Goal: Information Seeking & Learning: Compare options

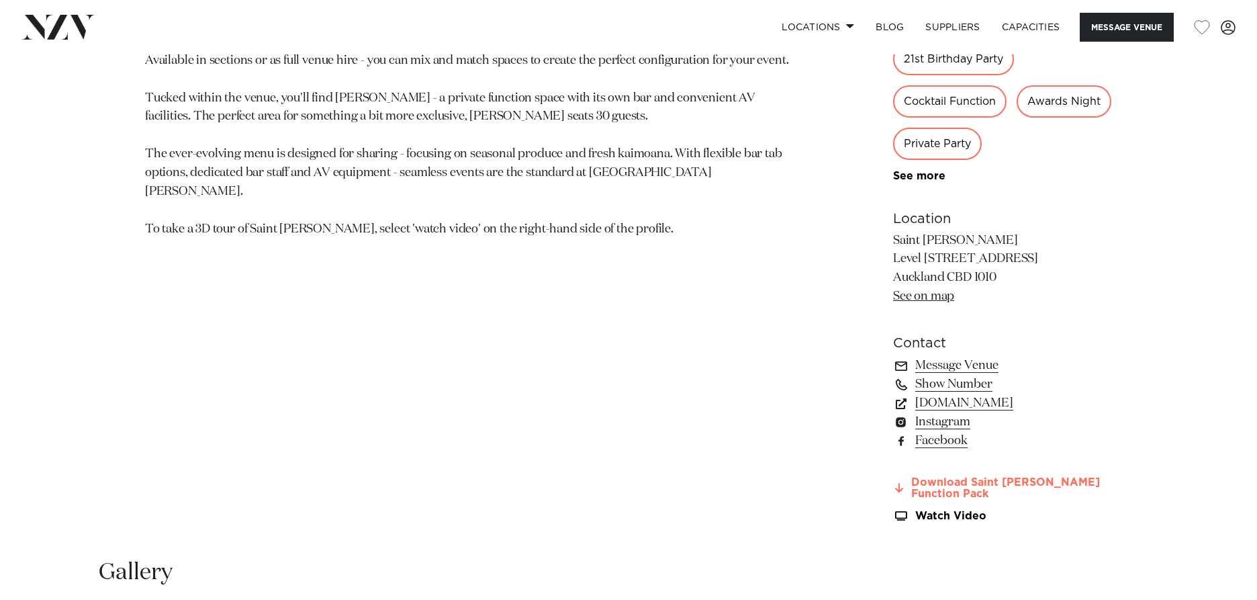
scroll to position [940, 0]
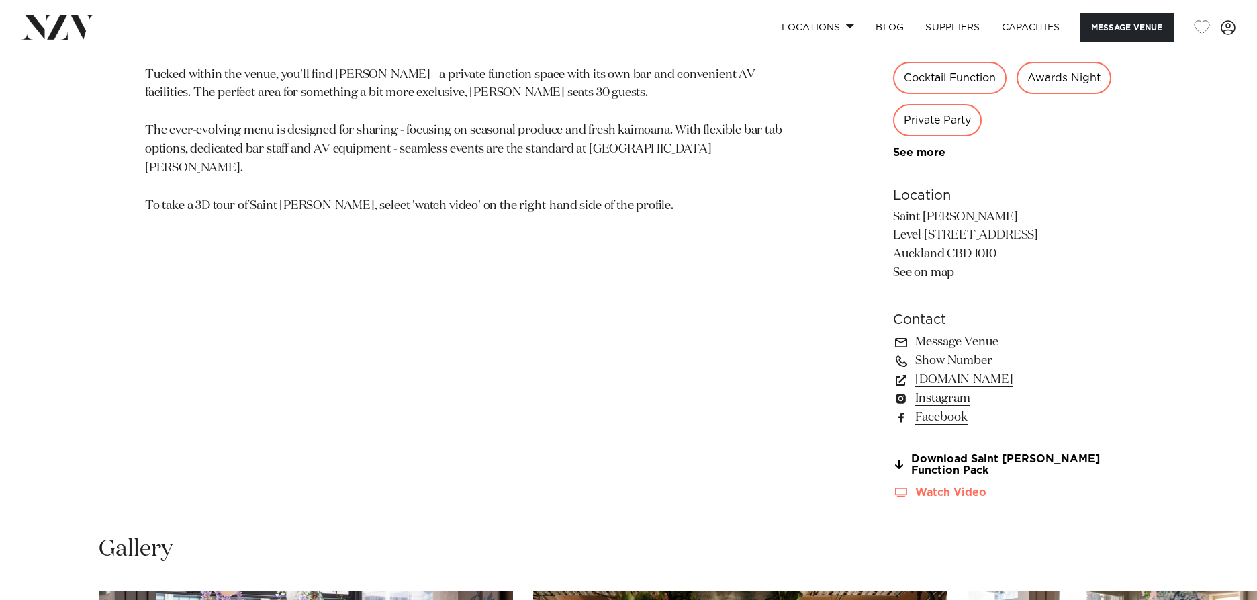
click at [962, 494] on link "Watch Video" at bounding box center [1002, 492] width 219 height 11
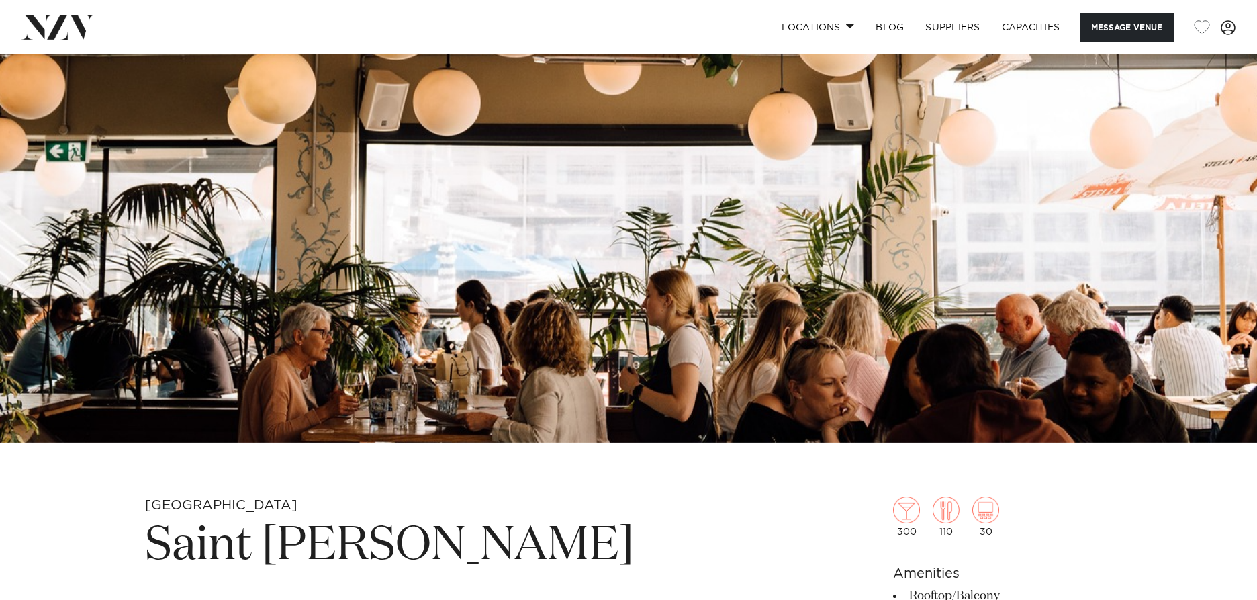
scroll to position [0, 0]
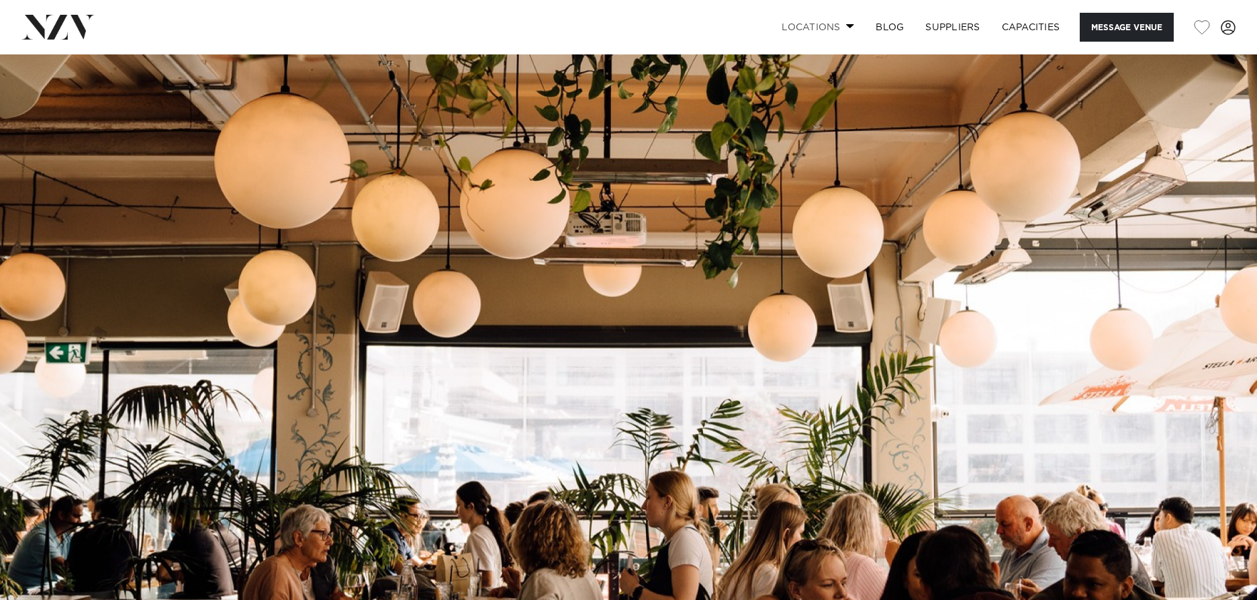
click at [829, 32] on link "Locations" at bounding box center [818, 27] width 94 height 29
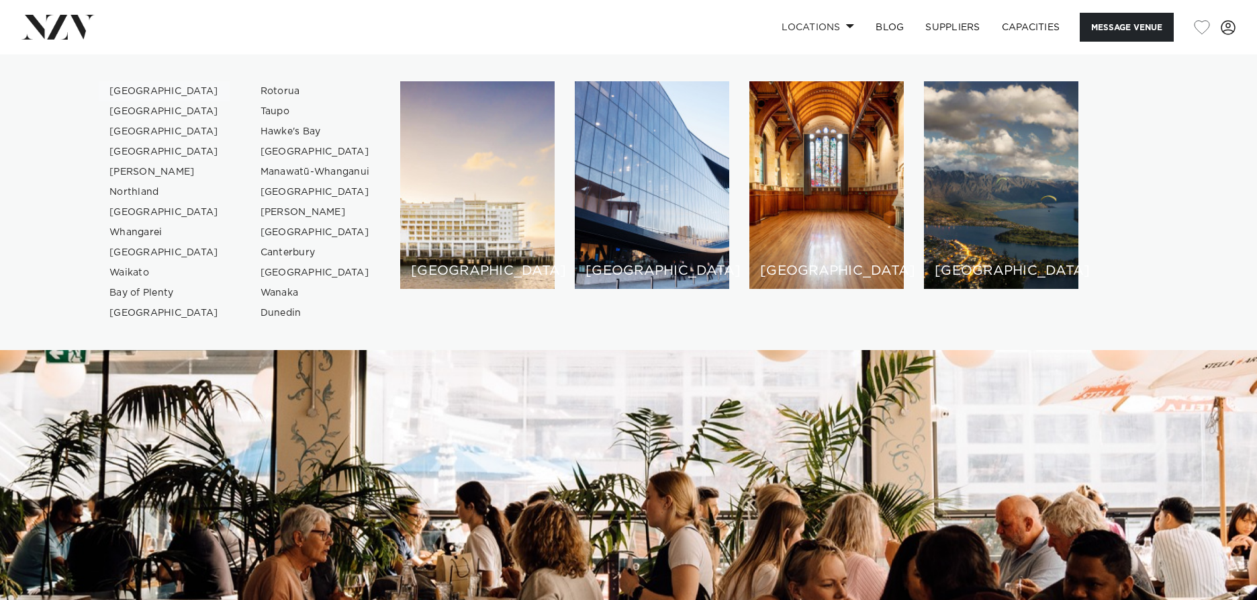
click at [131, 95] on link "[GEOGRAPHIC_DATA]" at bounding box center [164, 91] width 131 height 20
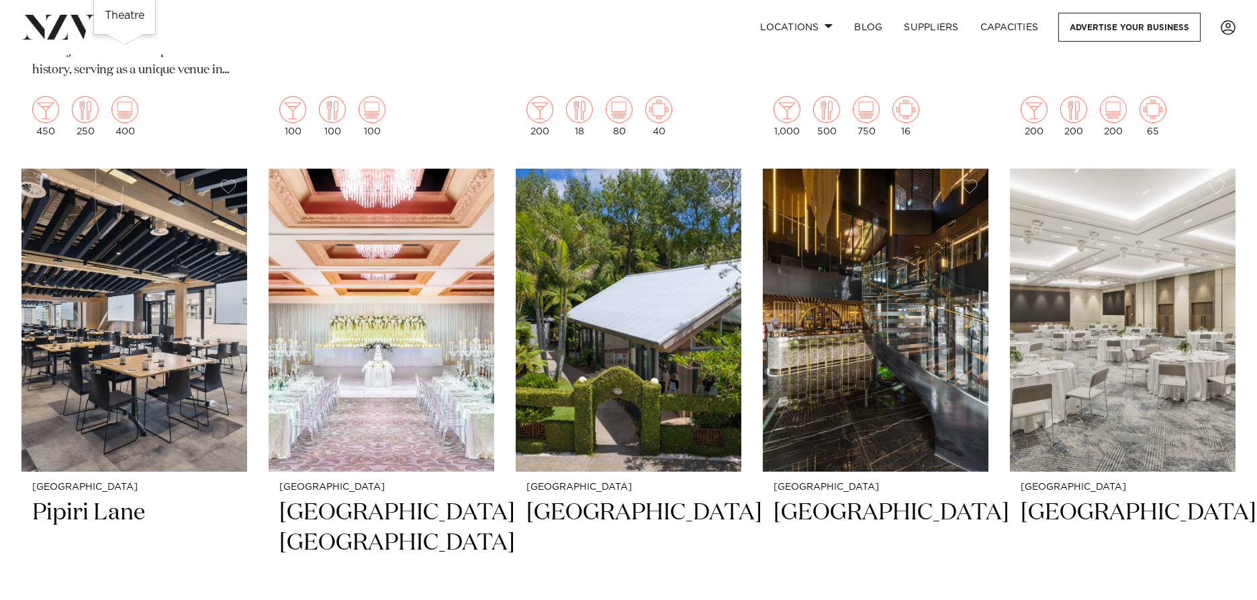
scroll to position [1075, 0]
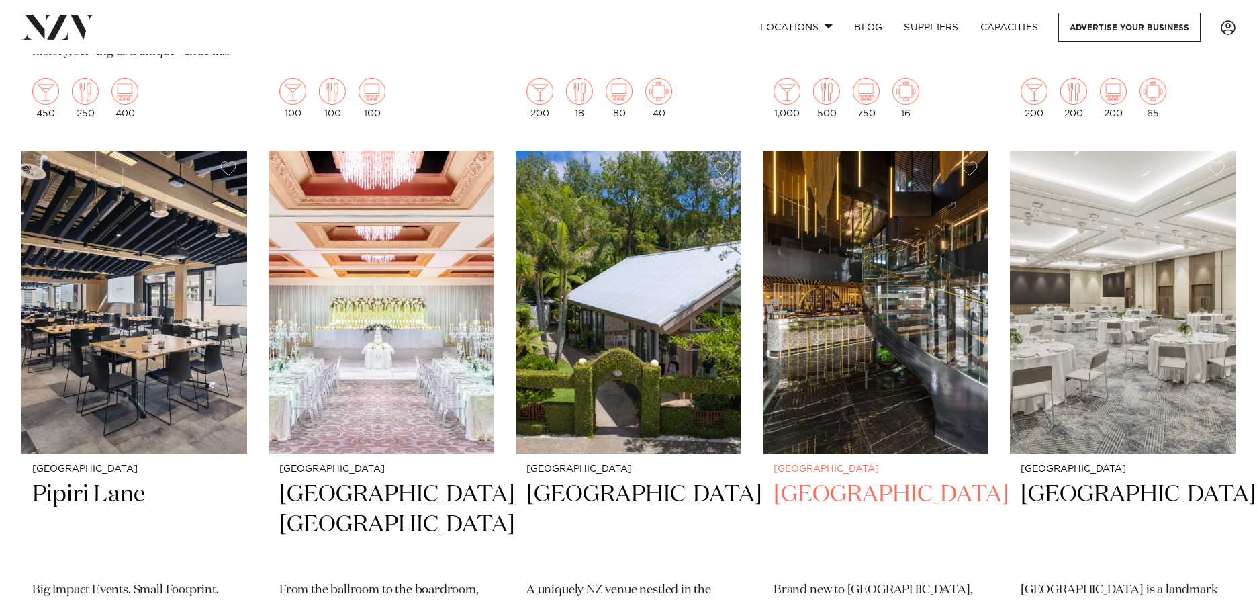
click at [919, 299] on img at bounding box center [876, 301] width 226 height 303
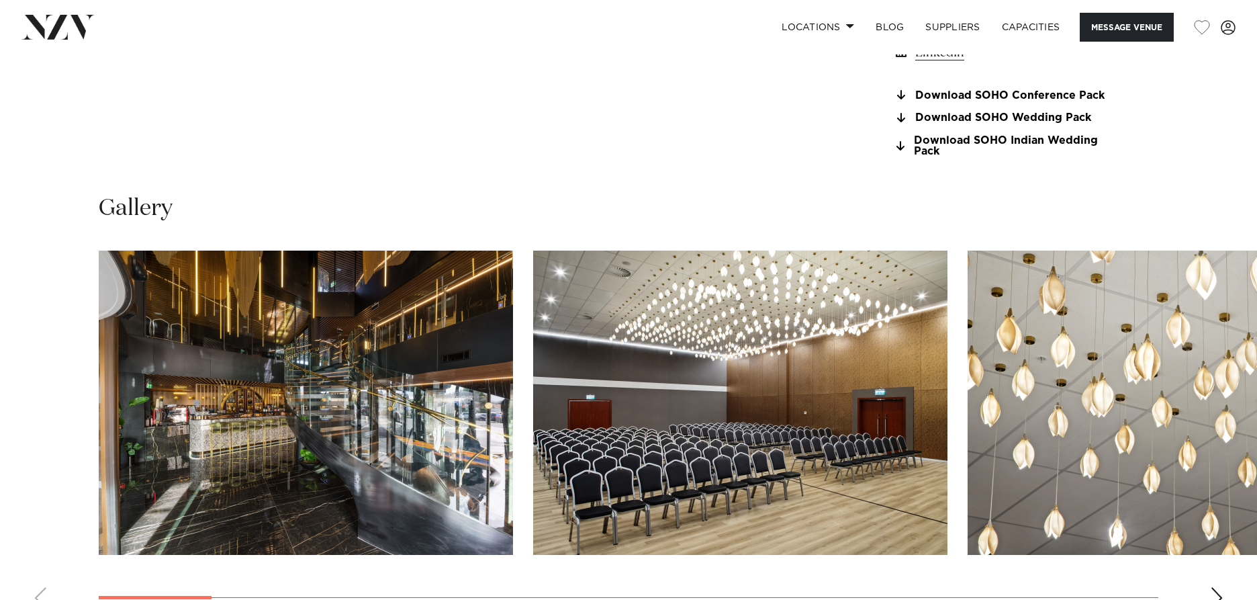
scroll to position [1343, 0]
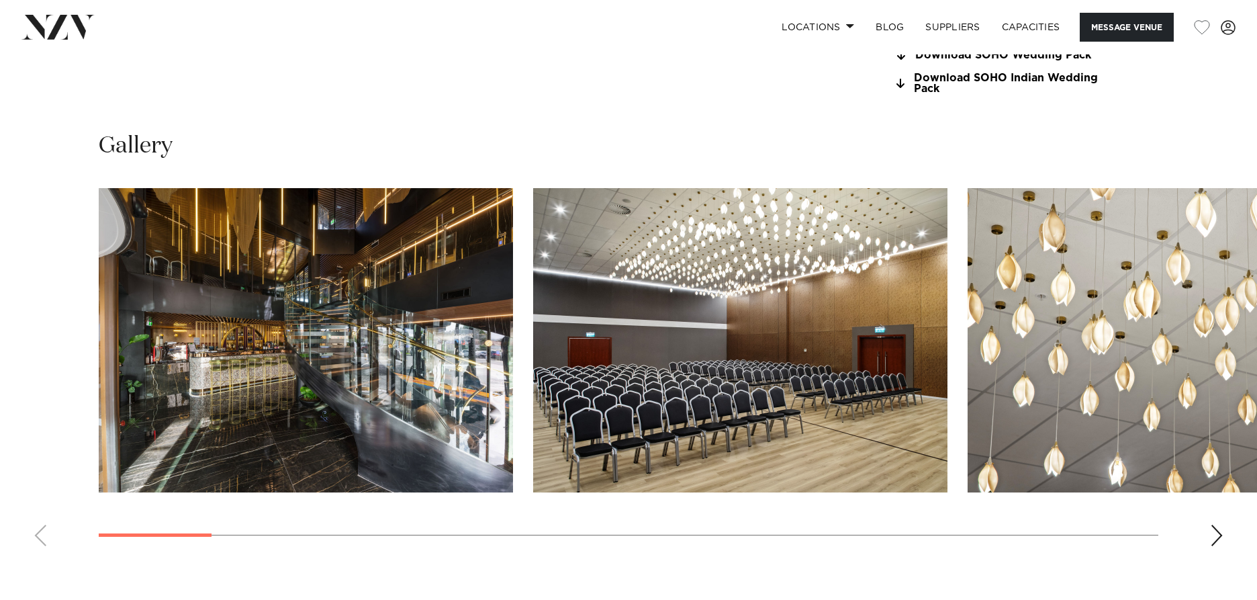
click at [1222, 527] on div "Next slide" at bounding box center [1216, 535] width 13 height 21
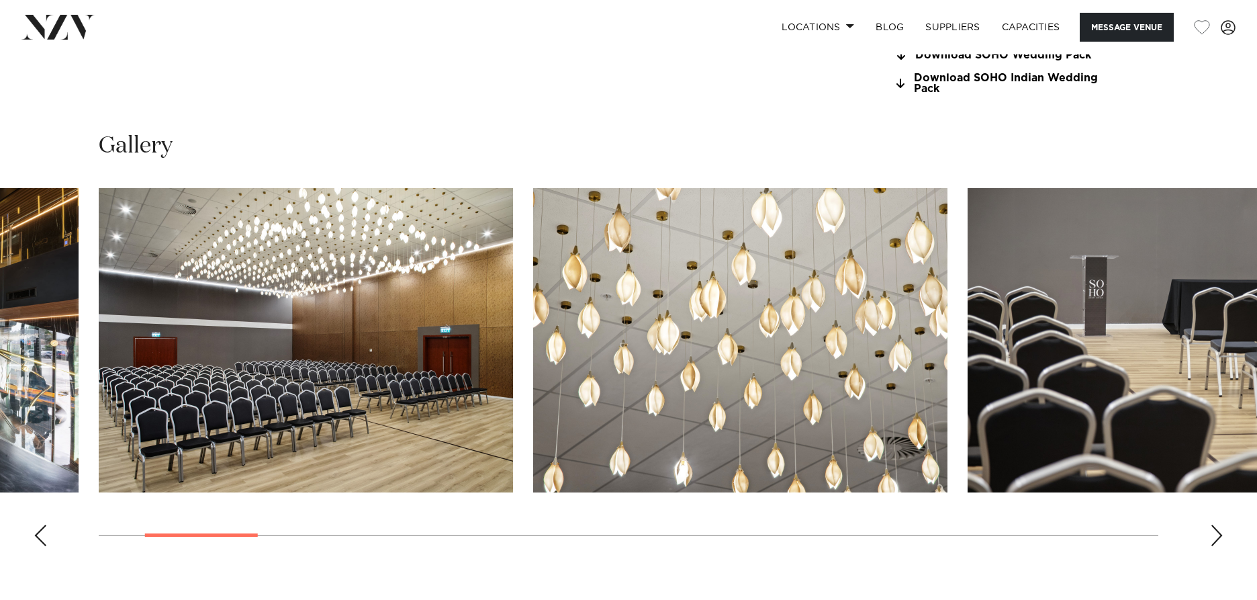
click at [1222, 526] on div "Next slide" at bounding box center [1216, 535] width 13 height 21
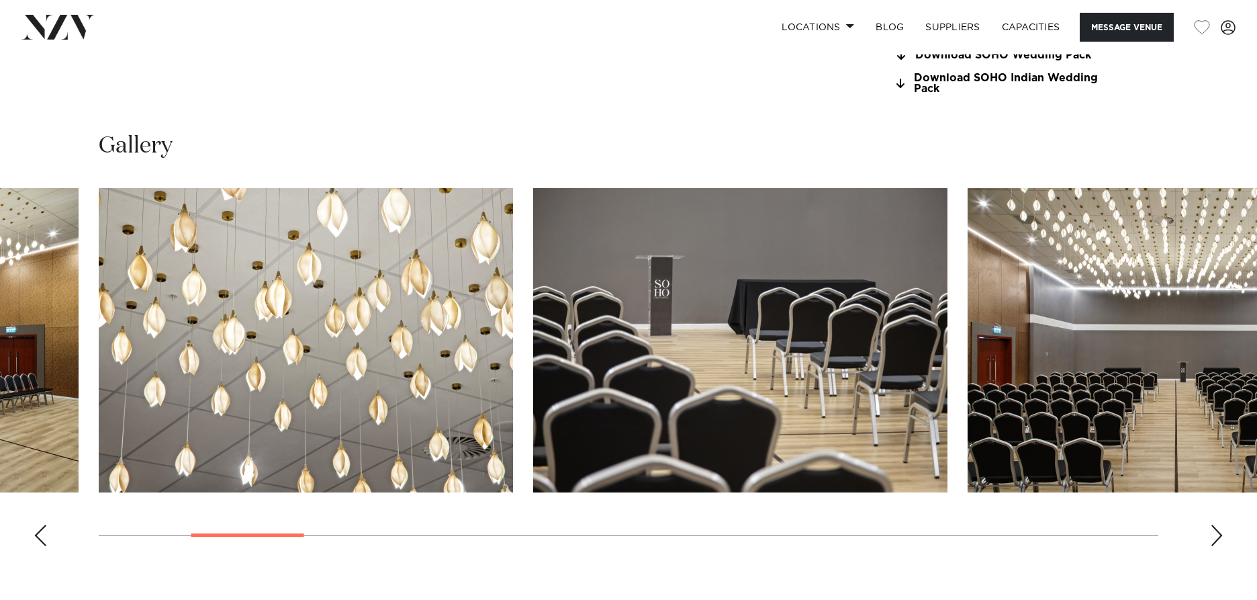
click at [1219, 528] on div "Next slide" at bounding box center [1216, 535] width 13 height 21
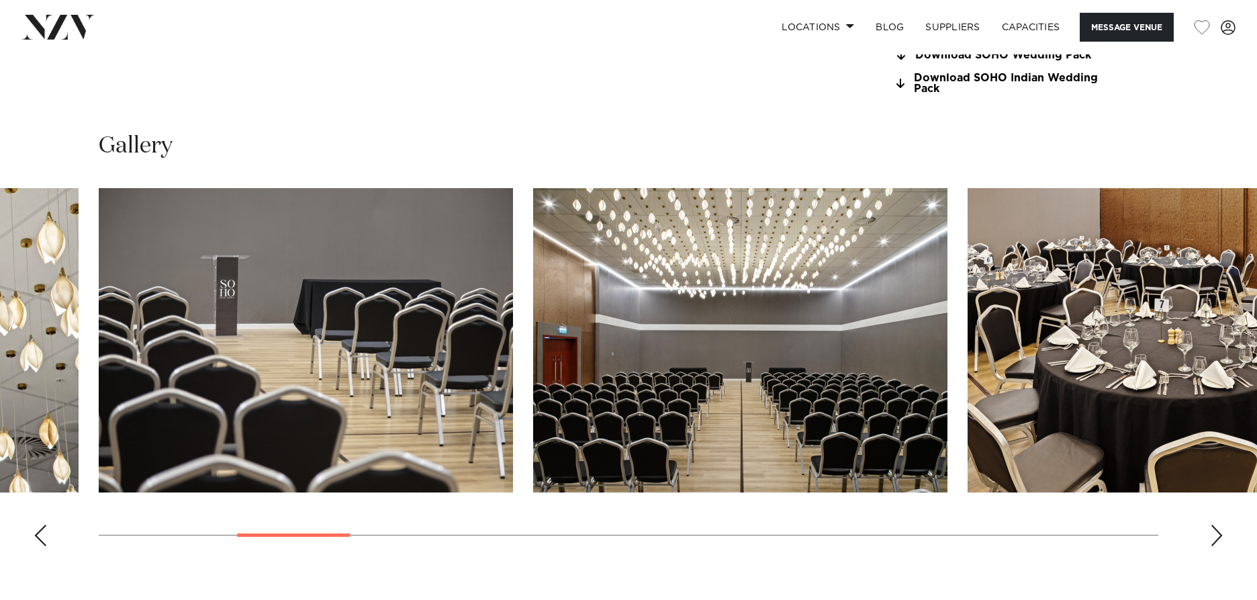
click at [1219, 528] on div "Next slide" at bounding box center [1216, 535] width 13 height 21
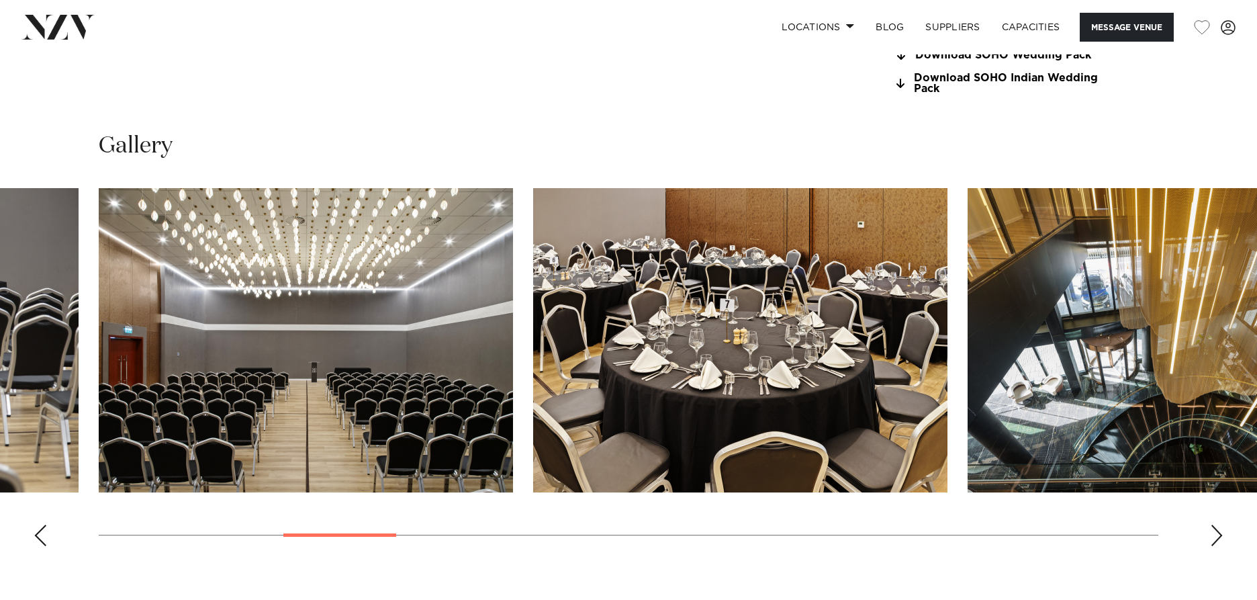
click at [1219, 528] on div "Next slide" at bounding box center [1216, 535] width 13 height 21
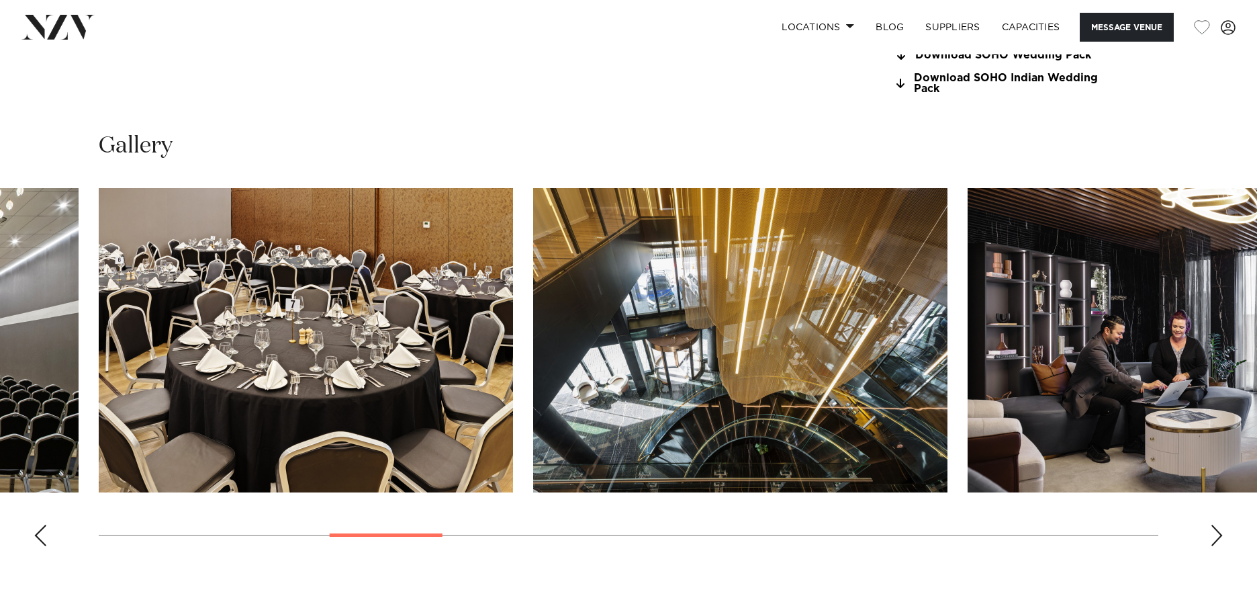
click at [1219, 528] on div "Next slide" at bounding box center [1216, 535] width 13 height 21
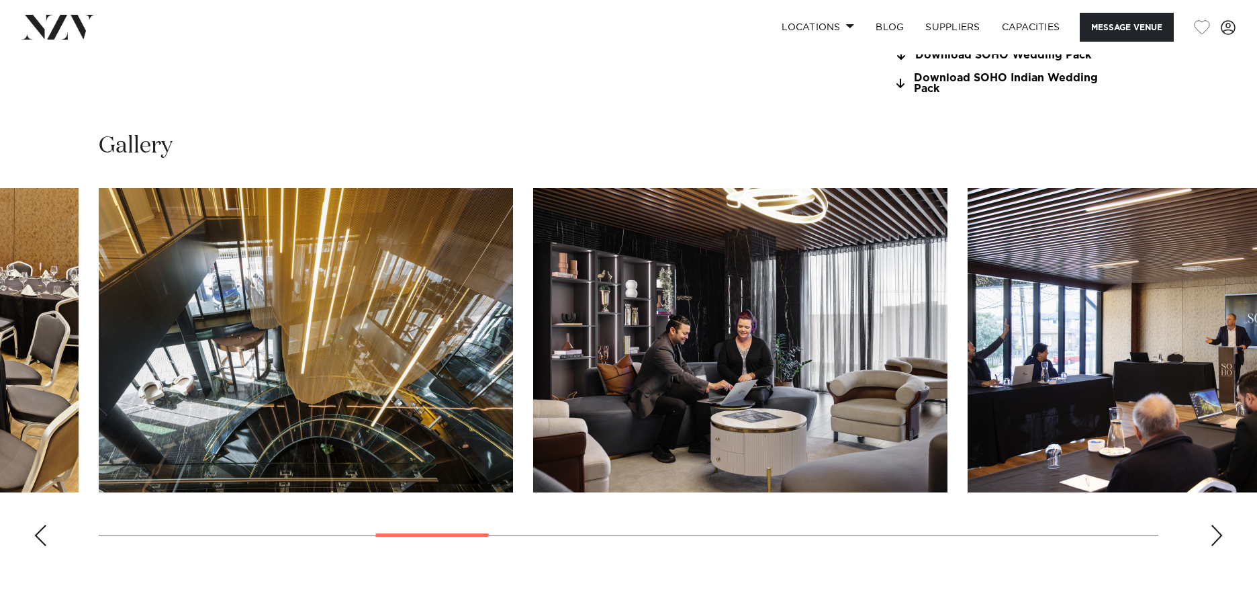
click at [1219, 528] on div "Next slide" at bounding box center [1216, 535] width 13 height 21
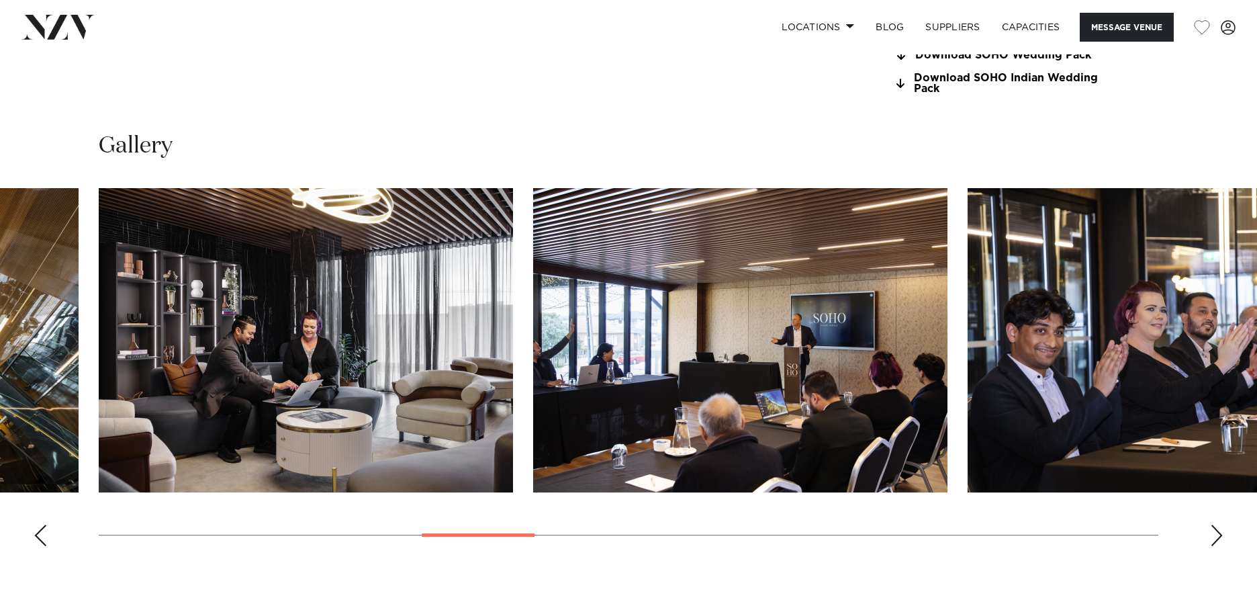
click at [1219, 528] on div "Next slide" at bounding box center [1216, 535] width 13 height 21
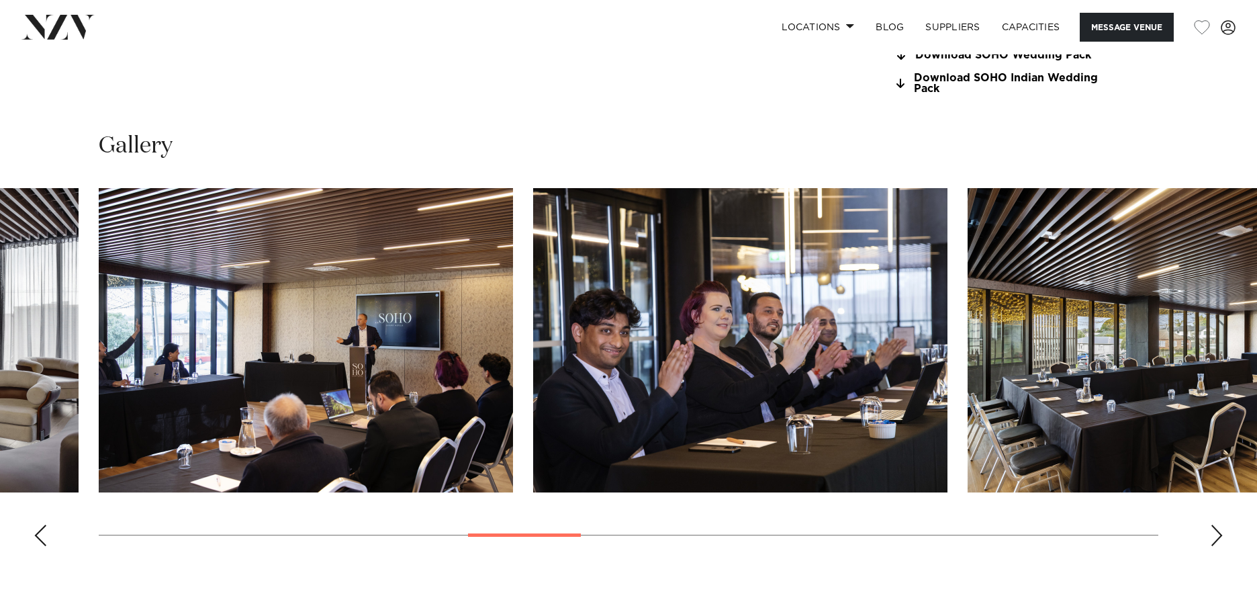
click at [1219, 528] on div "Next slide" at bounding box center [1216, 535] width 13 height 21
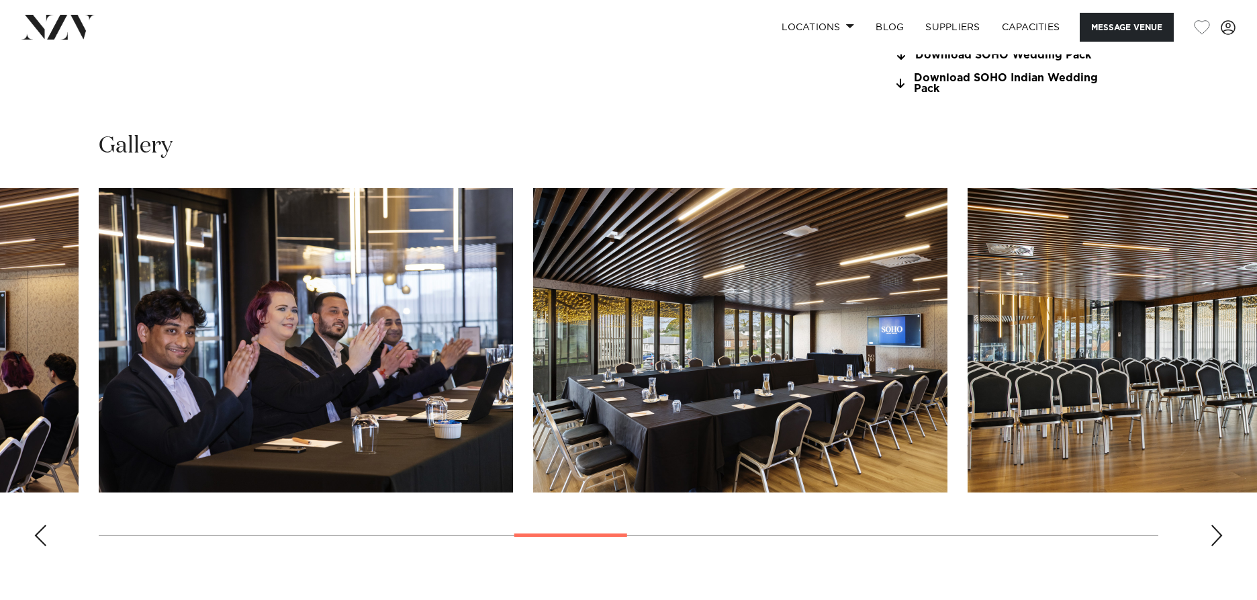
click at [1219, 528] on div "Next slide" at bounding box center [1216, 535] width 13 height 21
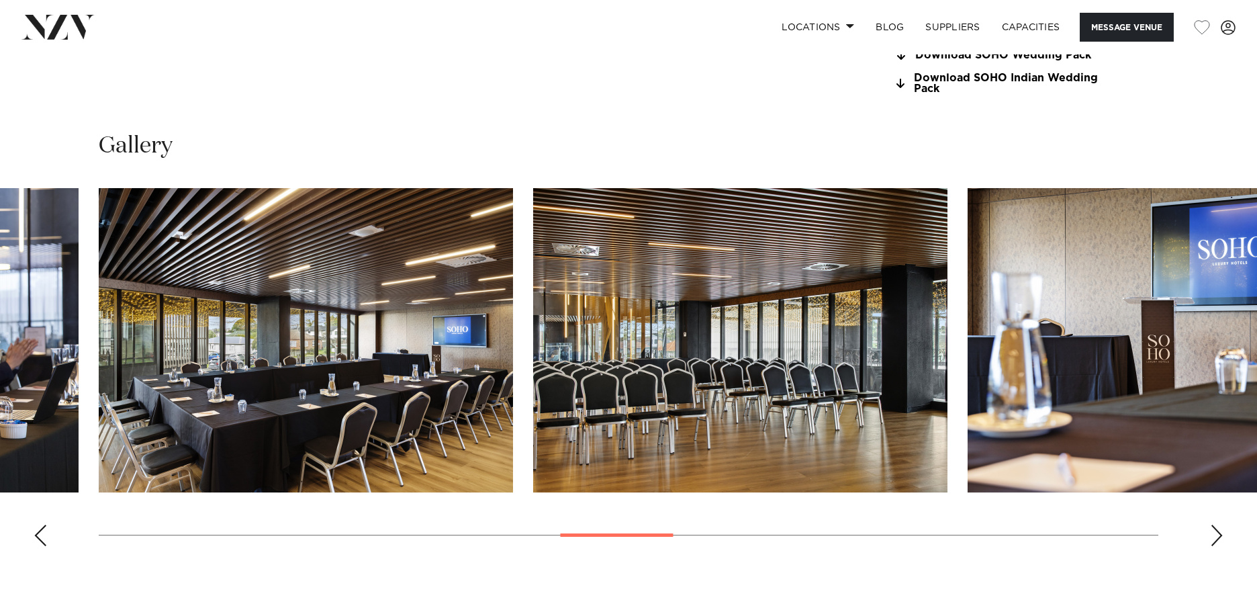
click at [1219, 528] on div "Next slide" at bounding box center [1216, 535] width 13 height 21
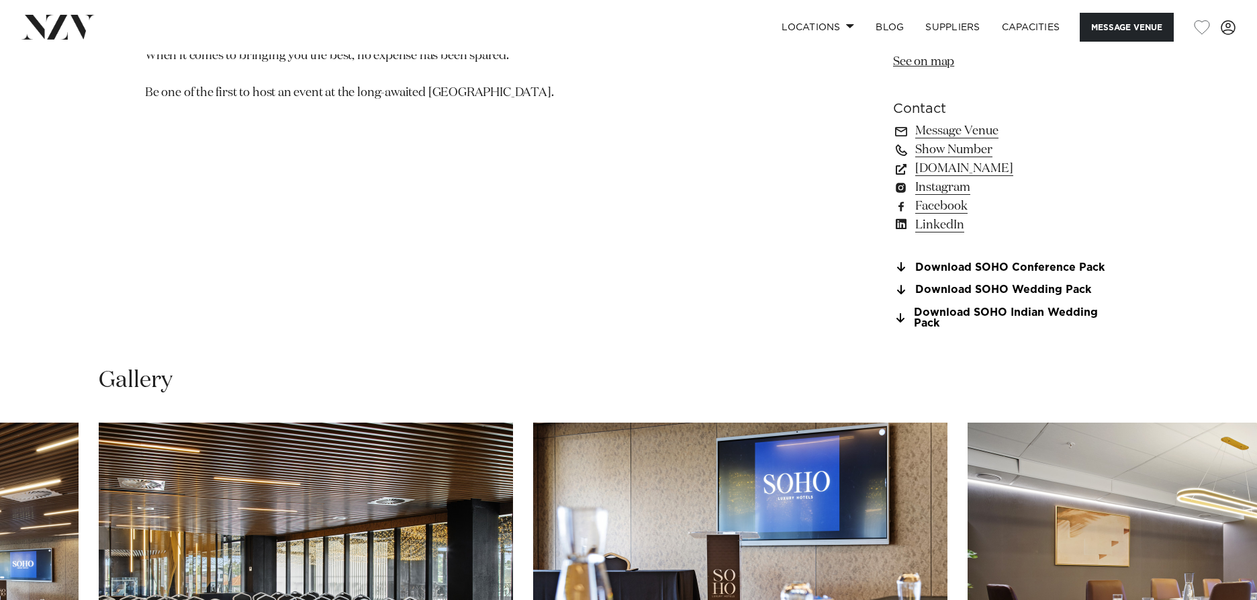
scroll to position [1007, 0]
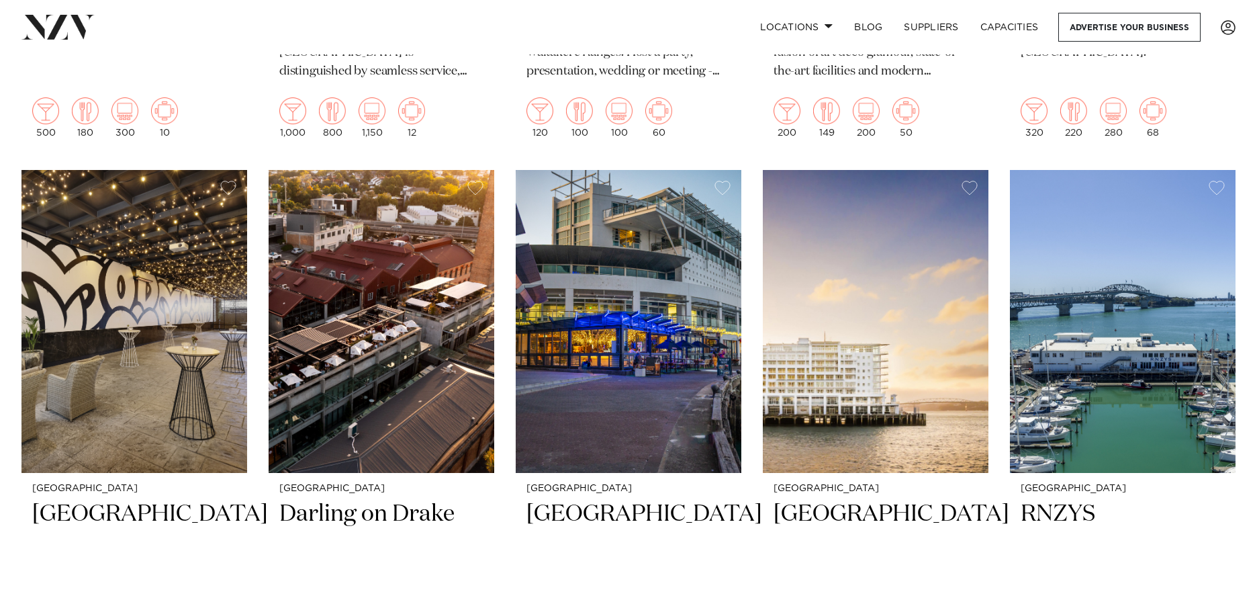
scroll to position [1716, 0]
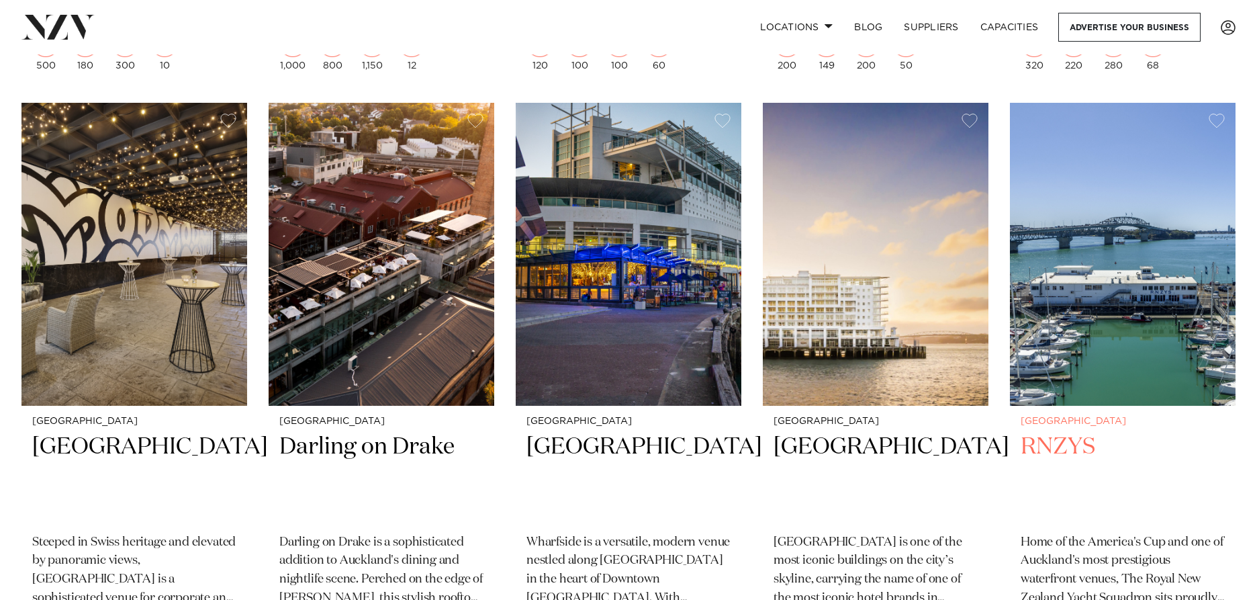
click at [1122, 269] on img at bounding box center [1123, 254] width 226 height 303
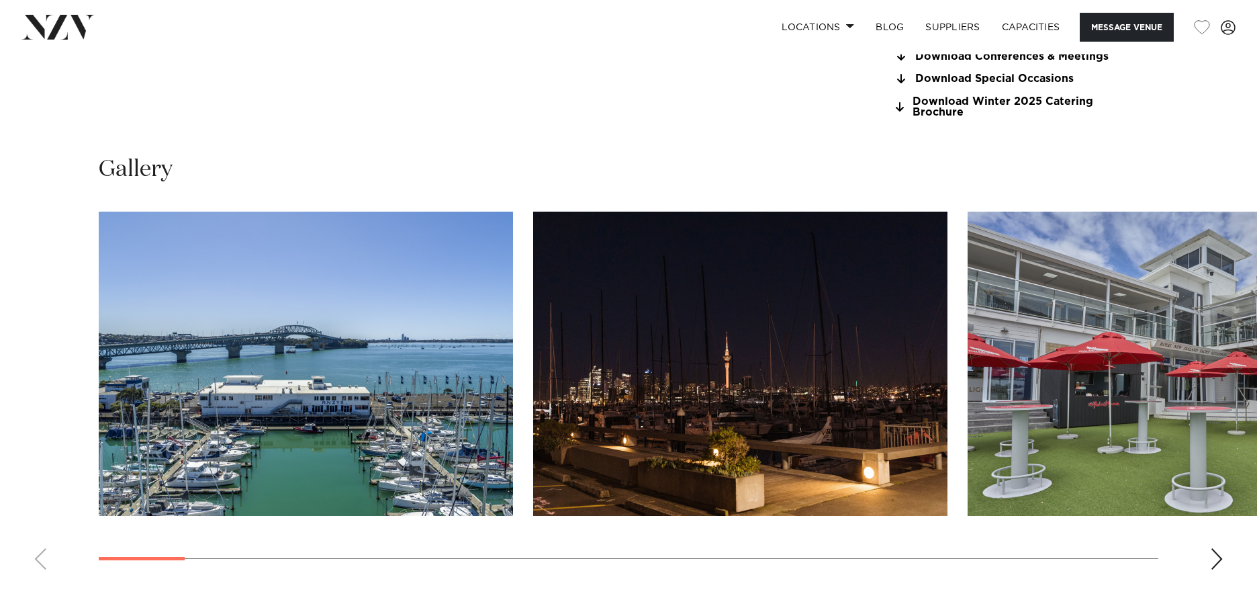
scroll to position [1343, 0]
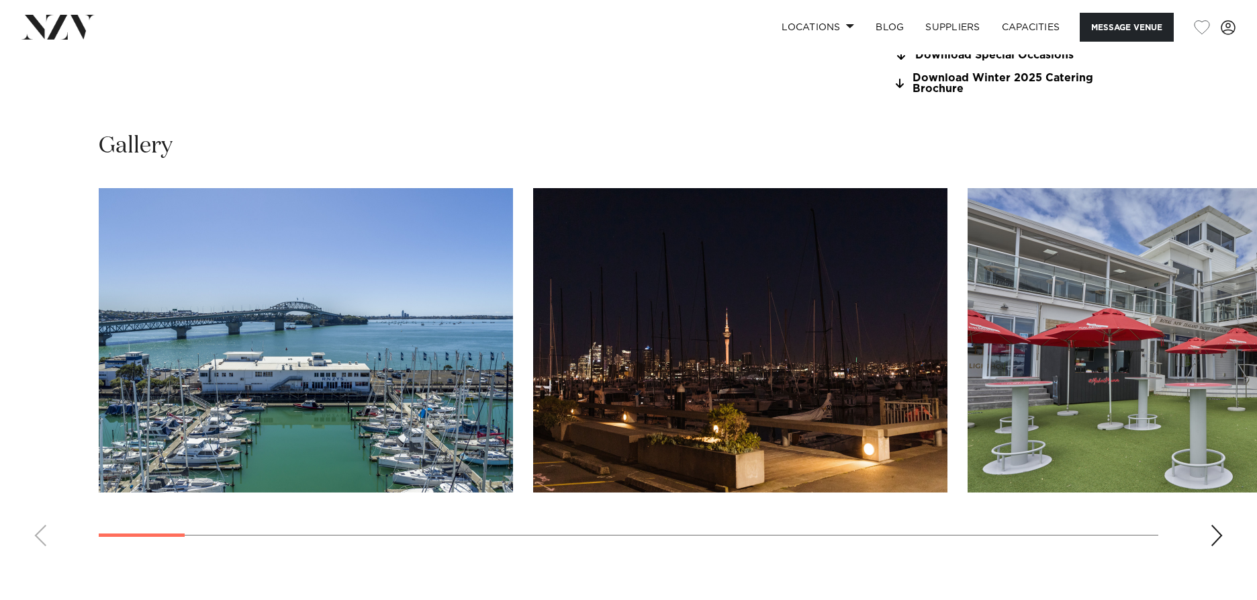
click at [1212, 534] on div "Next slide" at bounding box center [1216, 535] width 13 height 21
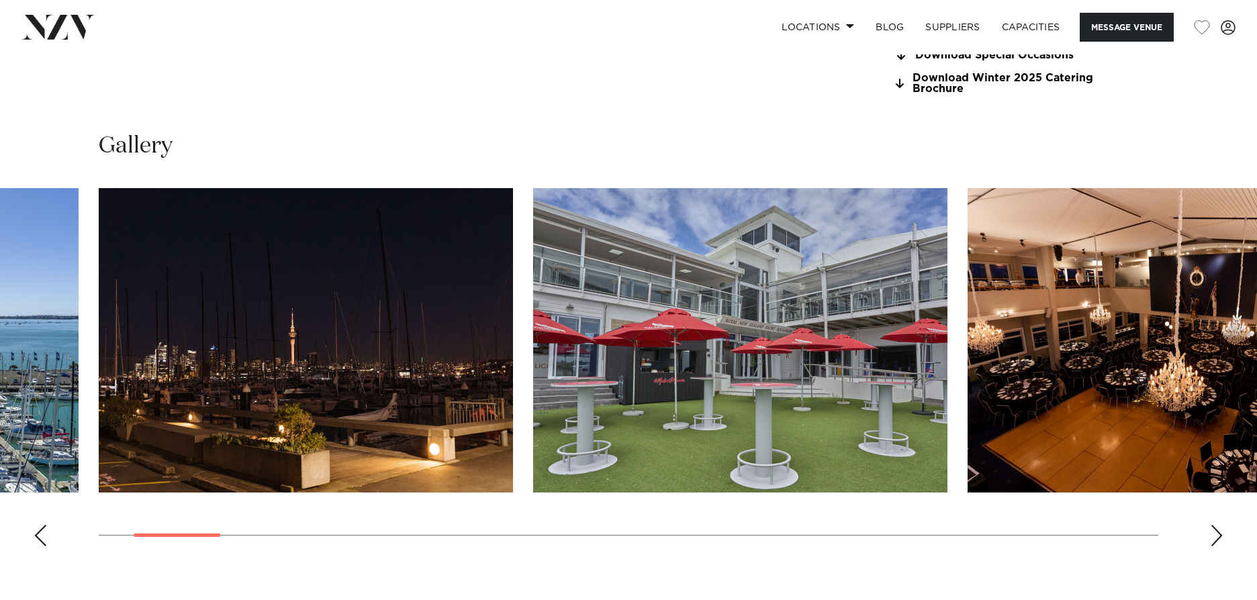
click at [1212, 534] on div "Next slide" at bounding box center [1216, 535] width 13 height 21
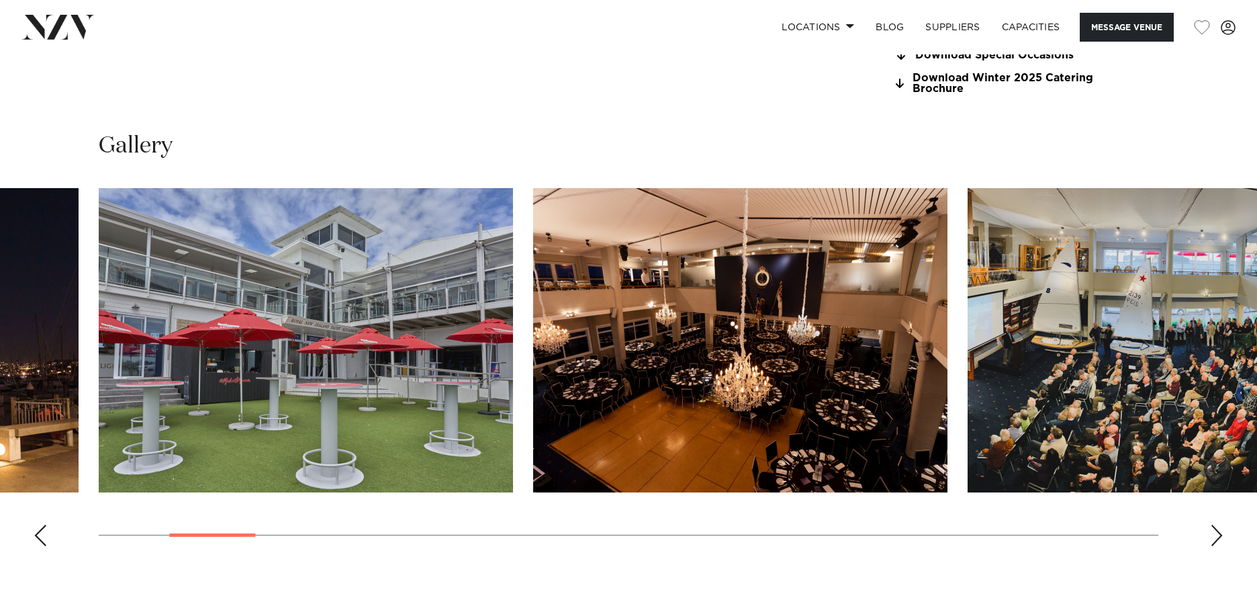
click at [1212, 534] on div "Next slide" at bounding box center [1216, 535] width 13 height 21
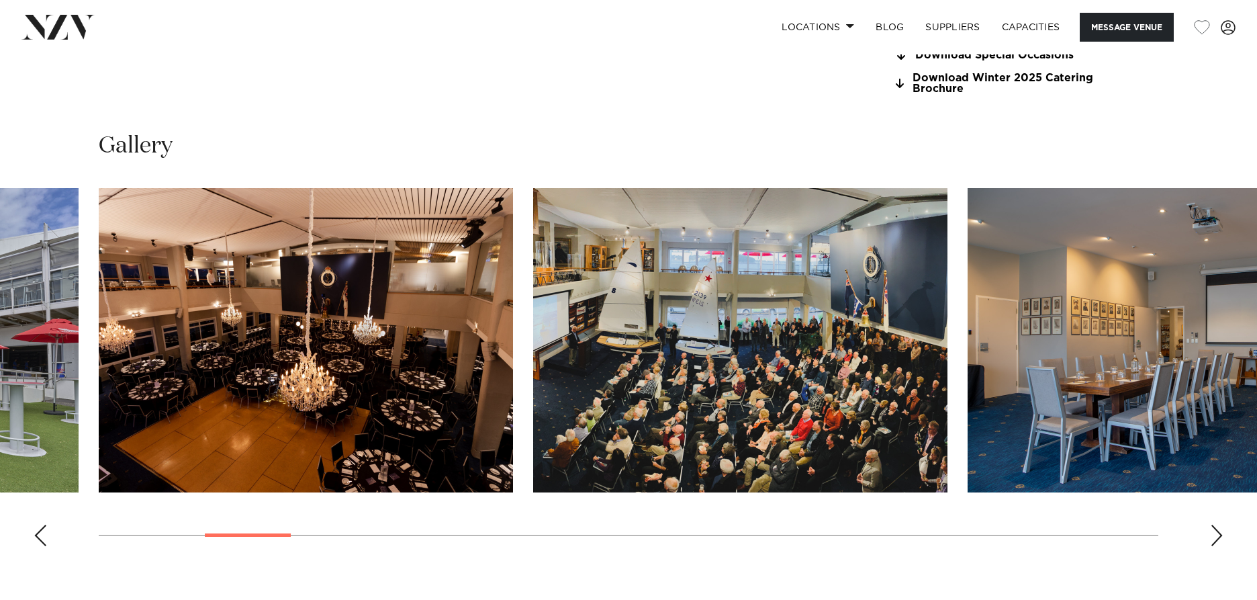
click at [1212, 534] on div "Next slide" at bounding box center [1216, 535] width 13 height 21
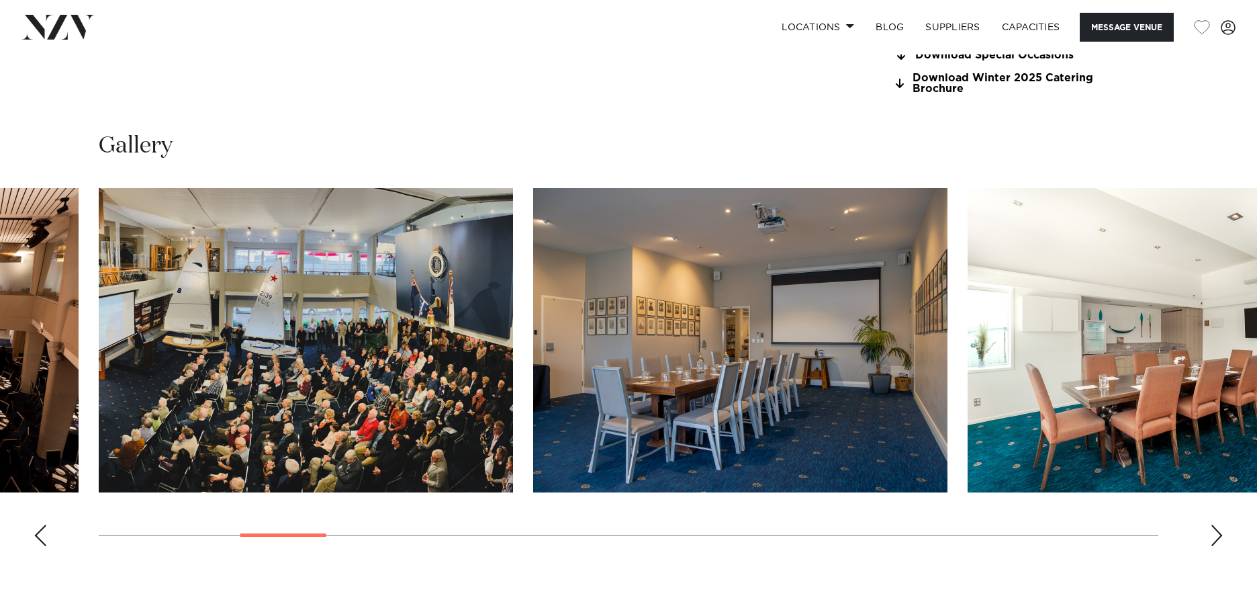
click at [1212, 534] on div "Next slide" at bounding box center [1216, 535] width 13 height 21
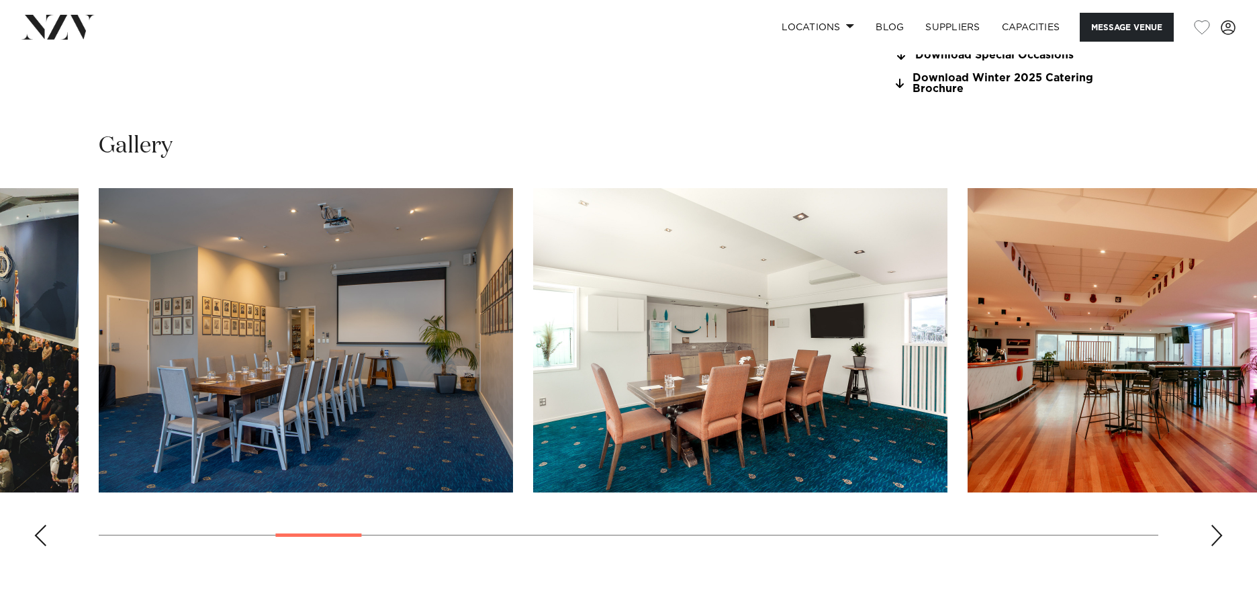
click at [1212, 534] on div "Next slide" at bounding box center [1216, 535] width 13 height 21
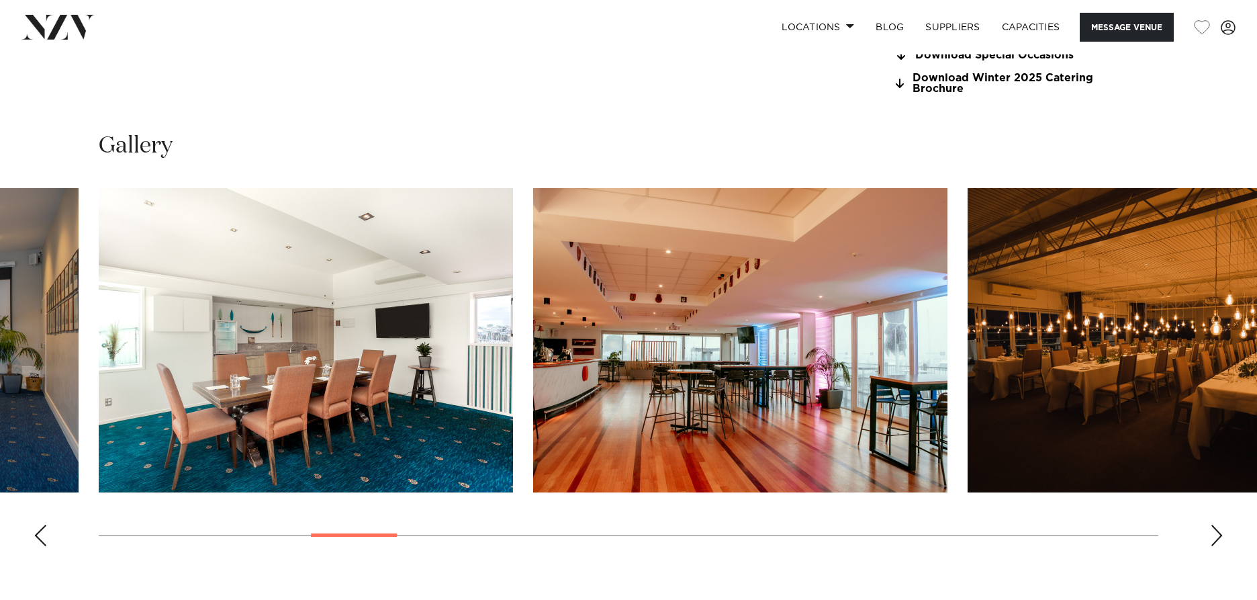
click at [1212, 534] on div "Next slide" at bounding box center [1216, 535] width 13 height 21
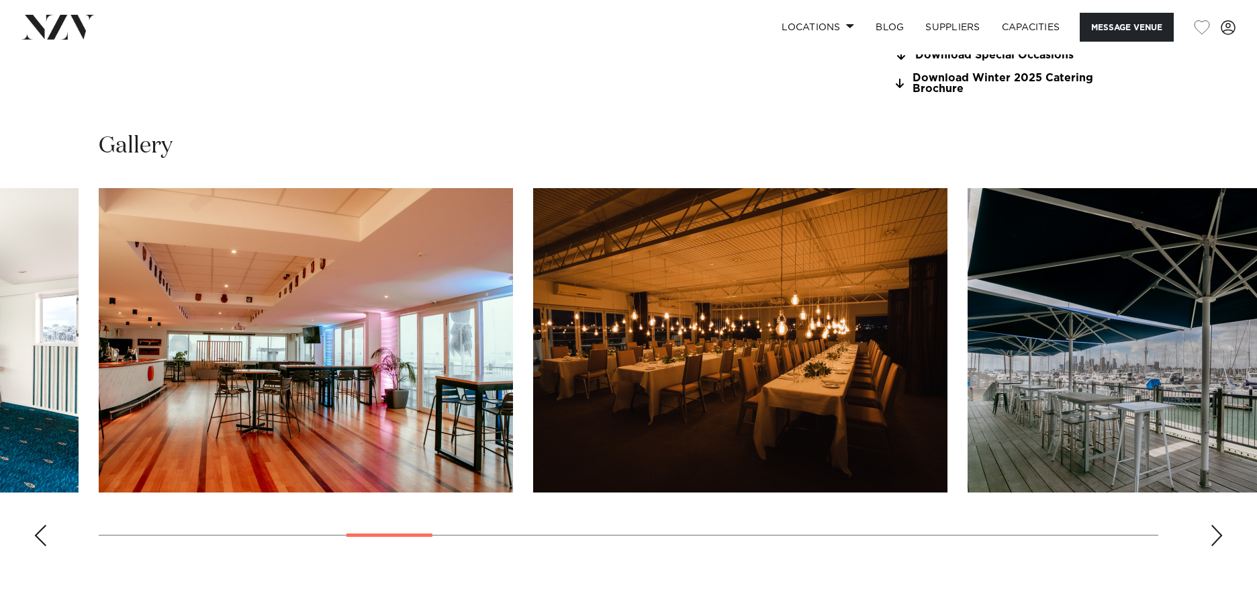
click at [1212, 534] on div "Next slide" at bounding box center [1216, 535] width 13 height 21
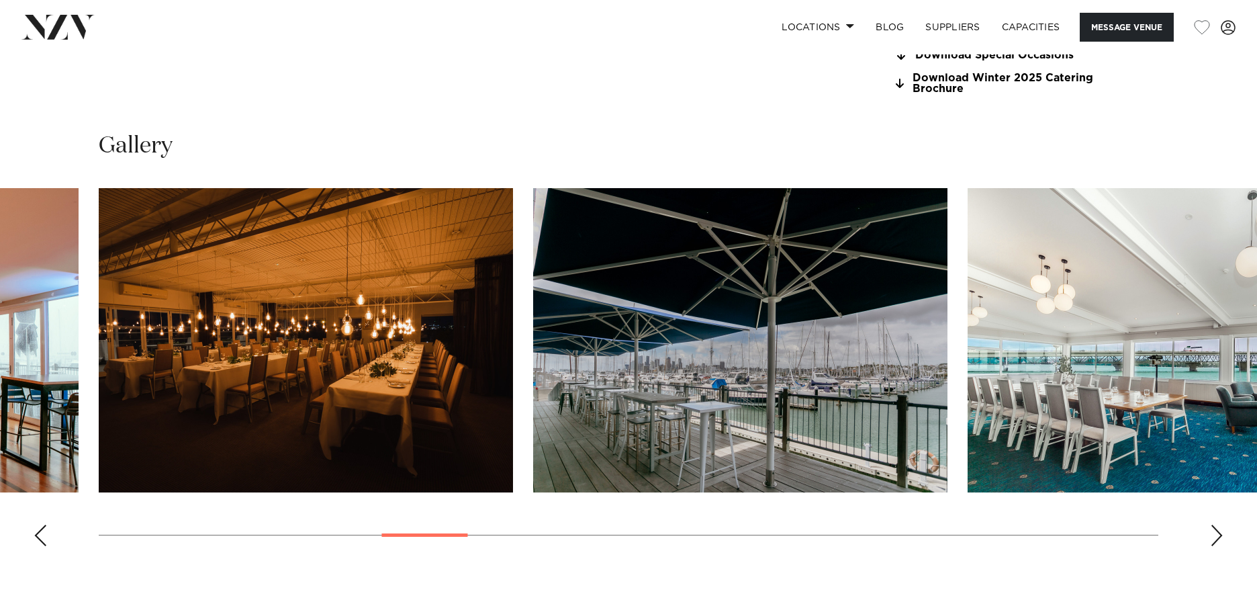
click at [1212, 534] on div "Next slide" at bounding box center [1216, 535] width 13 height 21
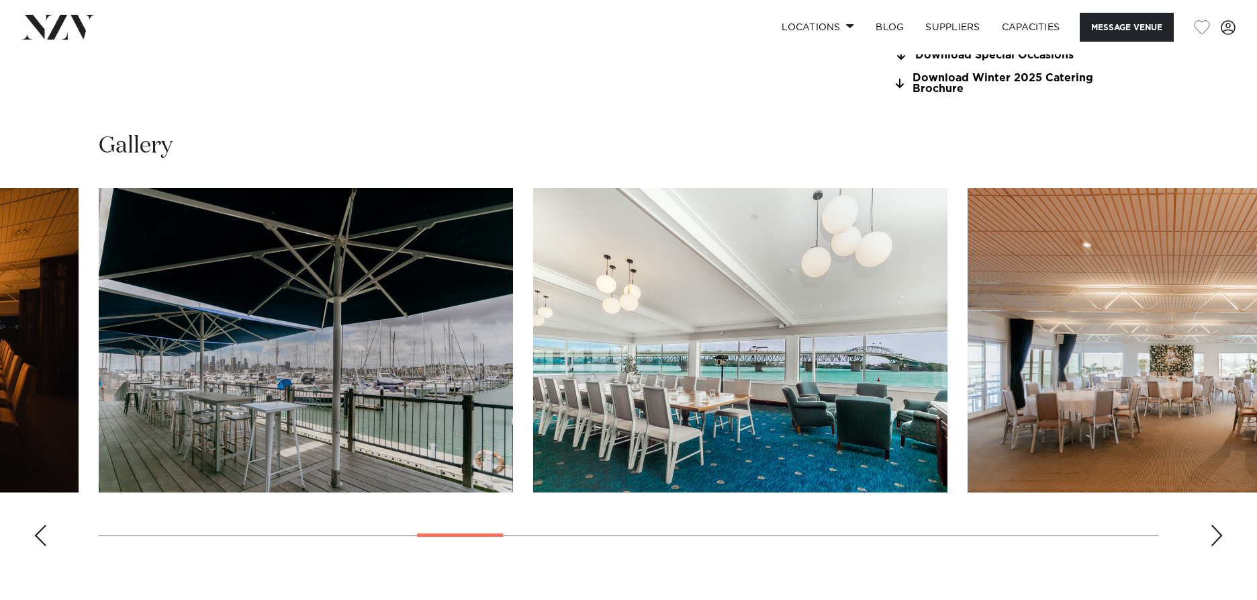
click at [1212, 534] on div "Next slide" at bounding box center [1216, 535] width 13 height 21
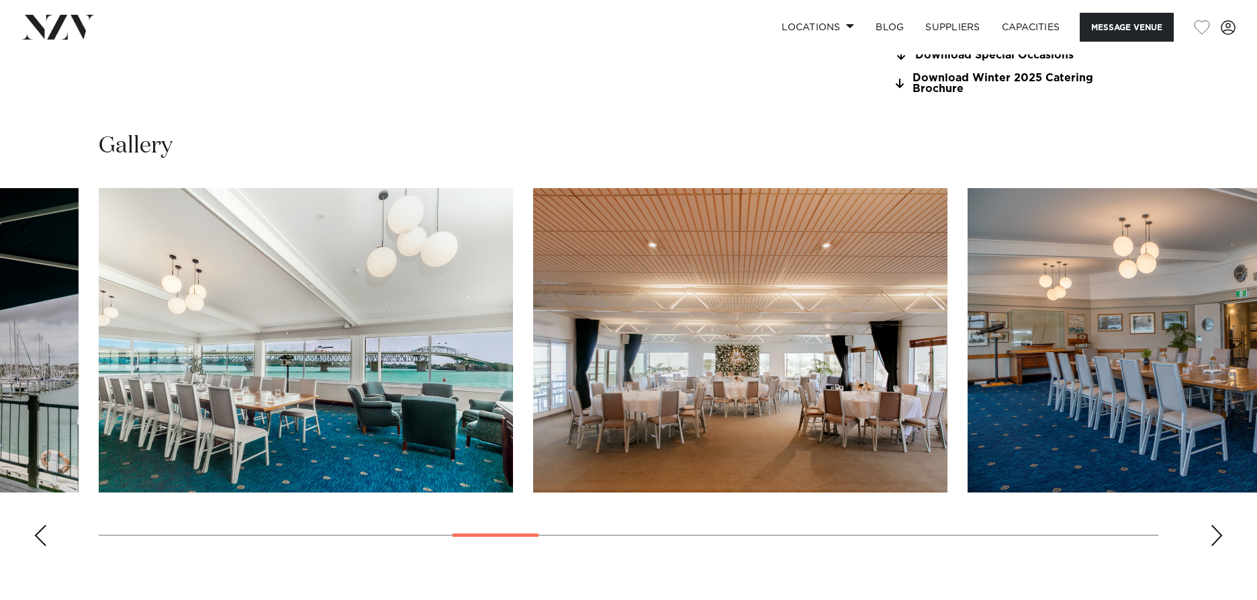
click at [1212, 534] on div "Next slide" at bounding box center [1216, 535] width 13 height 21
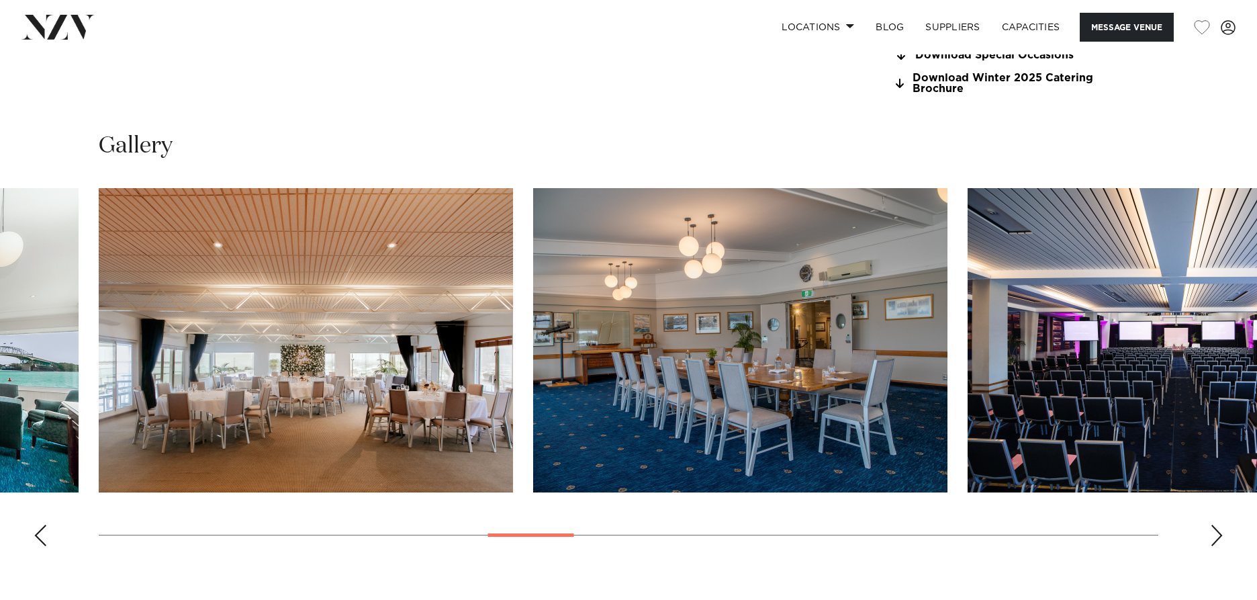
click at [1212, 534] on div "Next slide" at bounding box center [1216, 535] width 13 height 21
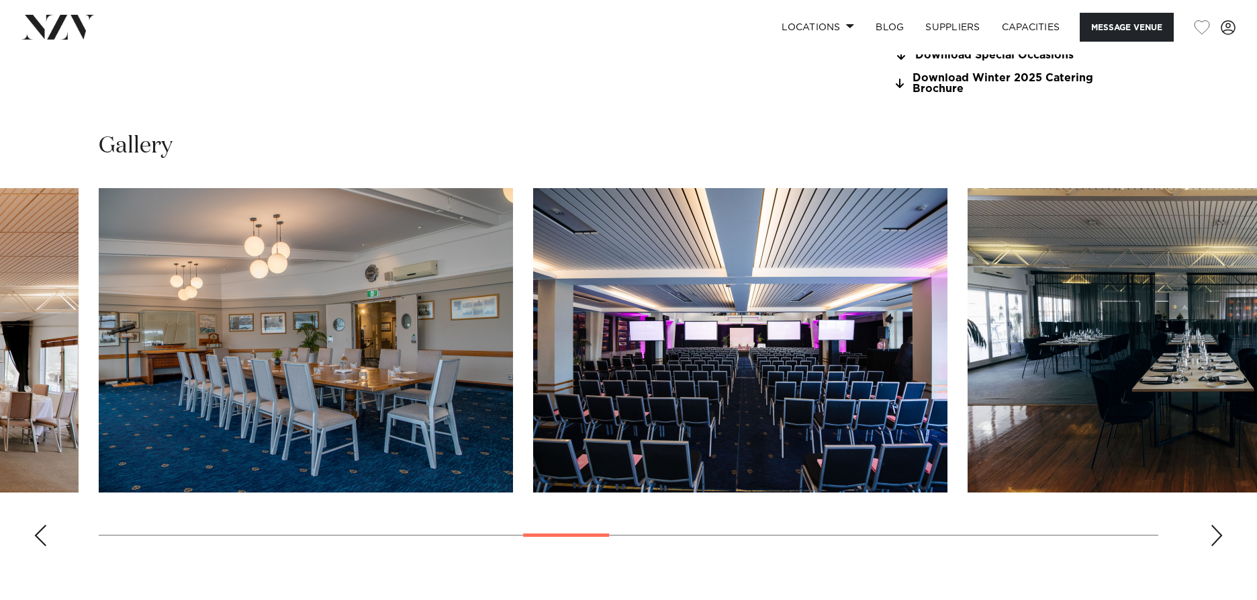
click at [1212, 534] on div "Next slide" at bounding box center [1216, 535] width 13 height 21
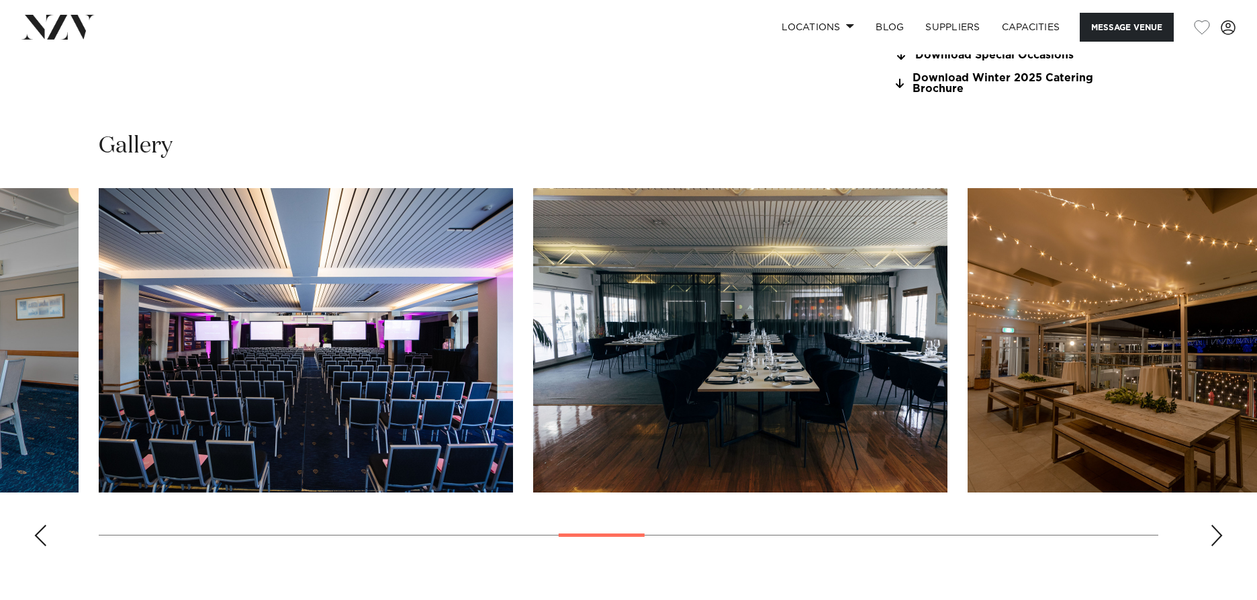
click at [1212, 534] on div "Next slide" at bounding box center [1216, 535] width 13 height 21
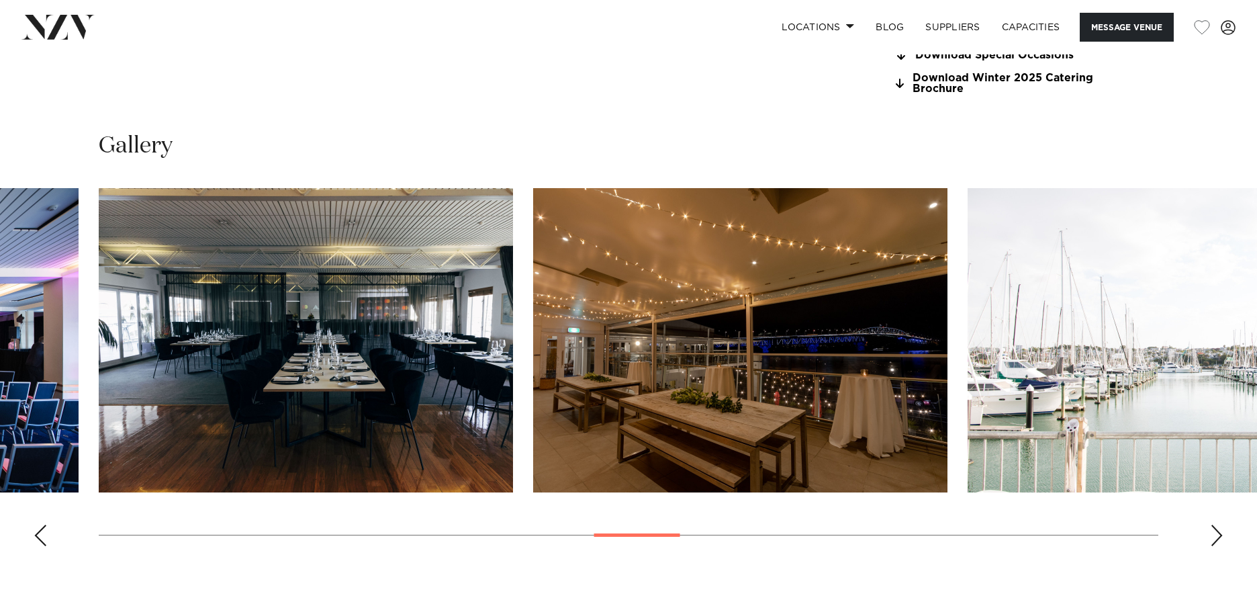
click at [1212, 534] on div "Next slide" at bounding box center [1216, 535] width 13 height 21
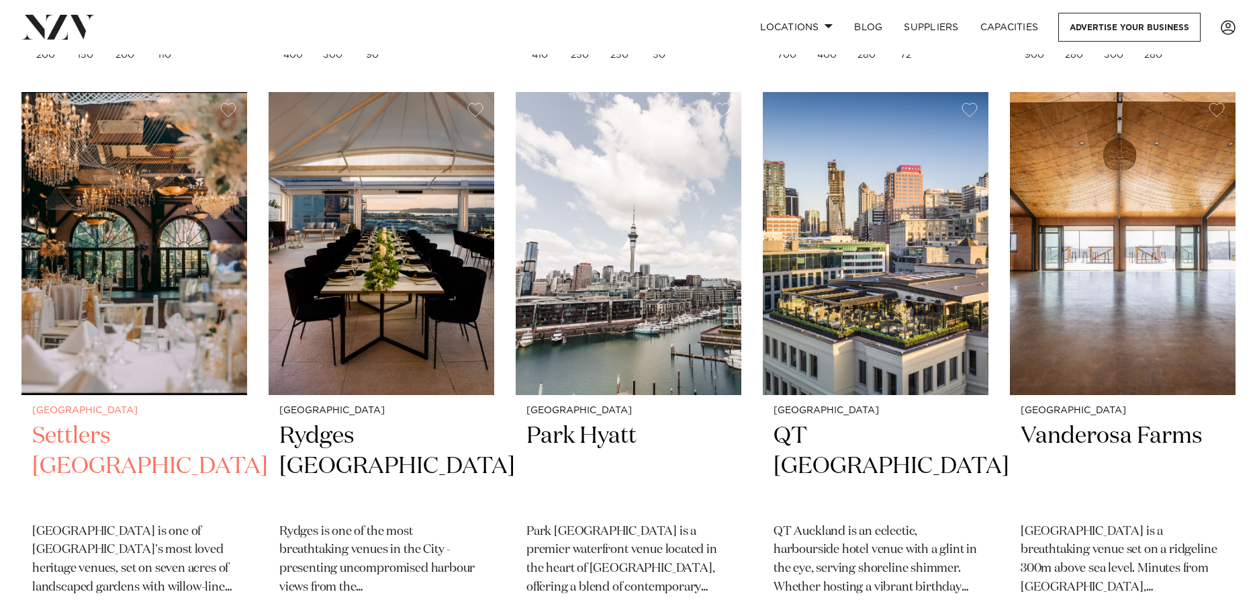
scroll to position [2388, 0]
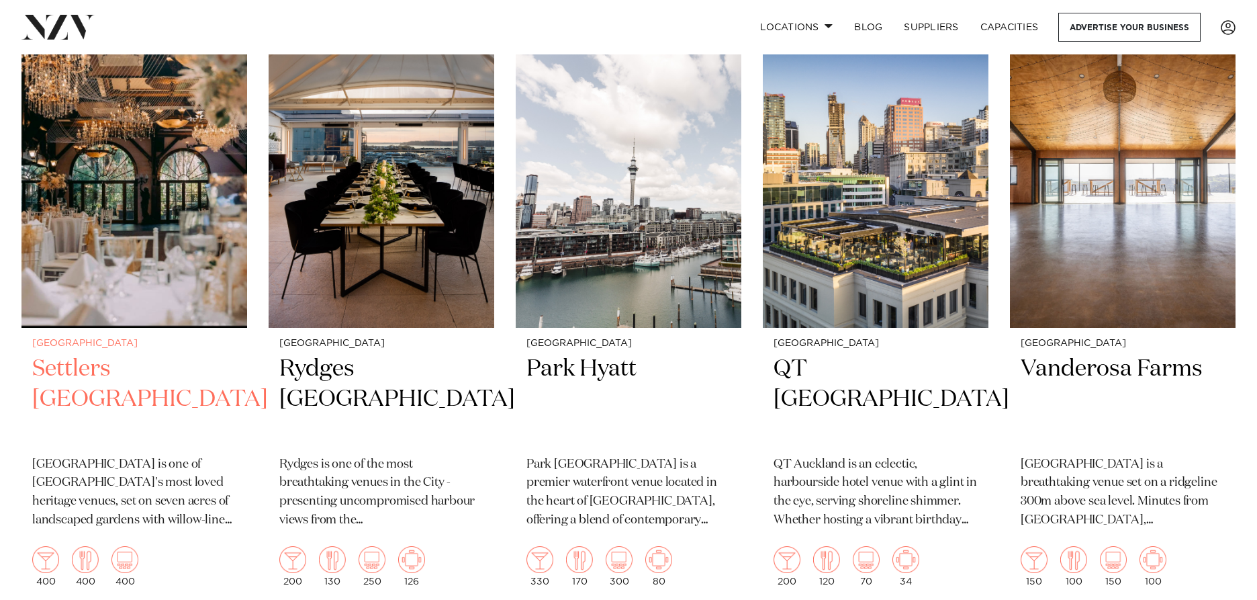
click at [170, 230] on img at bounding box center [134, 176] width 226 height 303
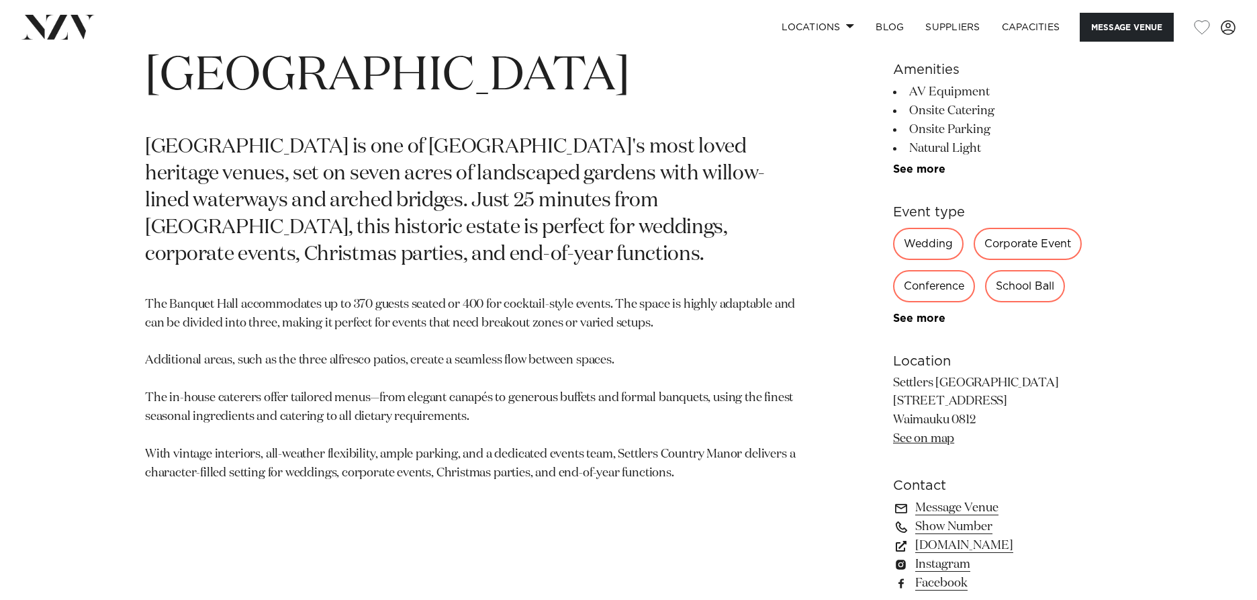
scroll to position [739, 0]
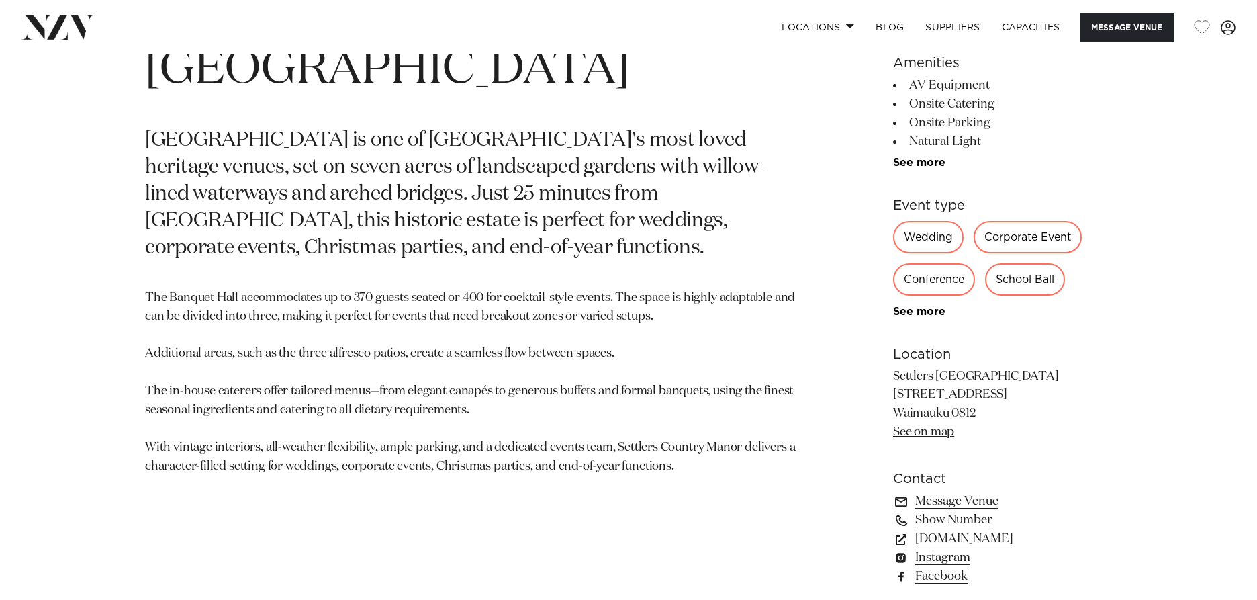
click at [923, 436] on link "See on map" at bounding box center [923, 432] width 61 height 12
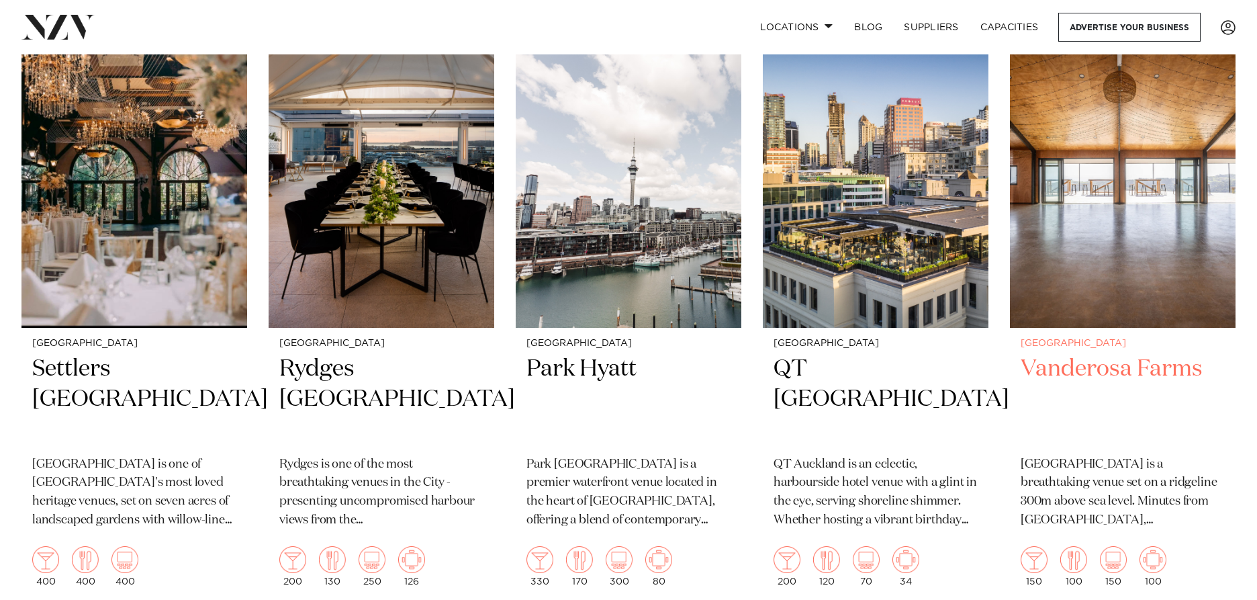
click at [1080, 219] on img at bounding box center [1123, 176] width 226 height 303
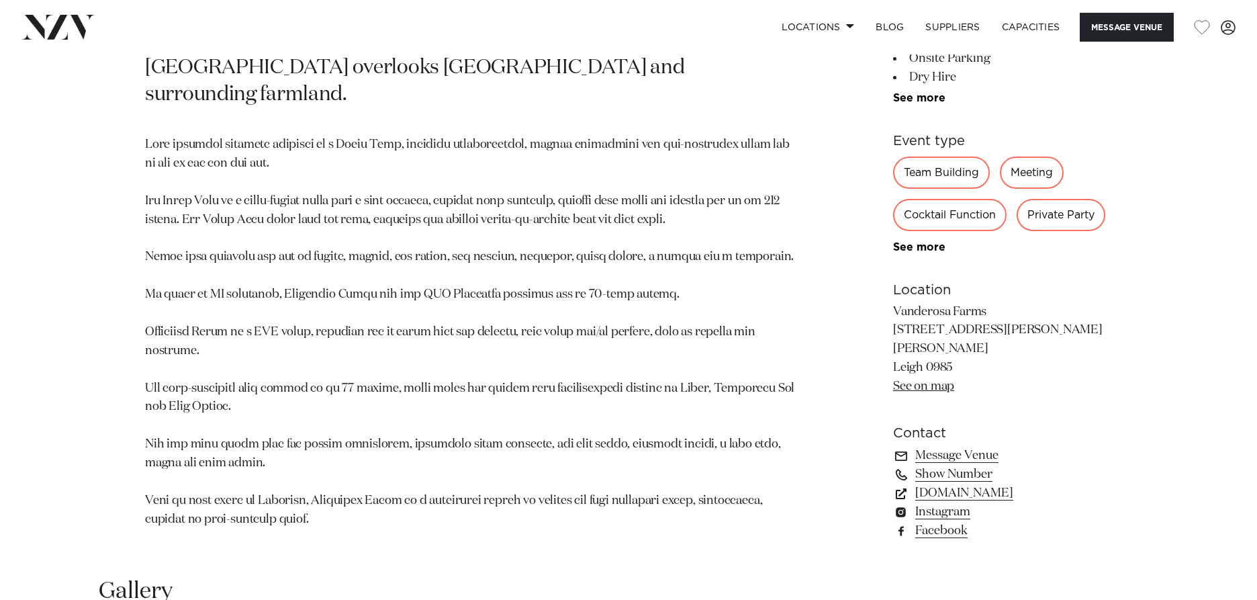
scroll to position [806, 0]
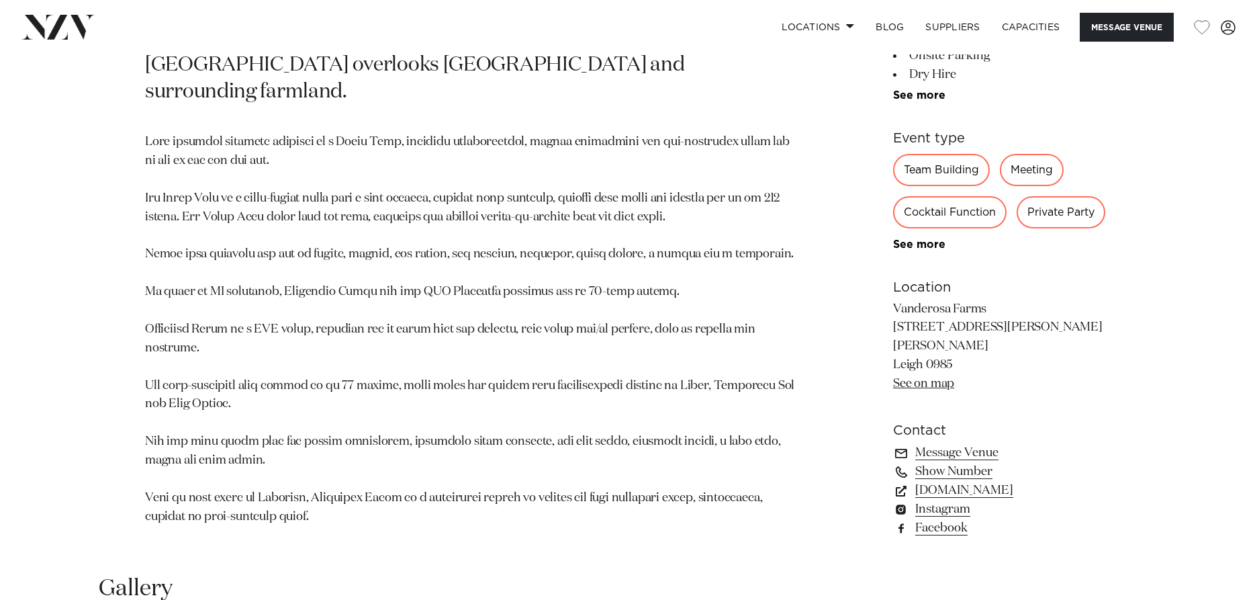
click at [939, 377] on link "See on map" at bounding box center [923, 383] width 61 height 12
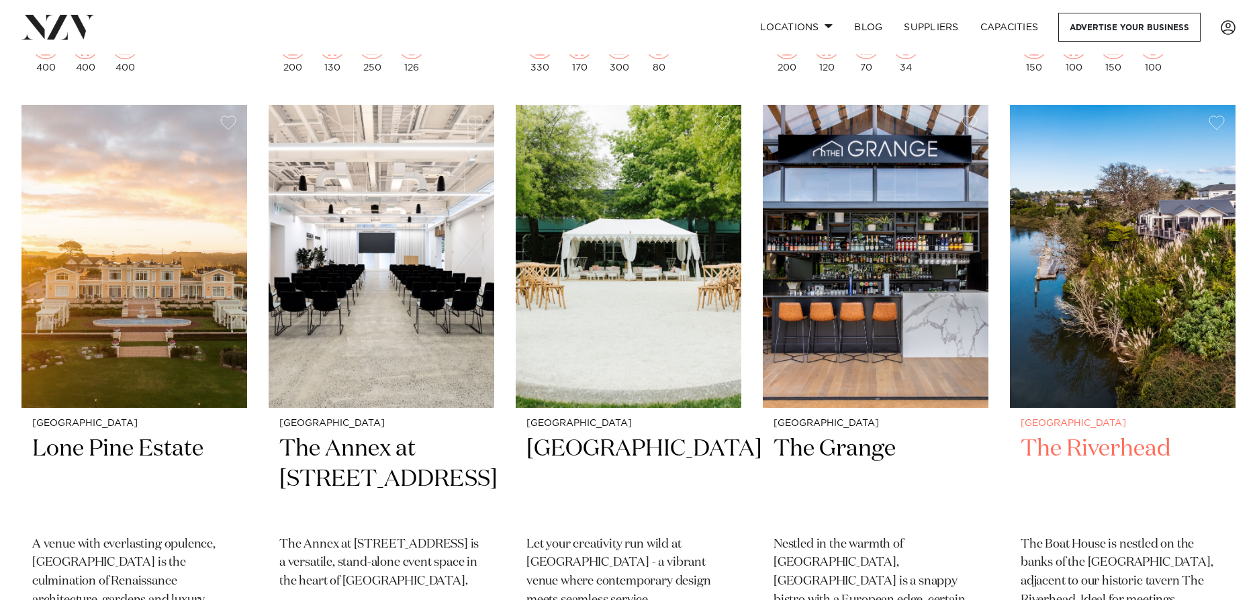
scroll to position [2925, 0]
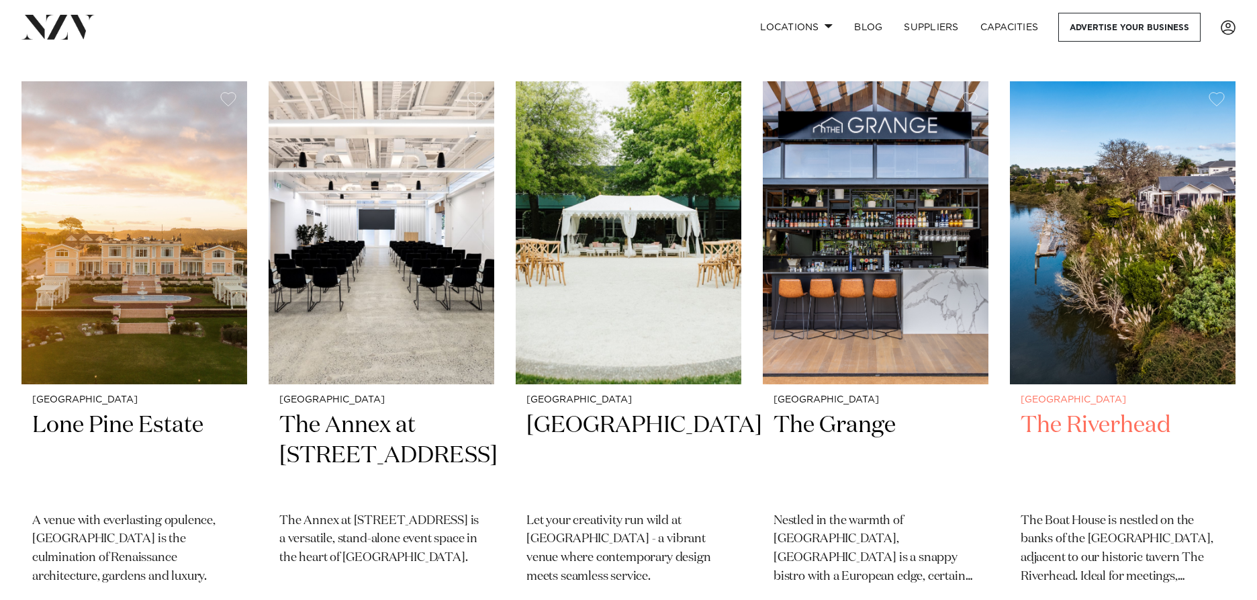
click at [1099, 254] on img at bounding box center [1123, 232] width 226 height 303
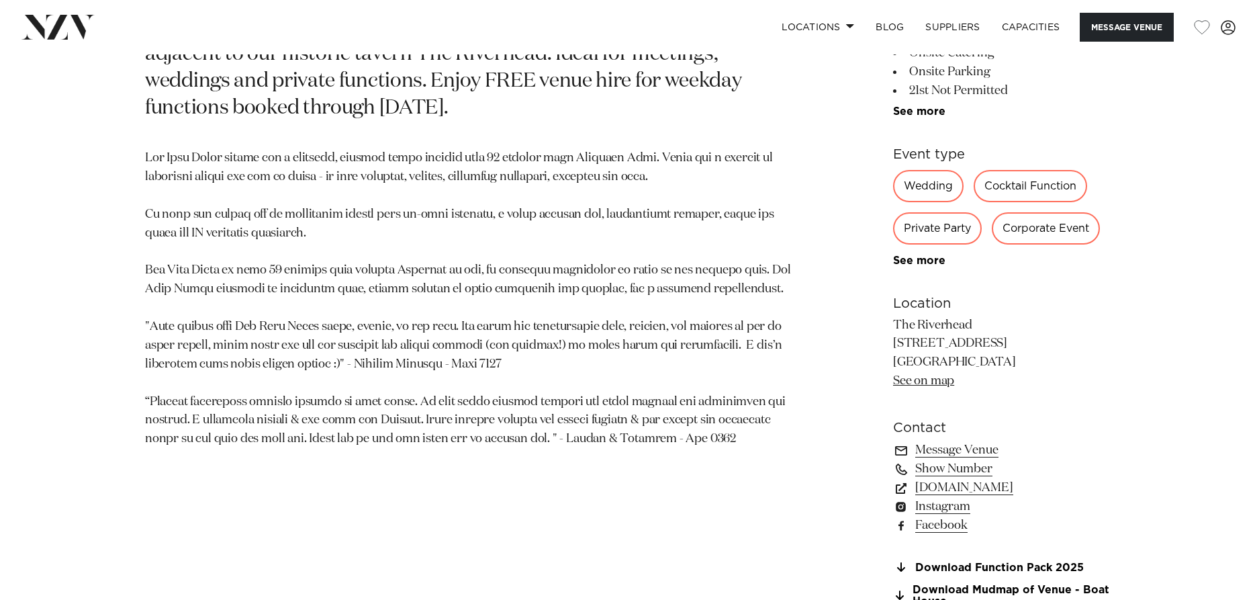
scroll to position [806, 0]
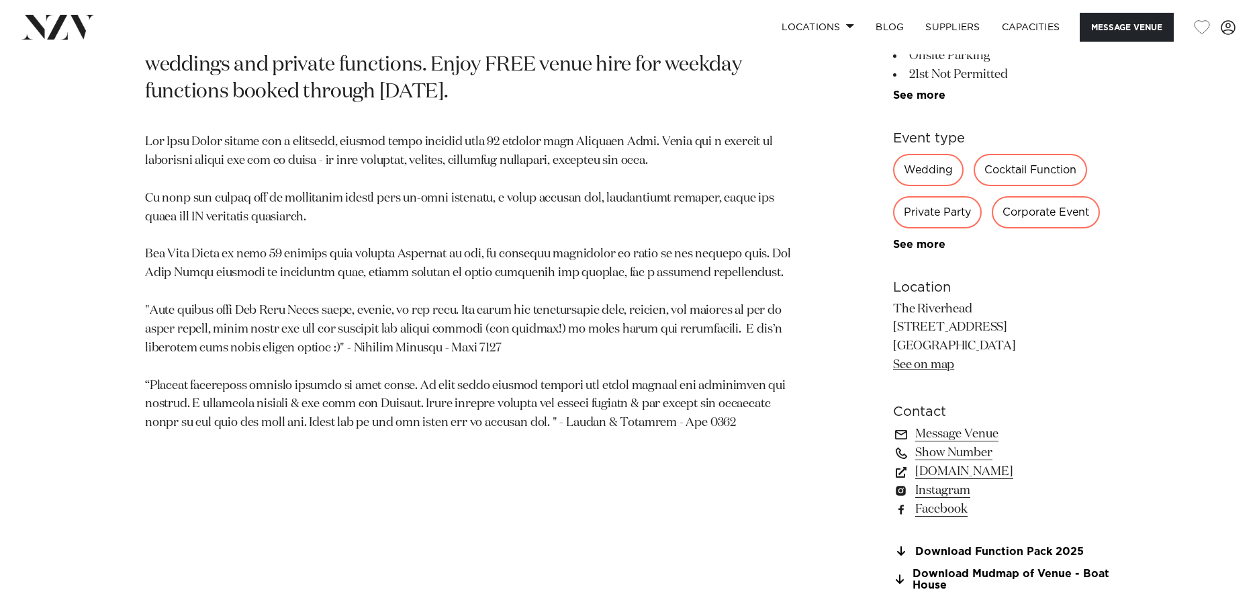
click at [919, 367] on link "See on map" at bounding box center [923, 365] width 61 height 12
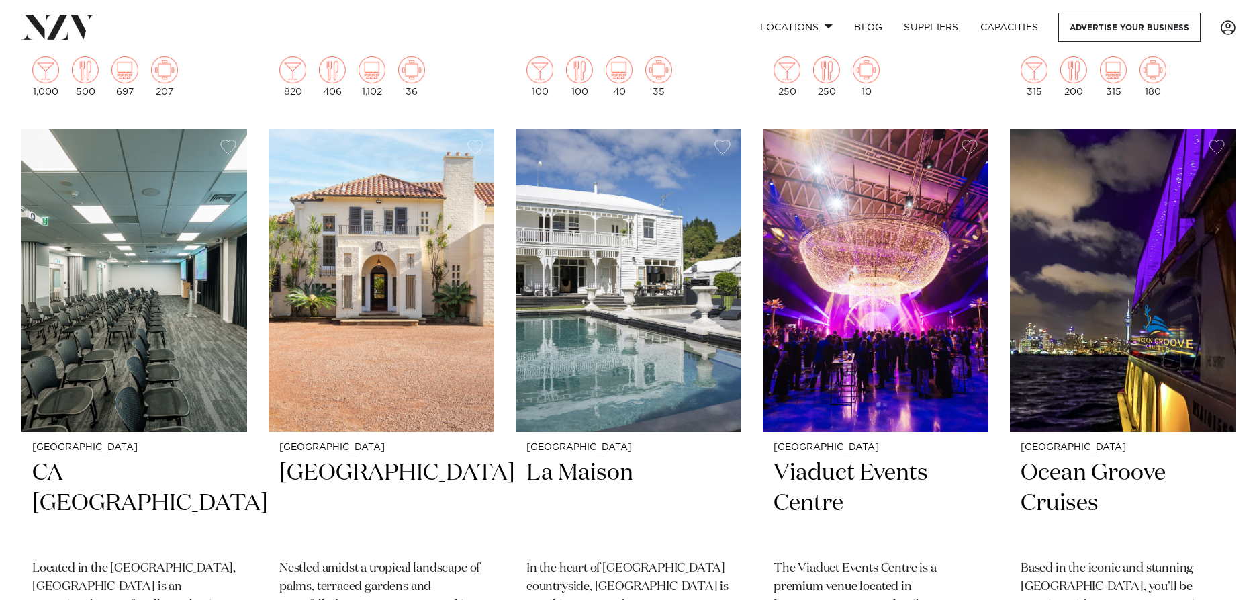
scroll to position [5276, 0]
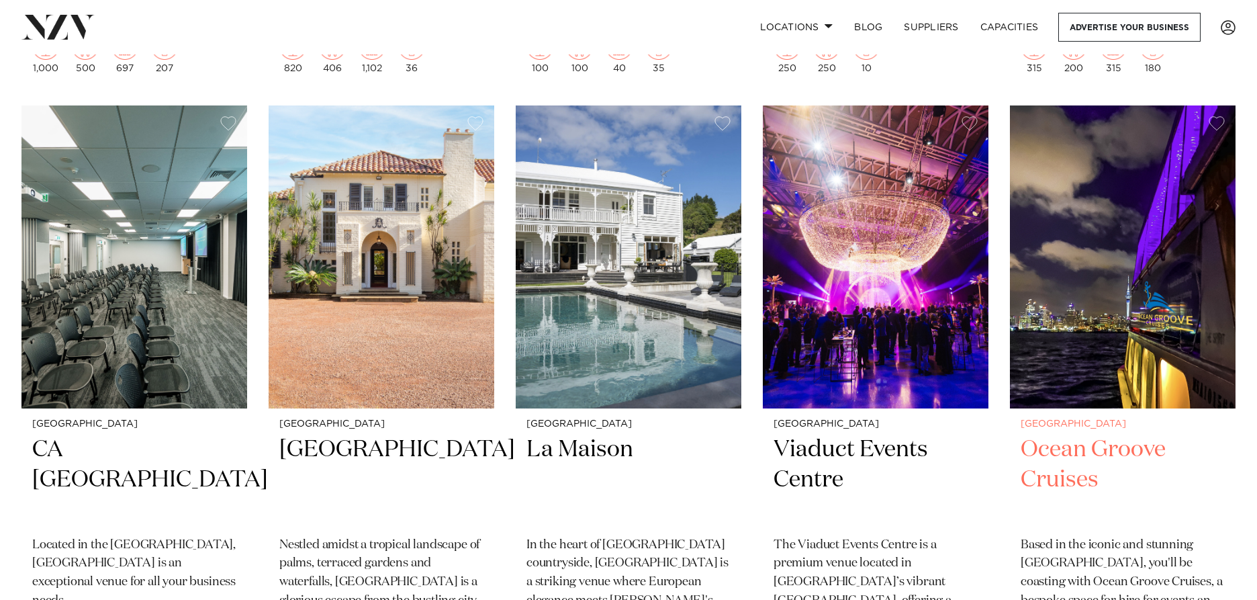
click at [1095, 262] on img at bounding box center [1123, 256] width 226 height 303
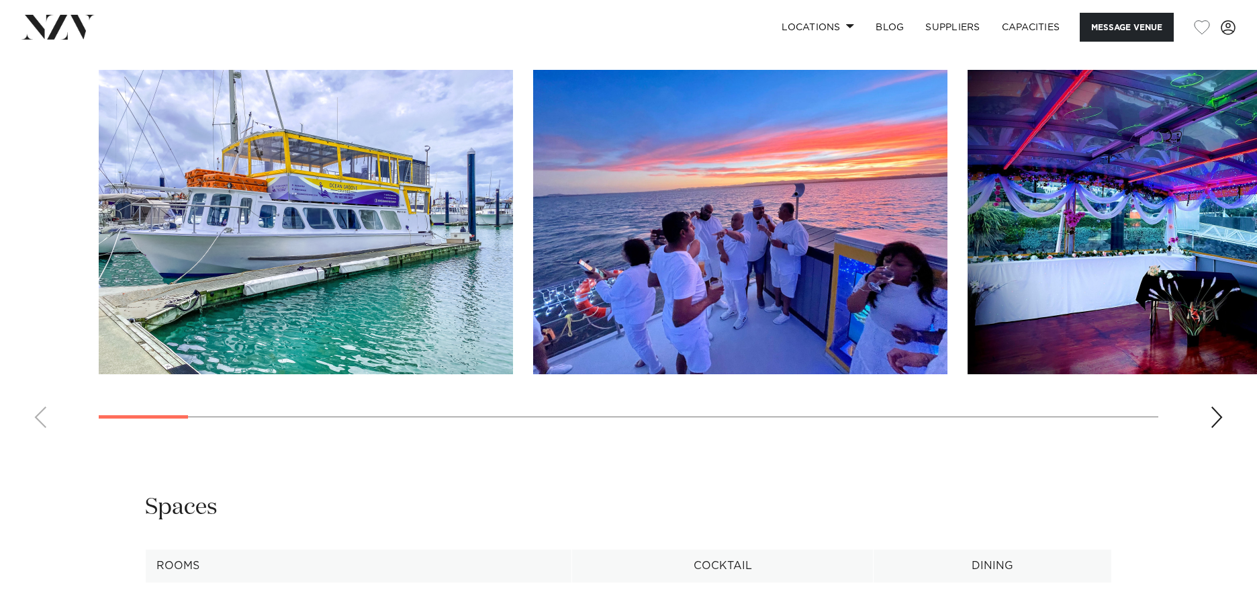
scroll to position [1343, 0]
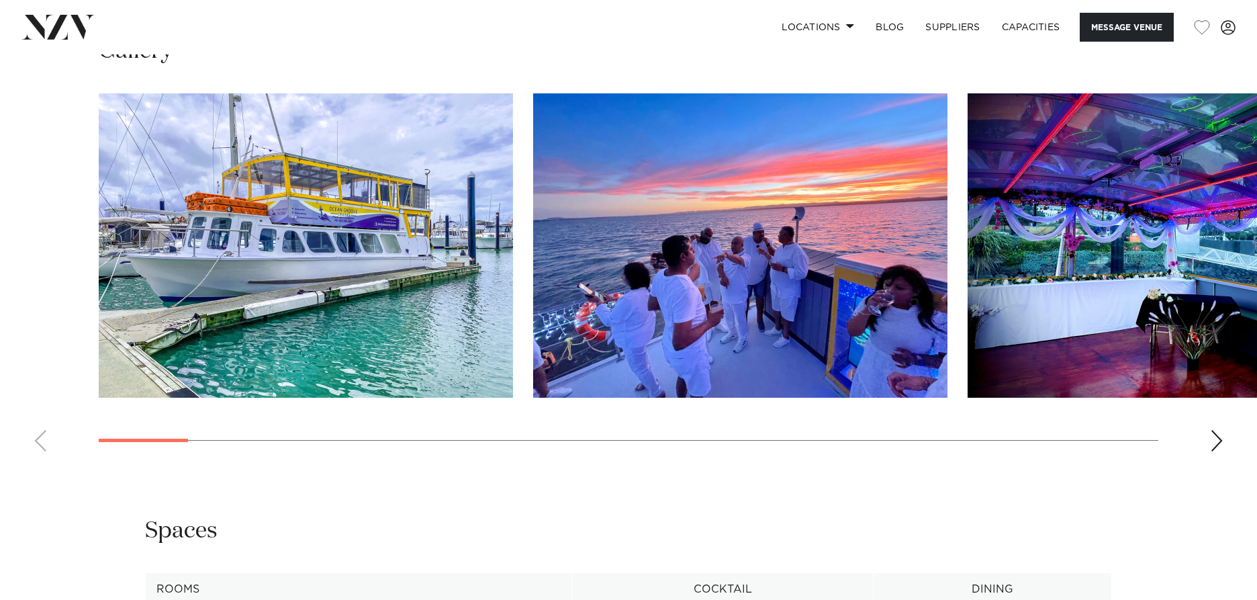
click at [1214, 451] on div "Next slide" at bounding box center [1216, 440] width 13 height 21
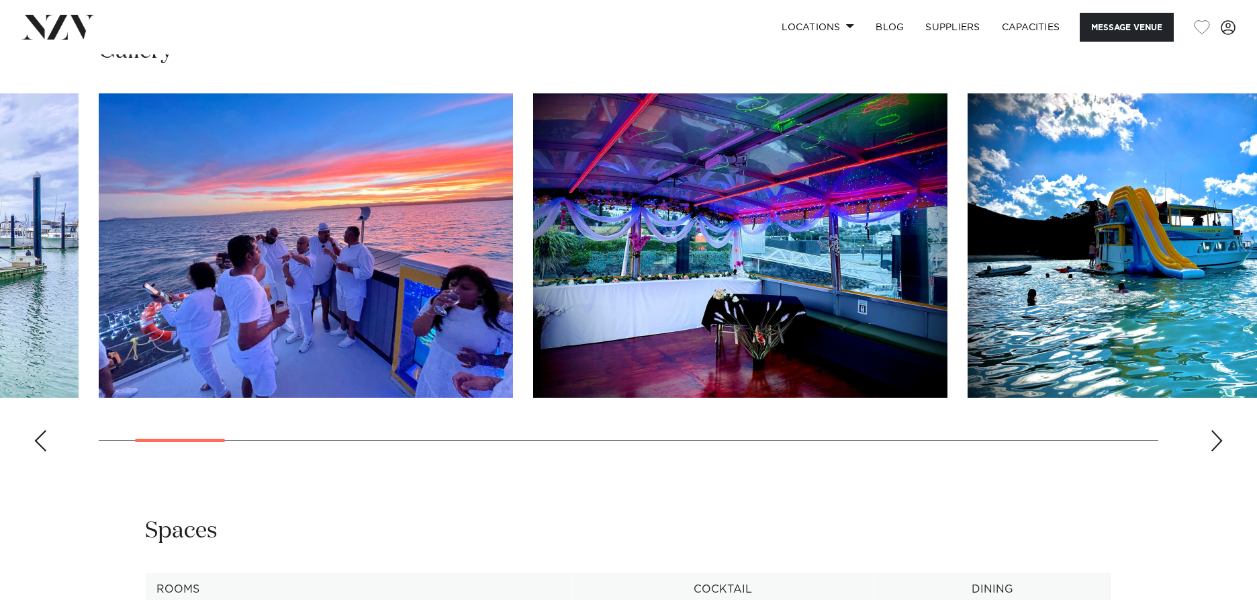
click at [1214, 451] on div "Next slide" at bounding box center [1216, 440] width 13 height 21
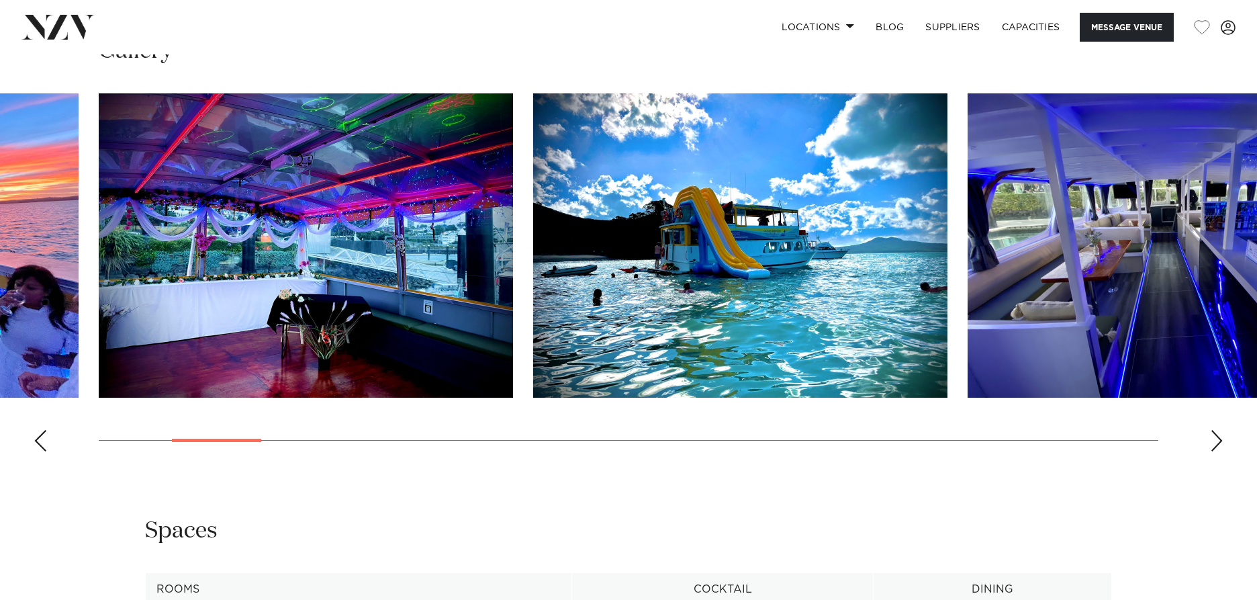
click at [1214, 451] on div "Next slide" at bounding box center [1216, 440] width 13 height 21
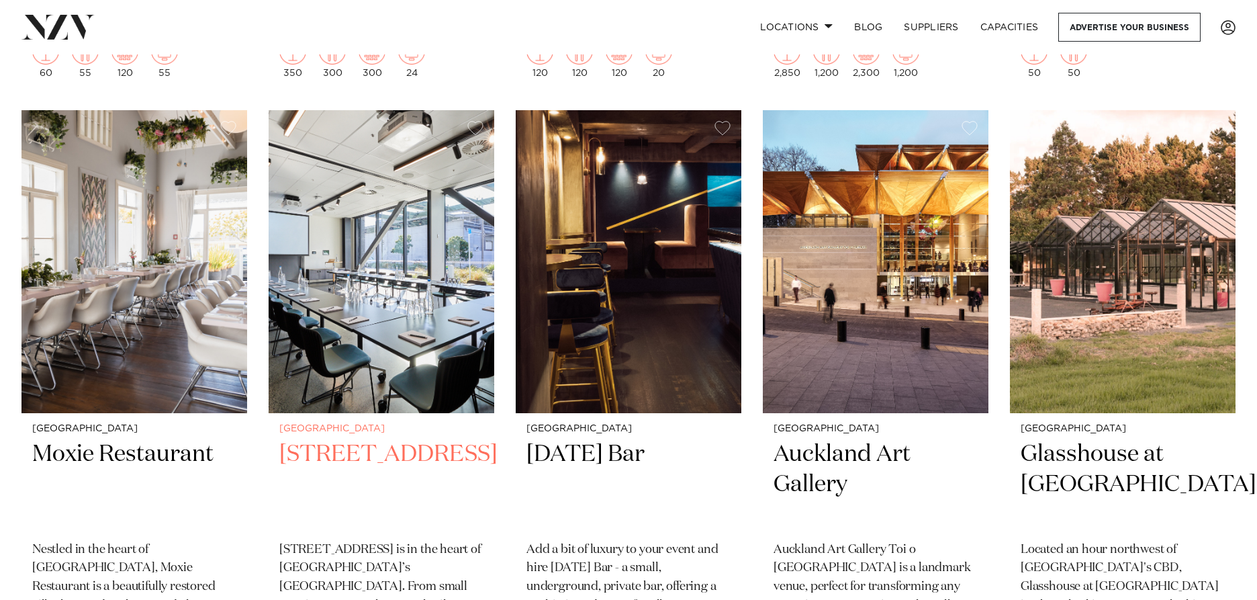
scroll to position [5880, 0]
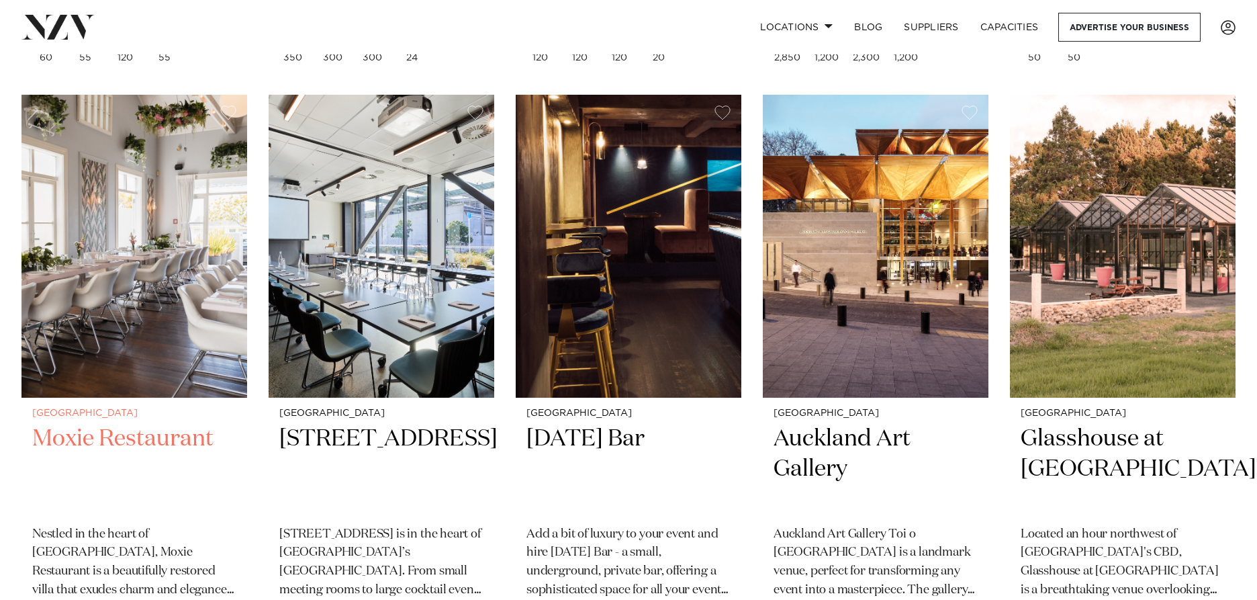
click at [165, 224] on img at bounding box center [134, 246] width 226 height 303
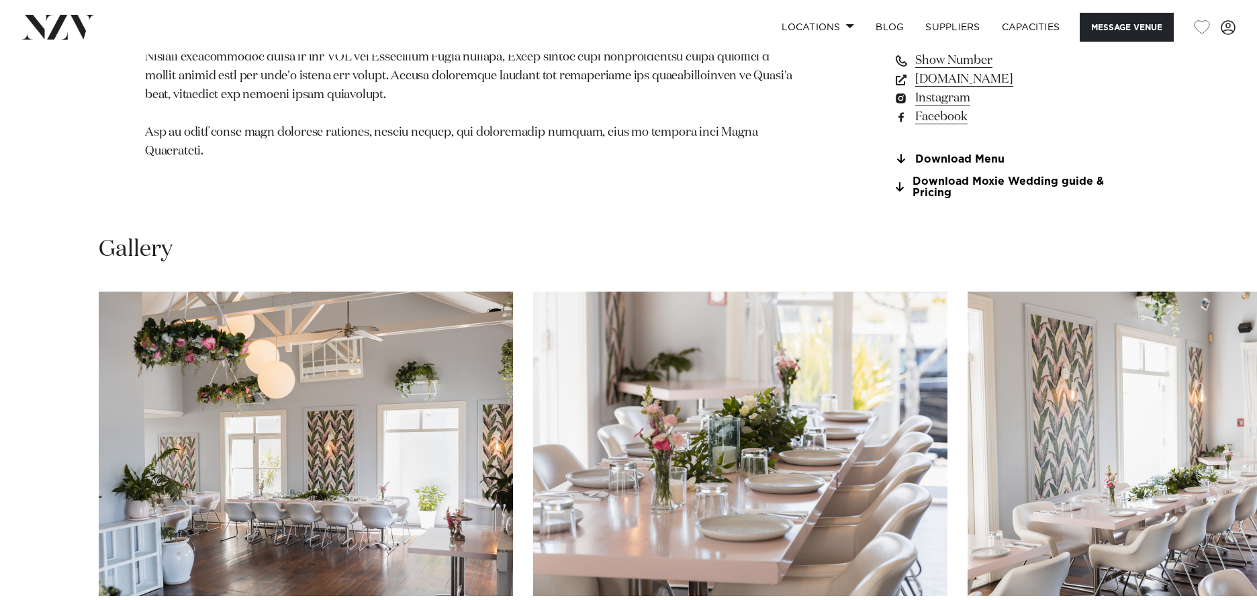
scroll to position [1276, 0]
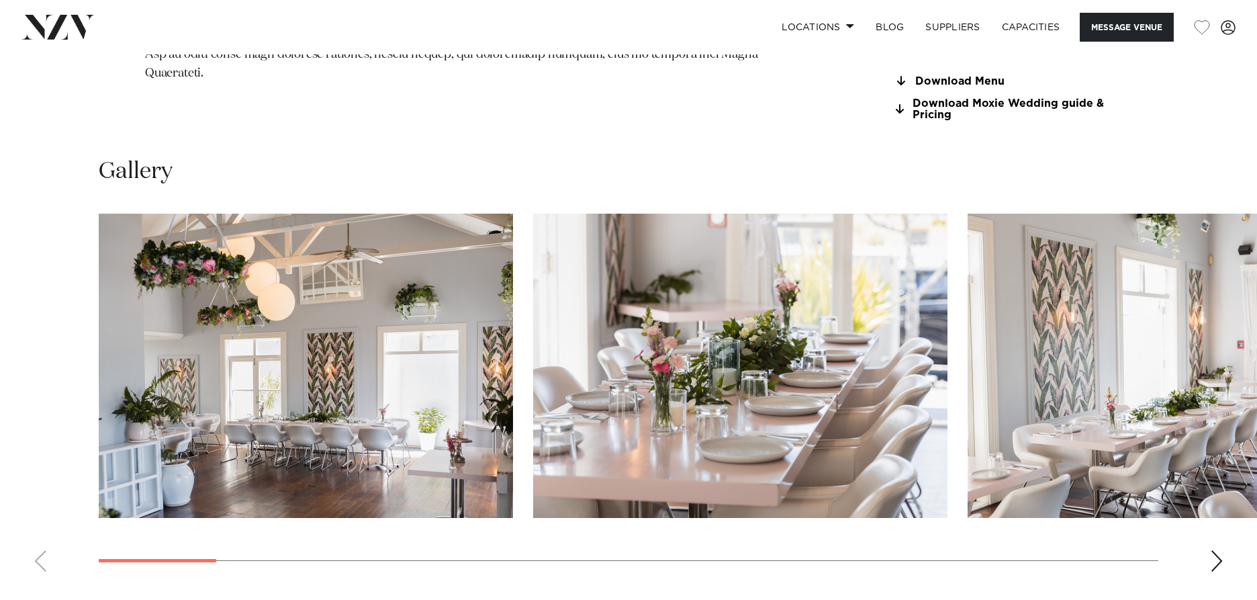
click at [1207, 549] on swiper-container at bounding box center [628, 398] width 1257 height 369
click at [1212, 555] on div "Next slide" at bounding box center [1216, 560] width 13 height 21
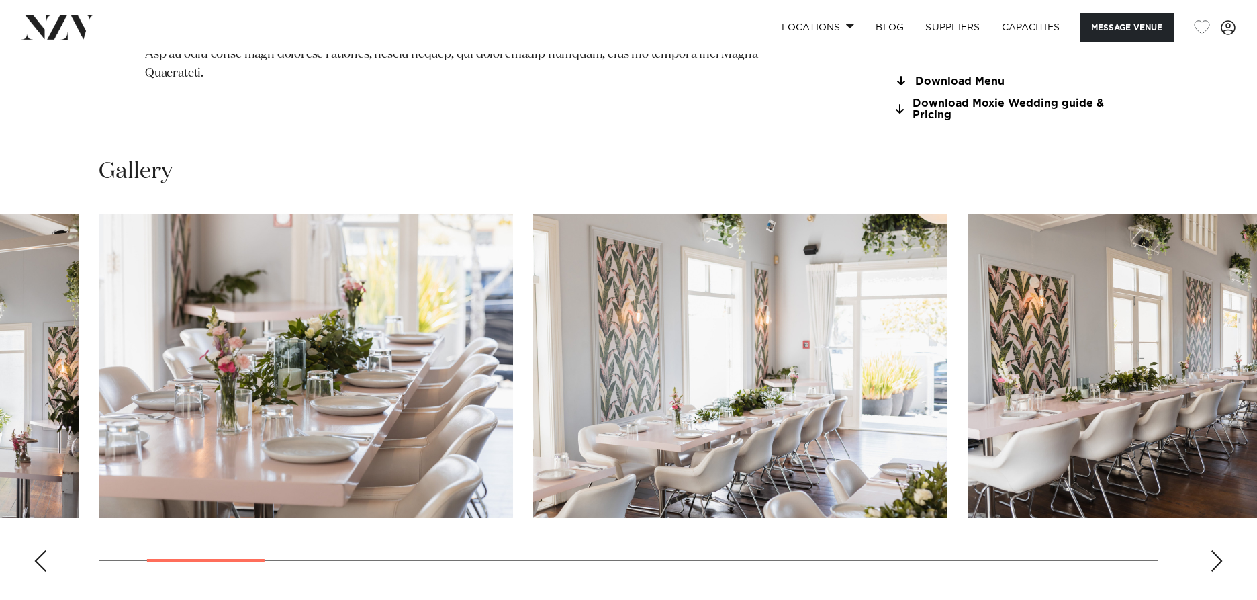
click at [1216, 562] on div "Next slide" at bounding box center [1216, 560] width 13 height 21
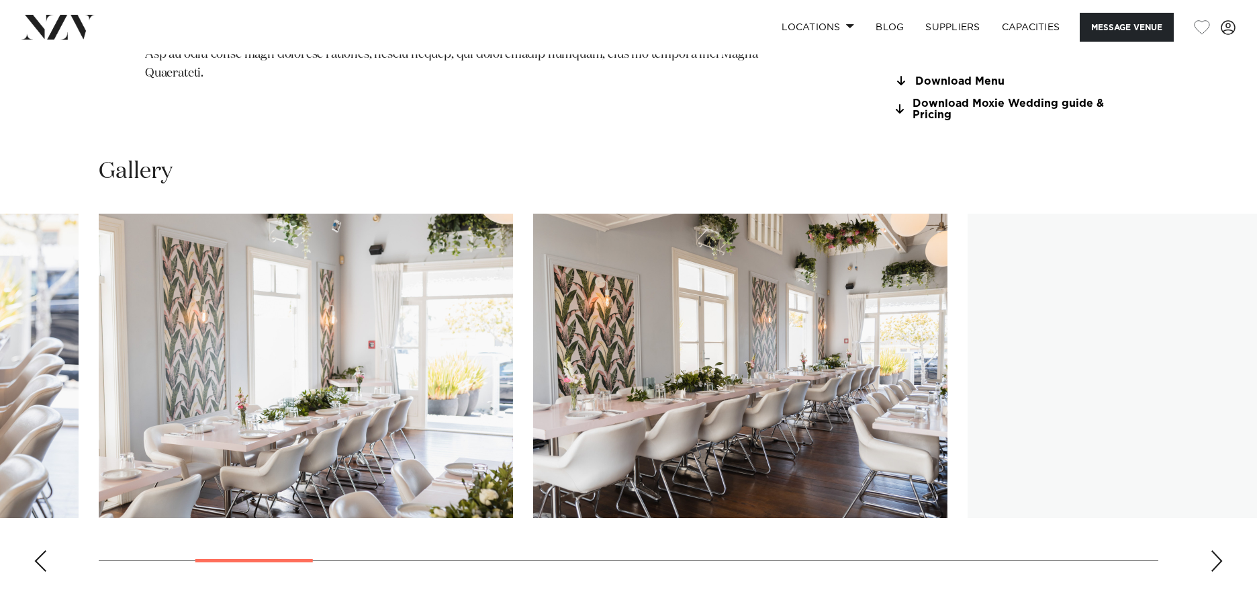
click at [1216, 562] on div "Next slide" at bounding box center [1216, 560] width 13 height 21
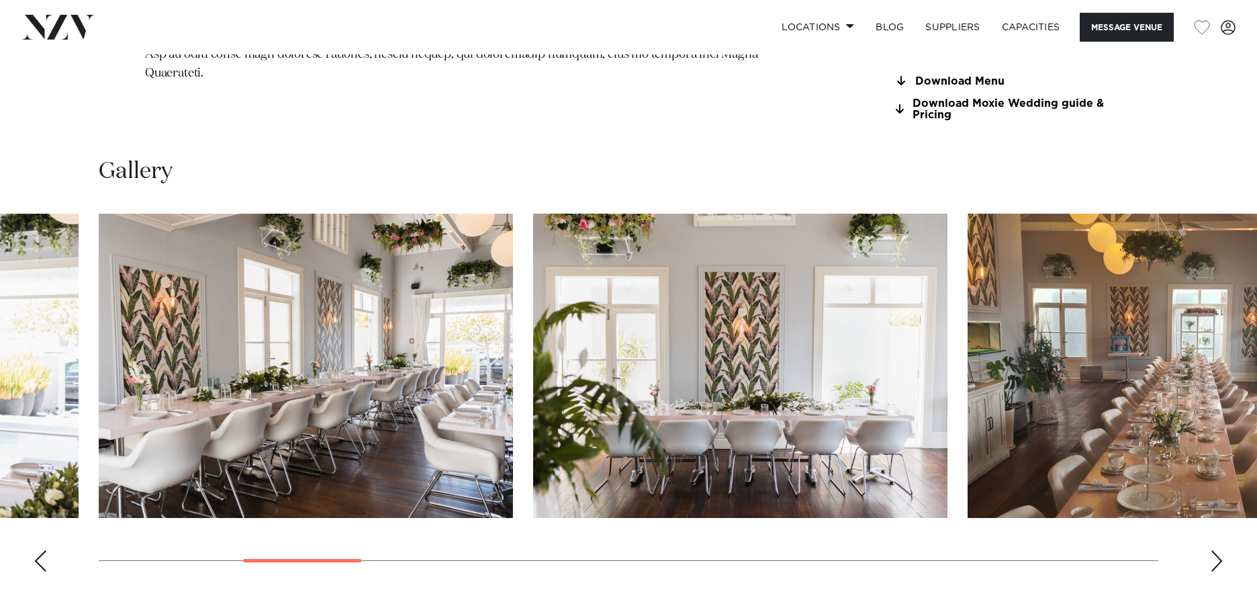
click at [1216, 562] on div "Next slide" at bounding box center [1216, 560] width 13 height 21
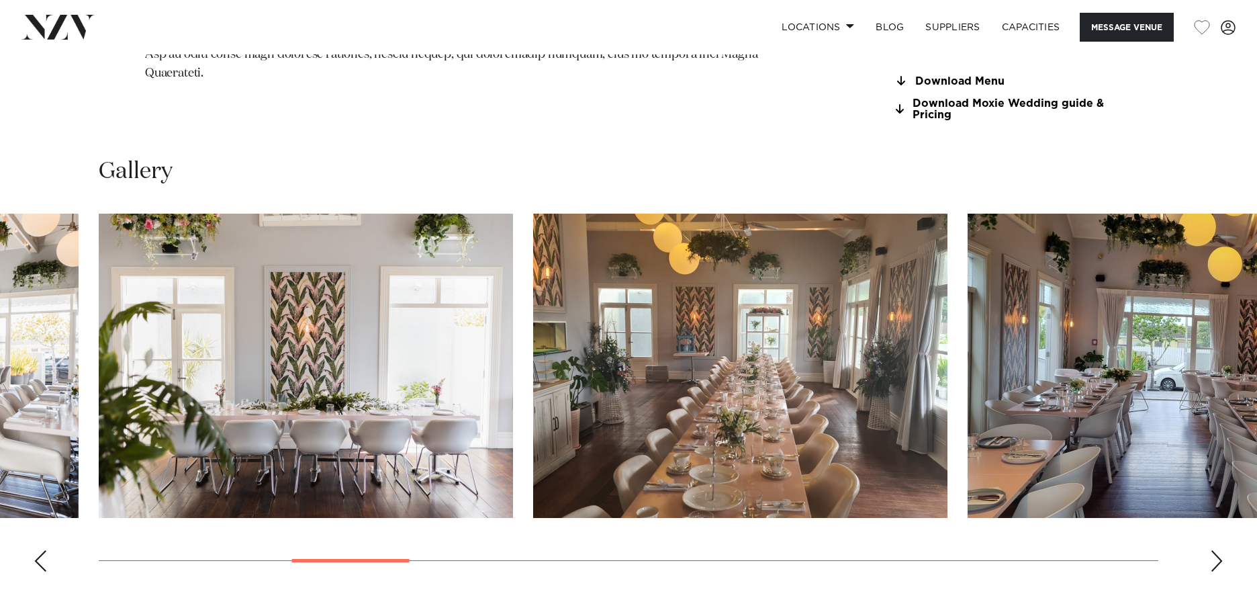
click at [1216, 562] on div "Next slide" at bounding box center [1216, 560] width 13 height 21
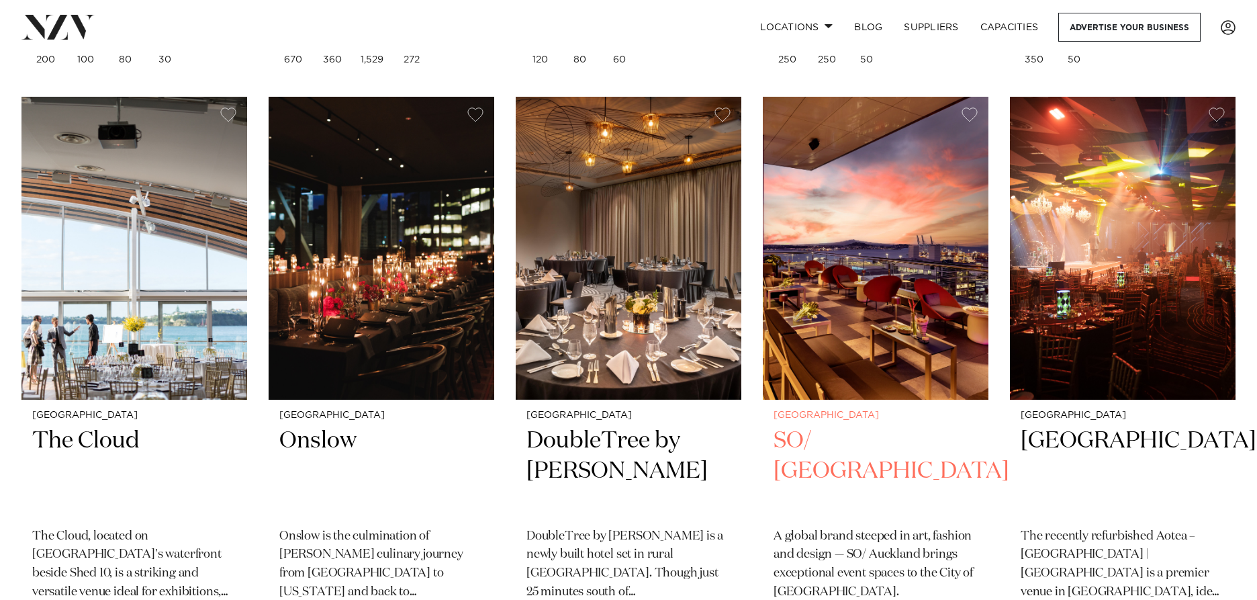
scroll to position [7089, 0]
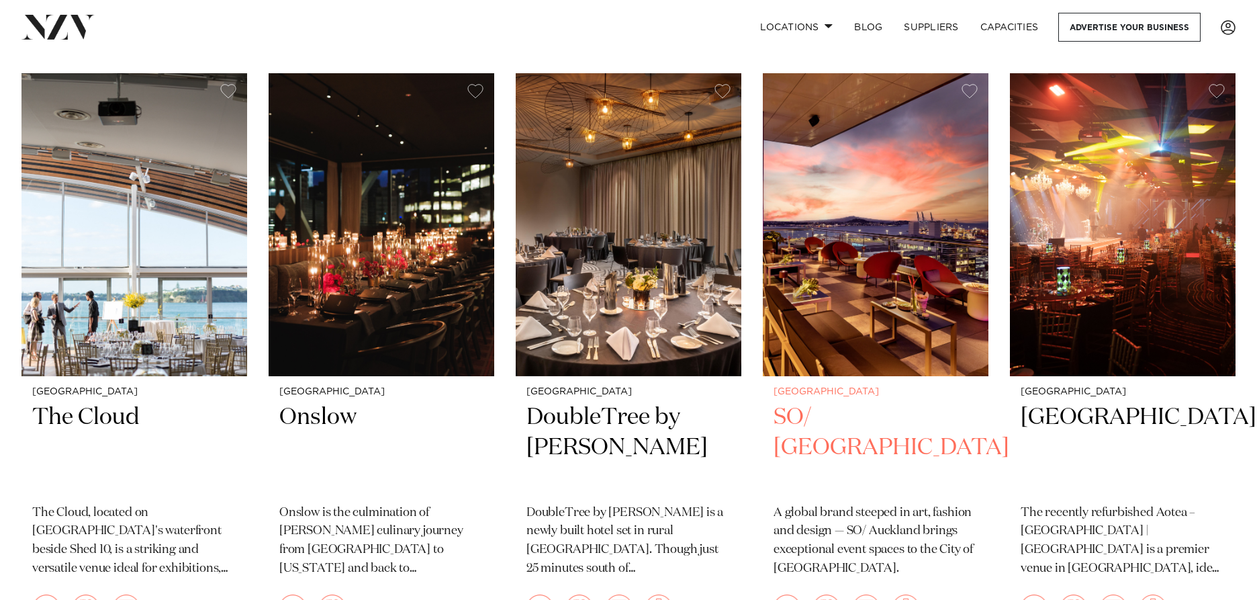
click at [848, 402] on h2 "SO/ Auckland" at bounding box center [876, 447] width 204 height 91
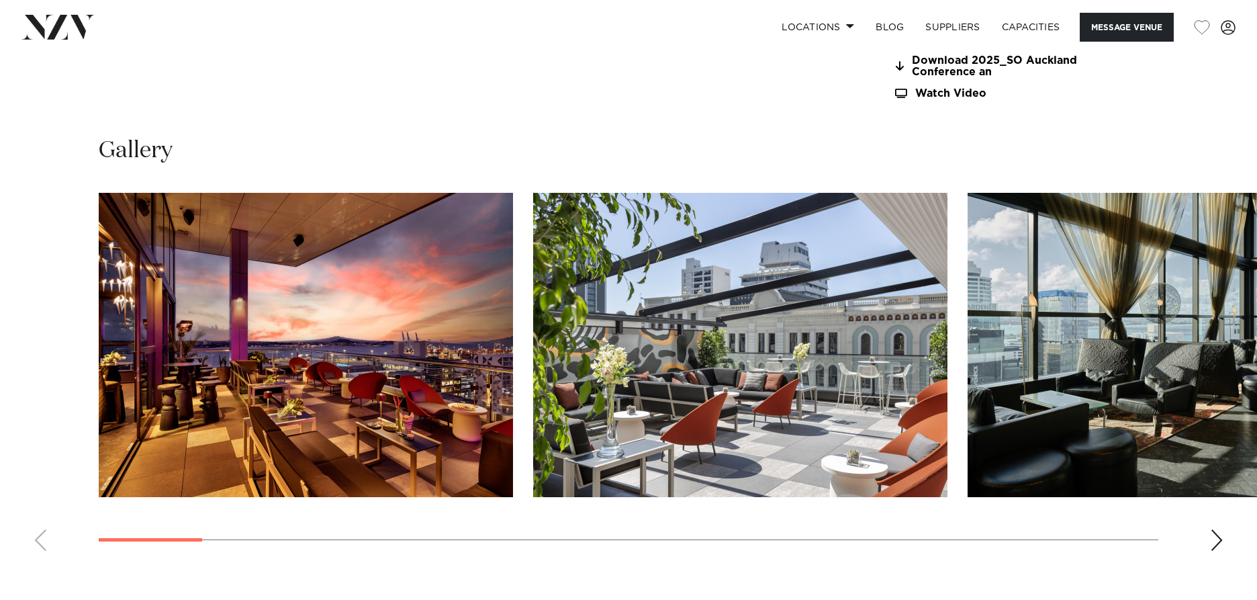
scroll to position [1478, 0]
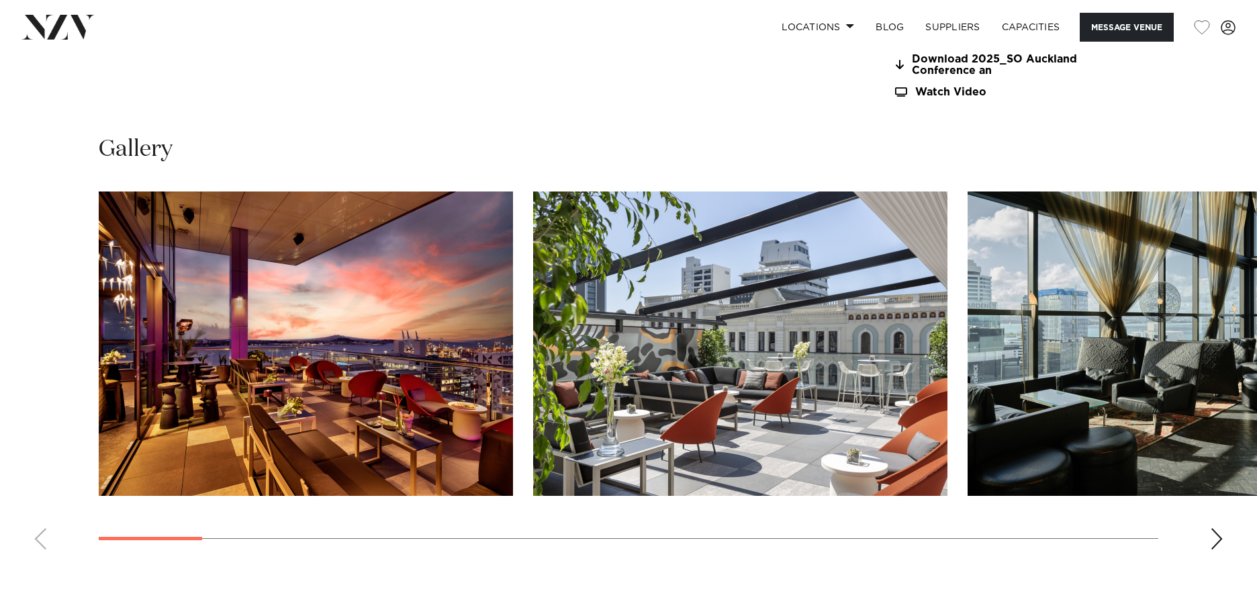
click at [1204, 531] on swiper-container at bounding box center [628, 375] width 1257 height 369
click at [1212, 532] on div "Next slide" at bounding box center [1216, 538] width 13 height 21
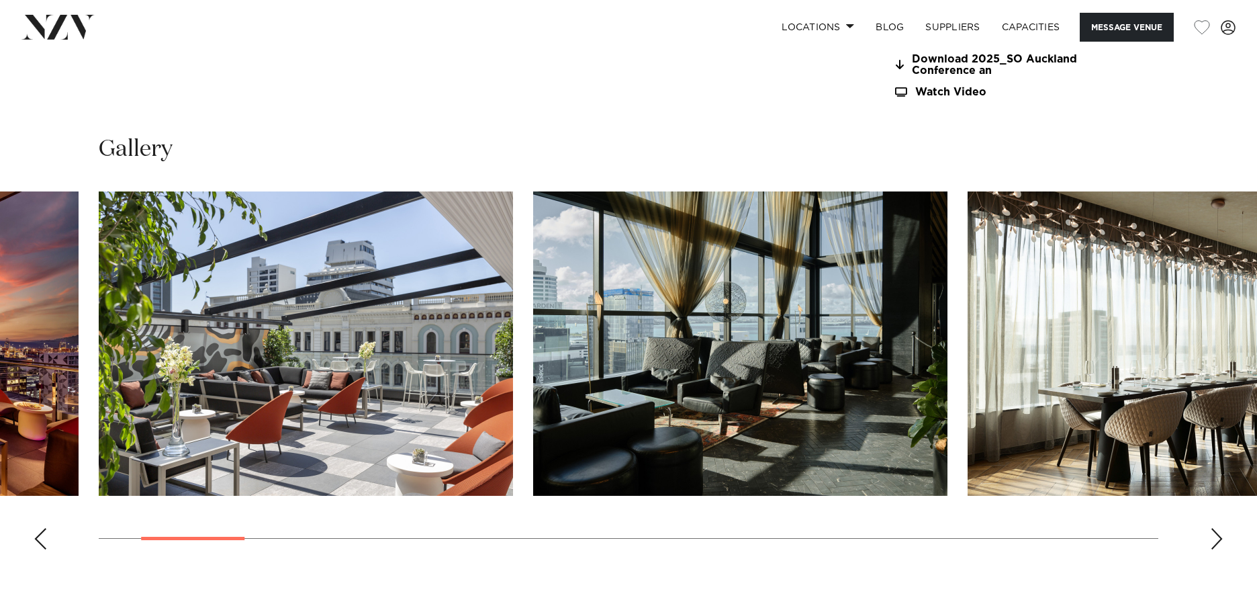
click at [1212, 532] on div "Next slide" at bounding box center [1216, 538] width 13 height 21
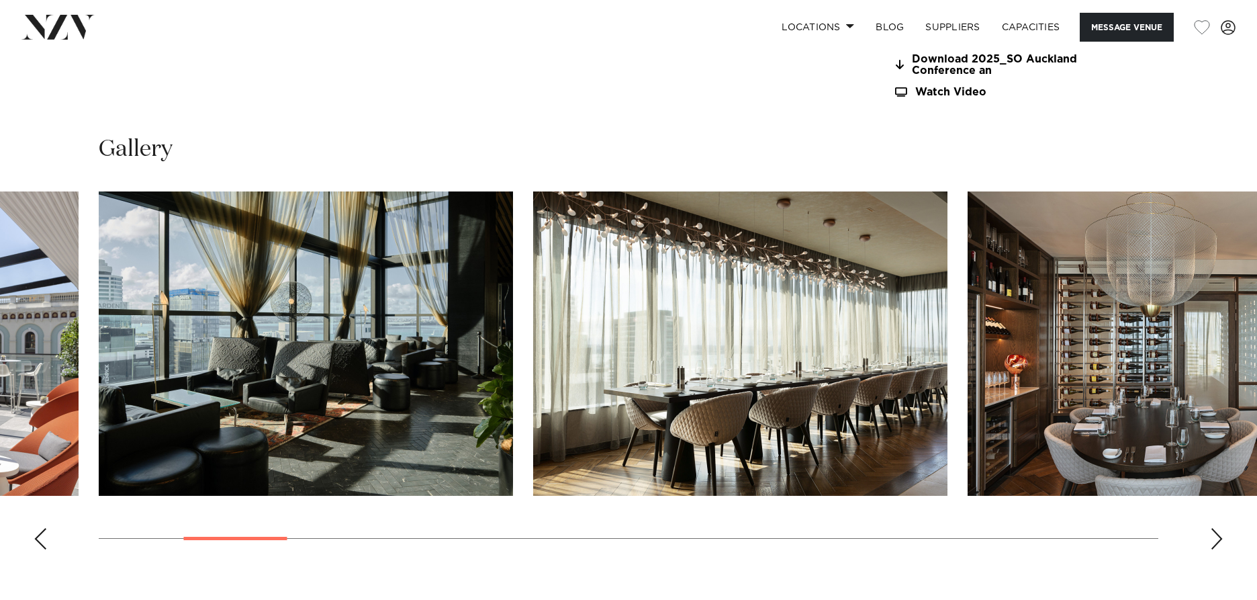
click at [1212, 532] on div "Next slide" at bounding box center [1216, 538] width 13 height 21
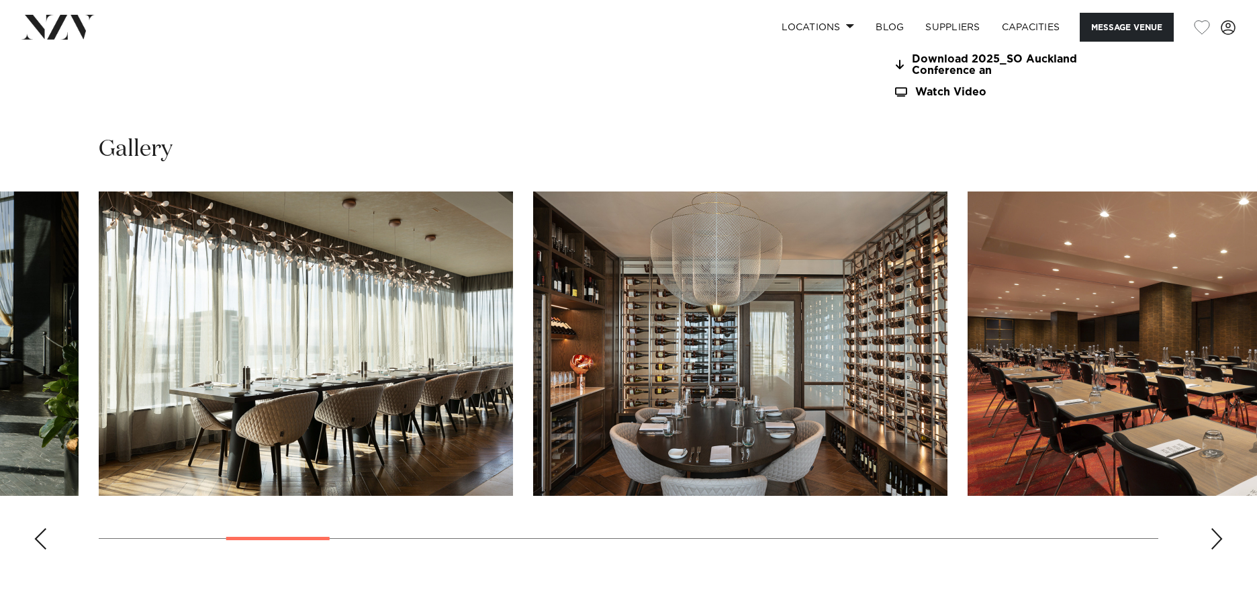
click at [1212, 532] on div "Next slide" at bounding box center [1216, 538] width 13 height 21
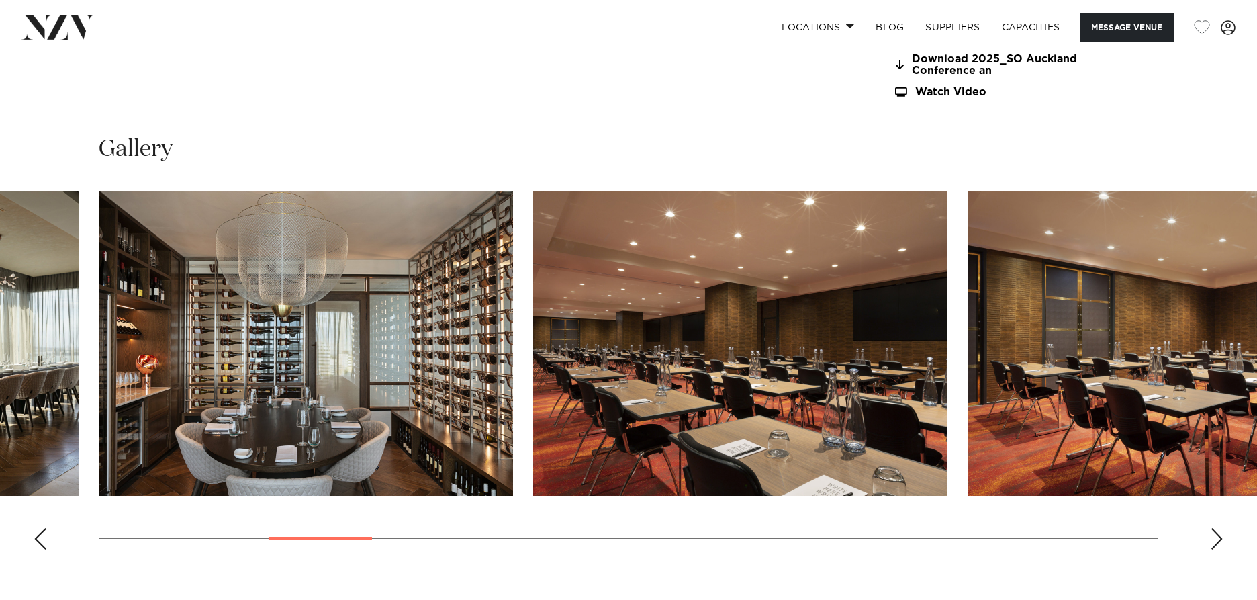
click at [1212, 532] on div "Next slide" at bounding box center [1216, 538] width 13 height 21
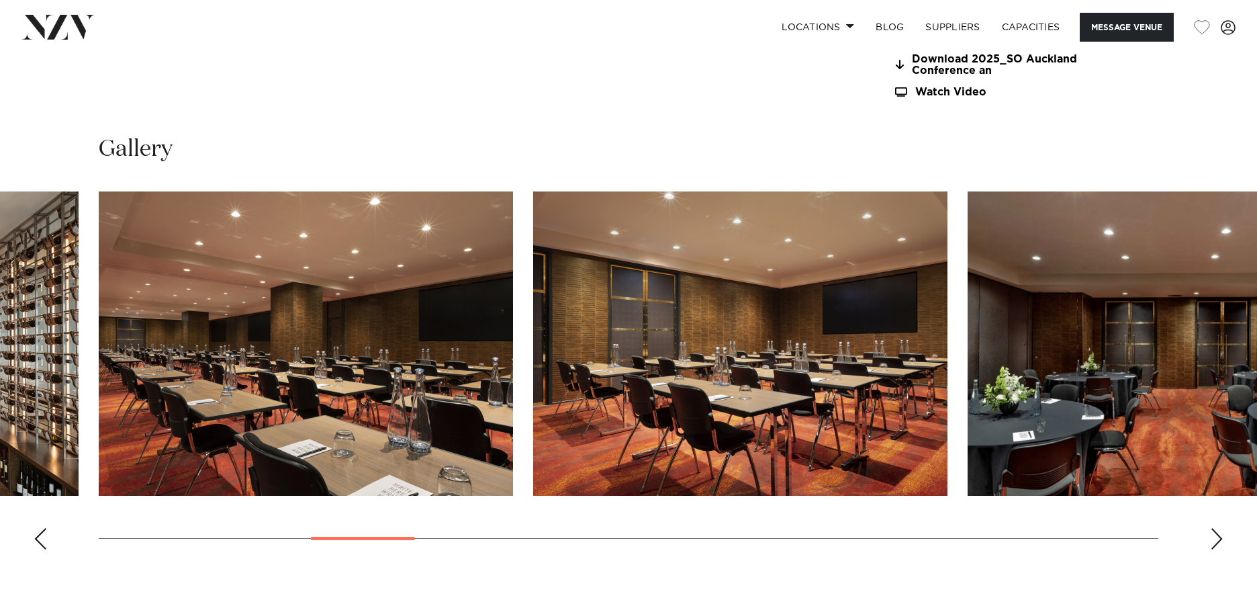
click at [1212, 532] on div "Next slide" at bounding box center [1216, 538] width 13 height 21
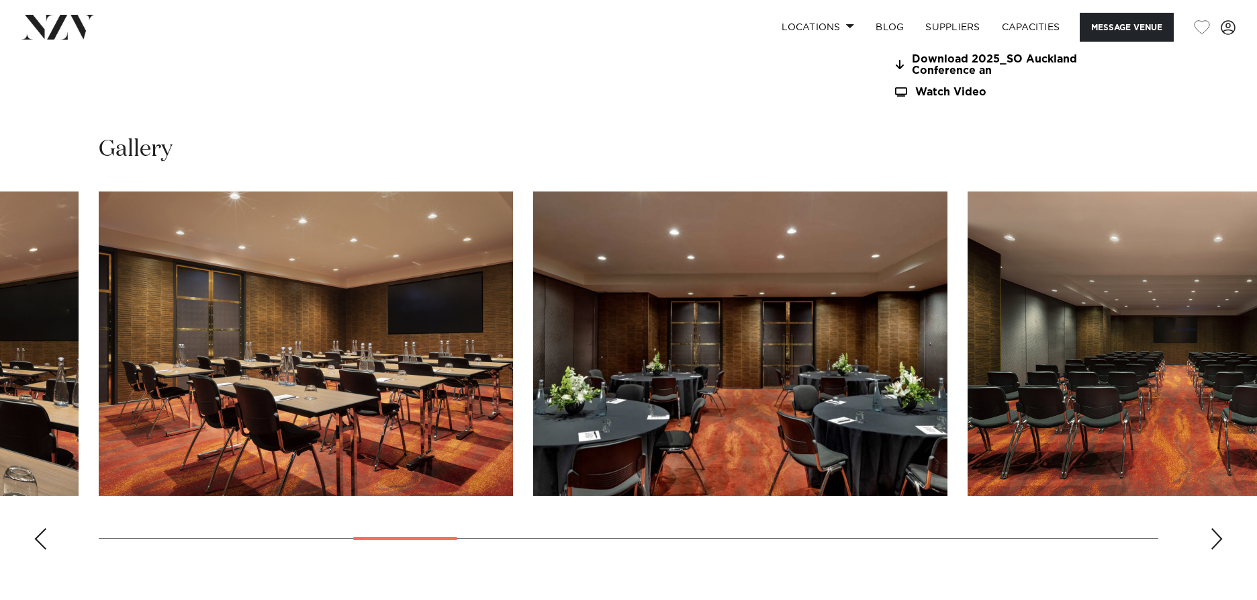
click at [1212, 532] on div "Next slide" at bounding box center [1216, 538] width 13 height 21
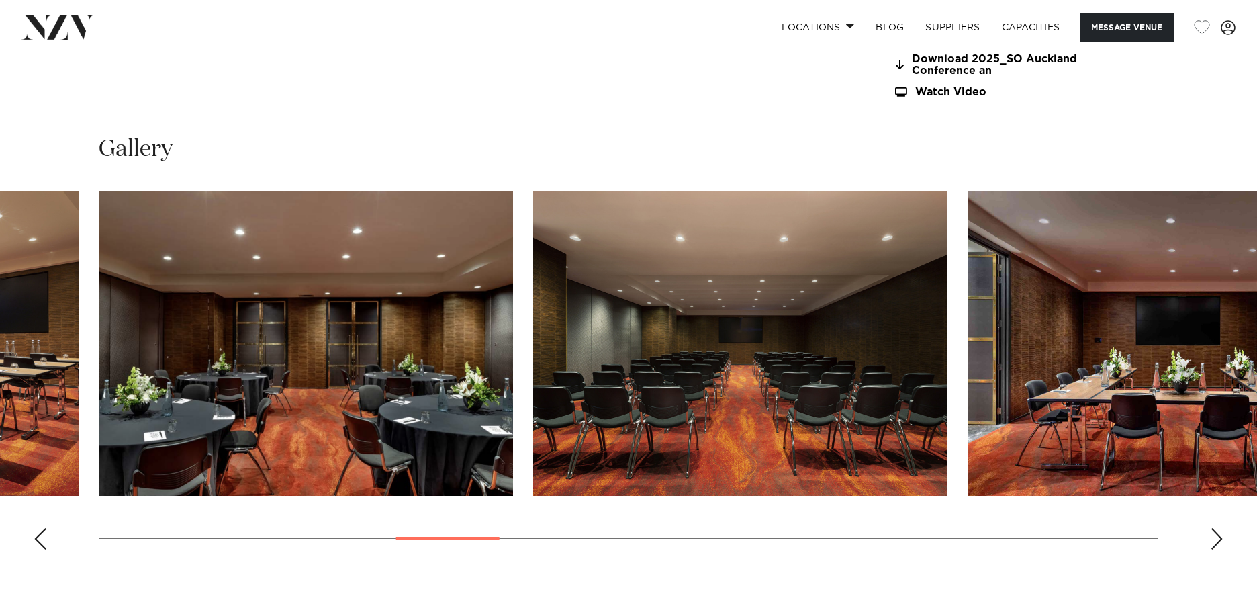
click at [1212, 532] on div "Next slide" at bounding box center [1216, 538] width 13 height 21
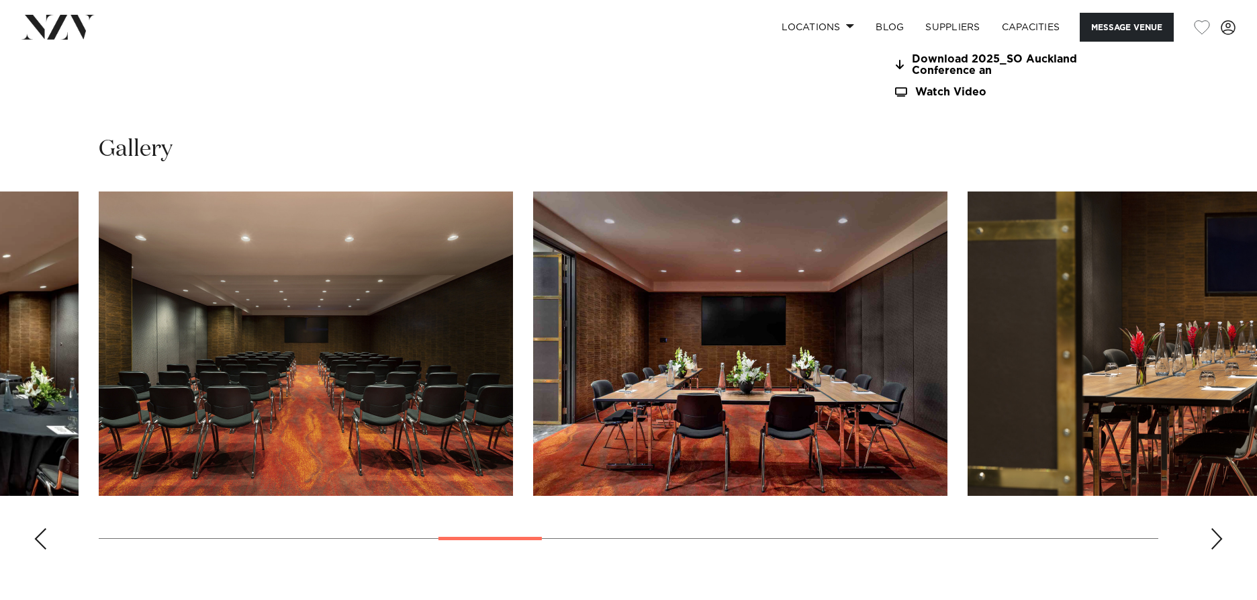
click at [1212, 532] on div "Next slide" at bounding box center [1216, 538] width 13 height 21
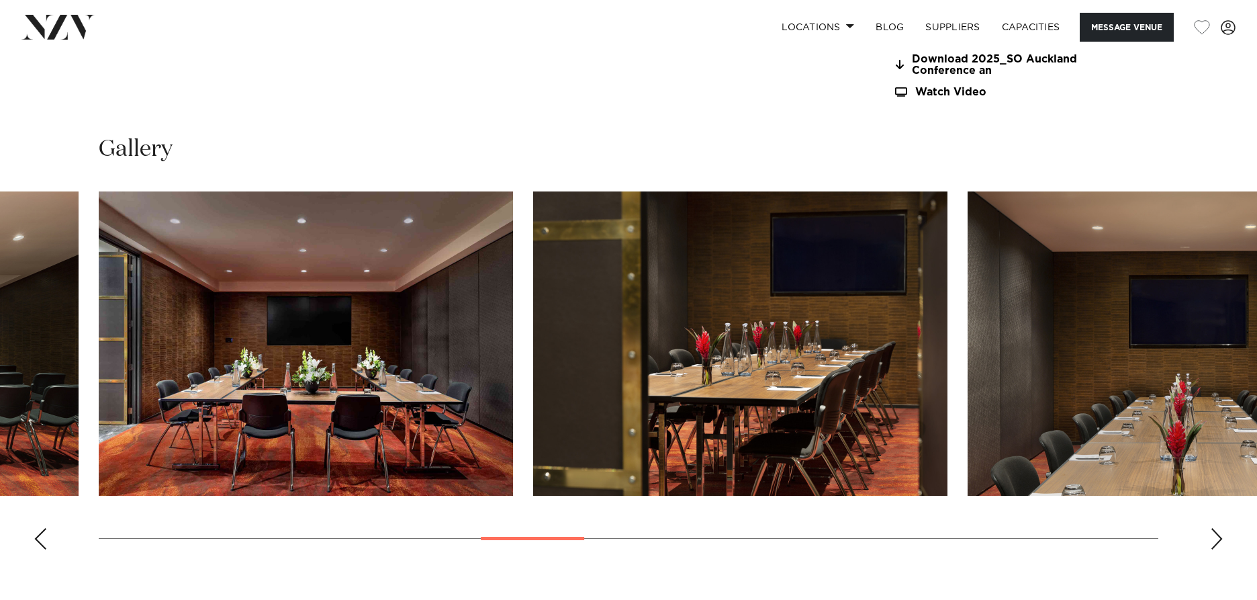
click at [1212, 532] on div "Next slide" at bounding box center [1216, 538] width 13 height 21
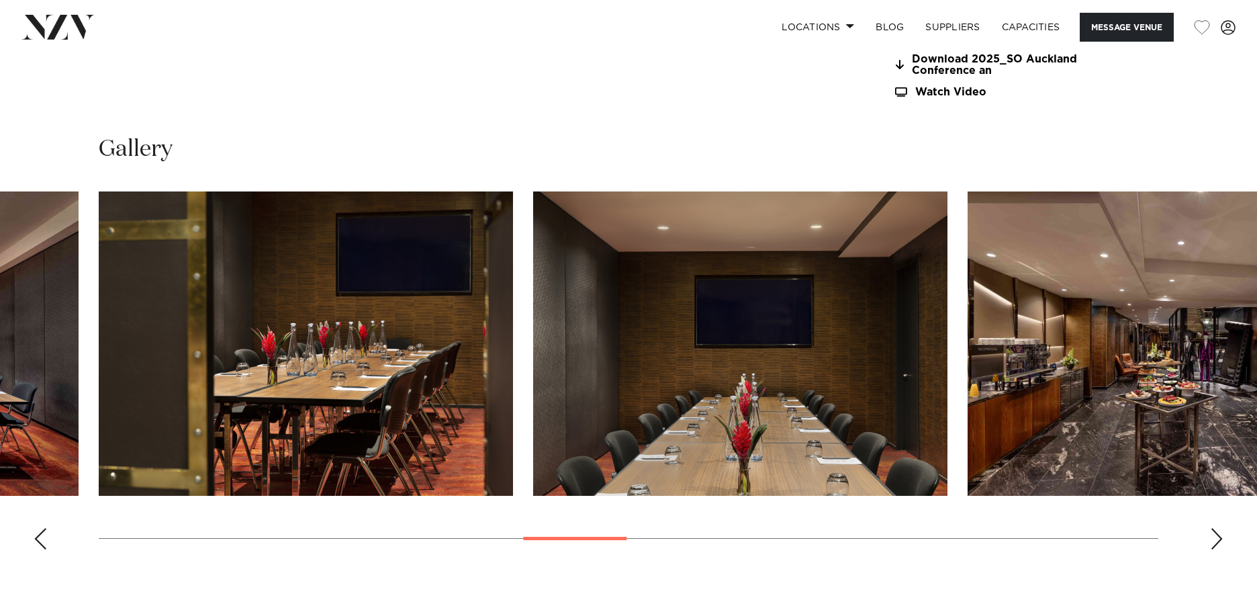
click at [1212, 532] on div "Next slide" at bounding box center [1216, 538] width 13 height 21
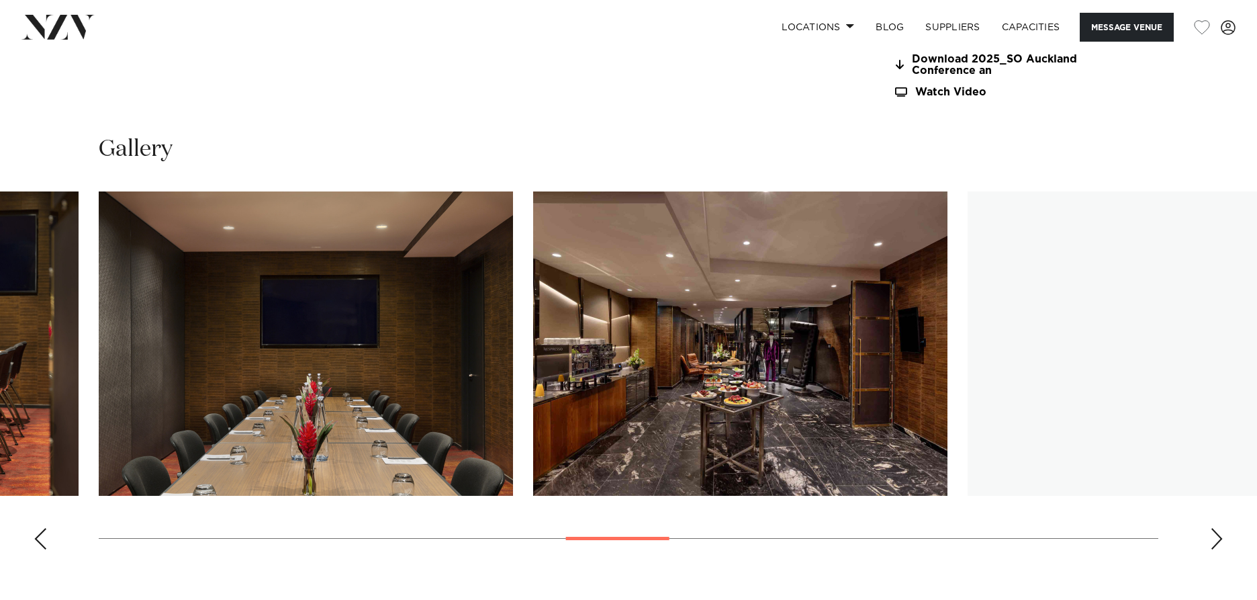
click at [1212, 532] on div "Next slide" at bounding box center [1216, 538] width 13 height 21
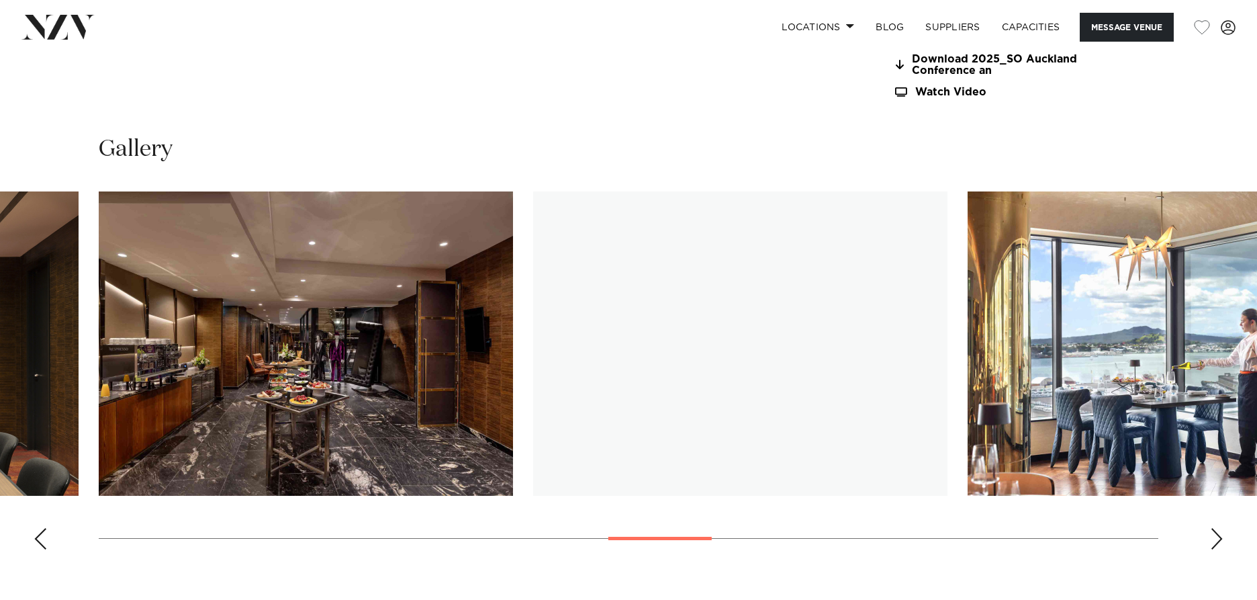
click at [1212, 532] on div "Next slide" at bounding box center [1216, 538] width 13 height 21
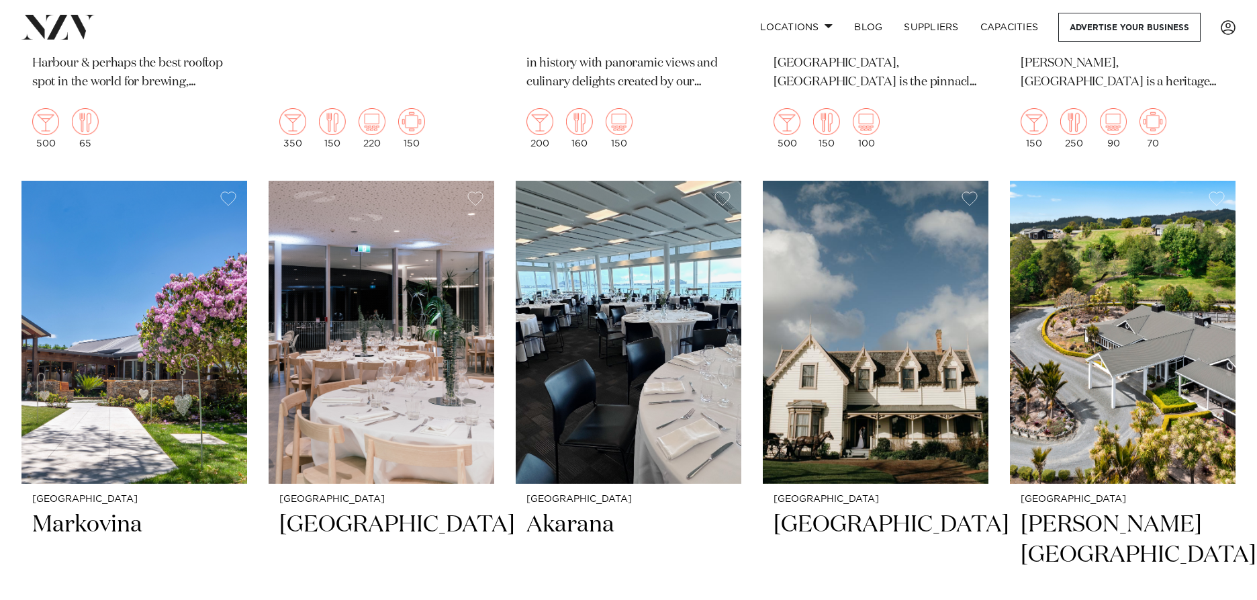
scroll to position [8765, 0]
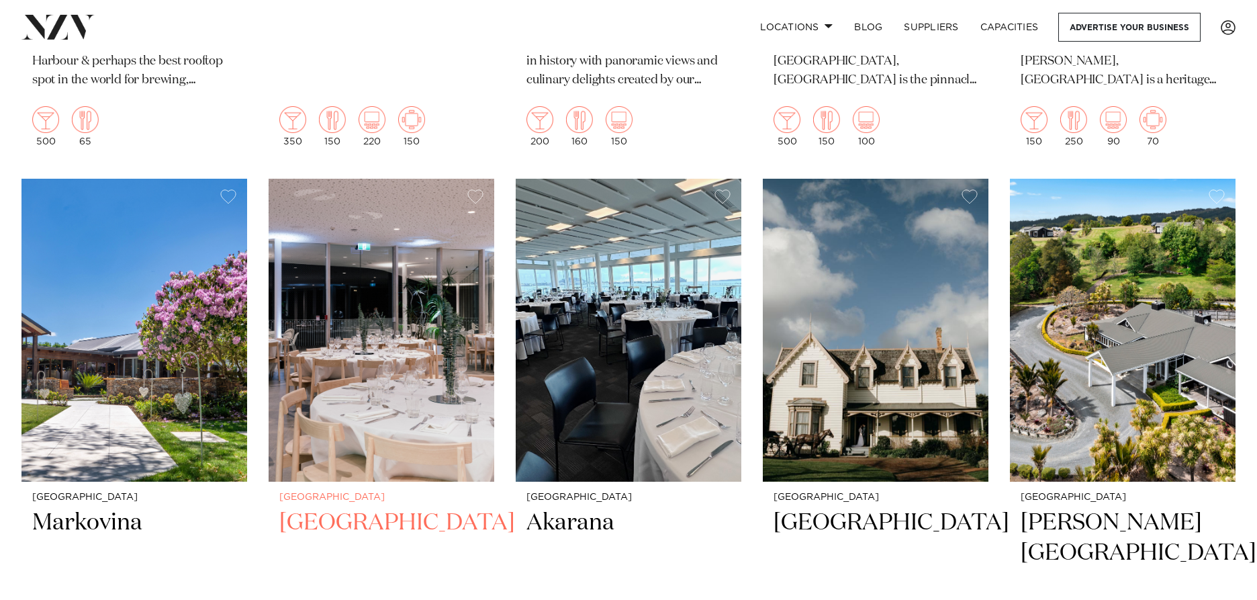
click at [371, 298] on img at bounding box center [382, 330] width 226 height 303
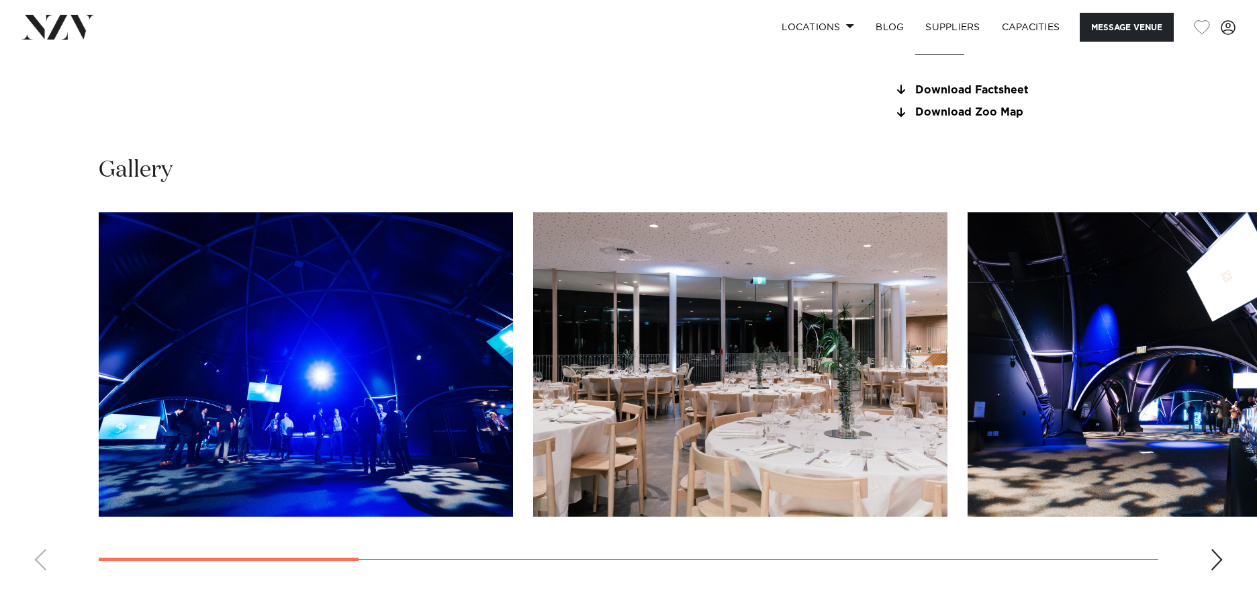
scroll to position [1276, 0]
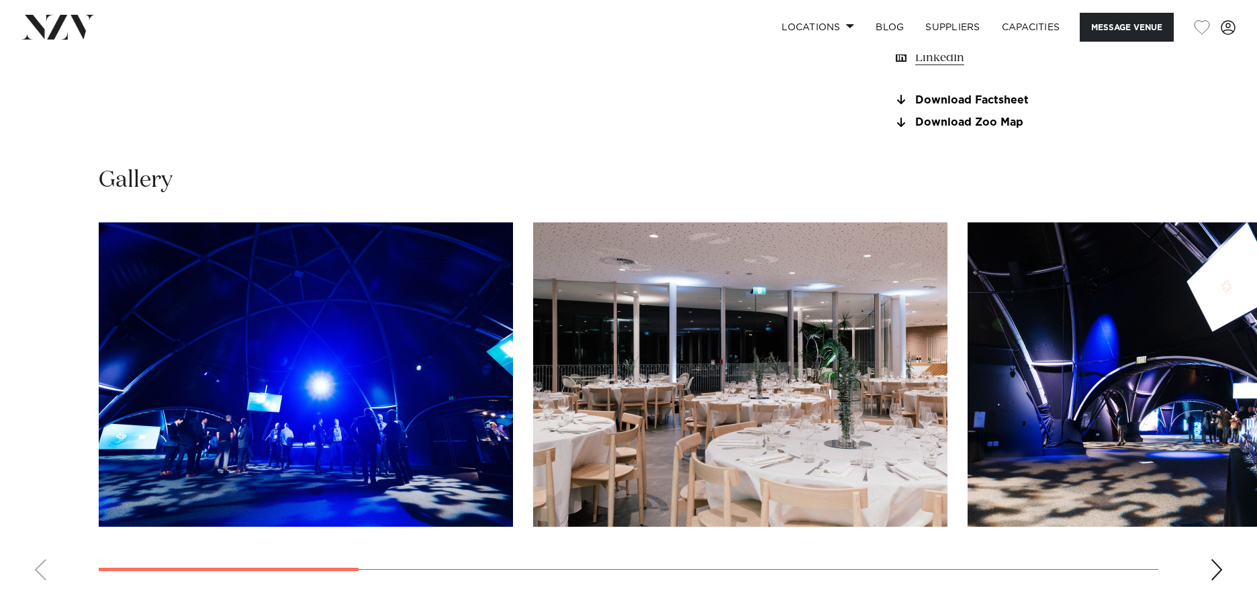
click at [1219, 574] on div "Next slide" at bounding box center [1216, 569] width 13 height 21
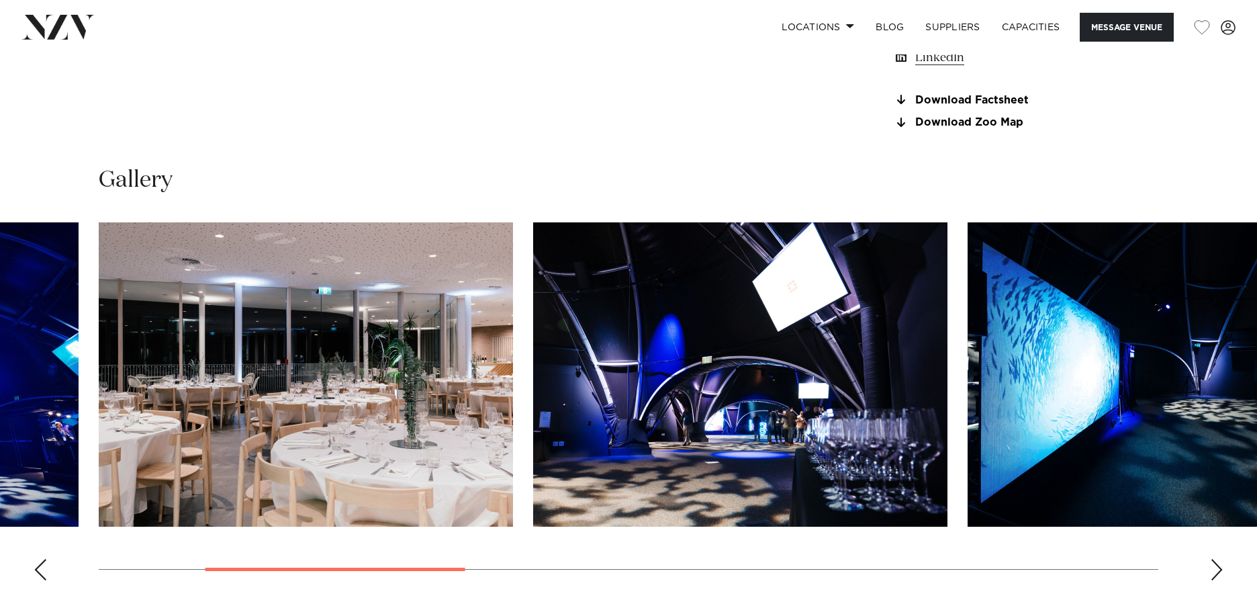
click at [1219, 574] on div "Next slide" at bounding box center [1216, 569] width 13 height 21
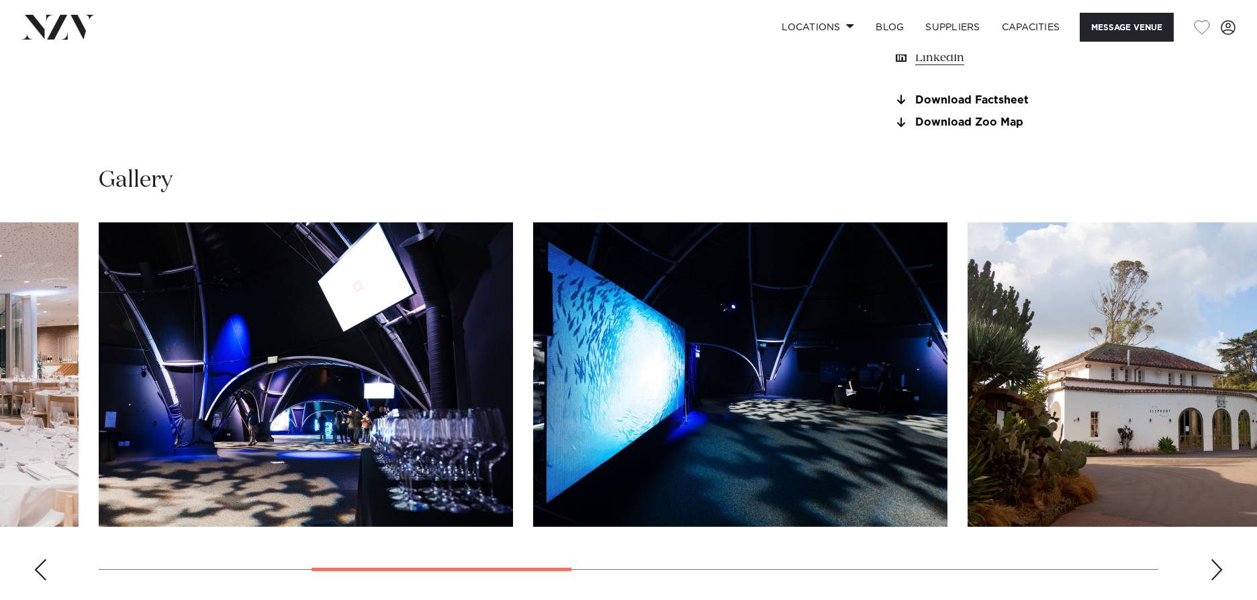
click at [1219, 574] on div "Next slide" at bounding box center [1216, 569] width 13 height 21
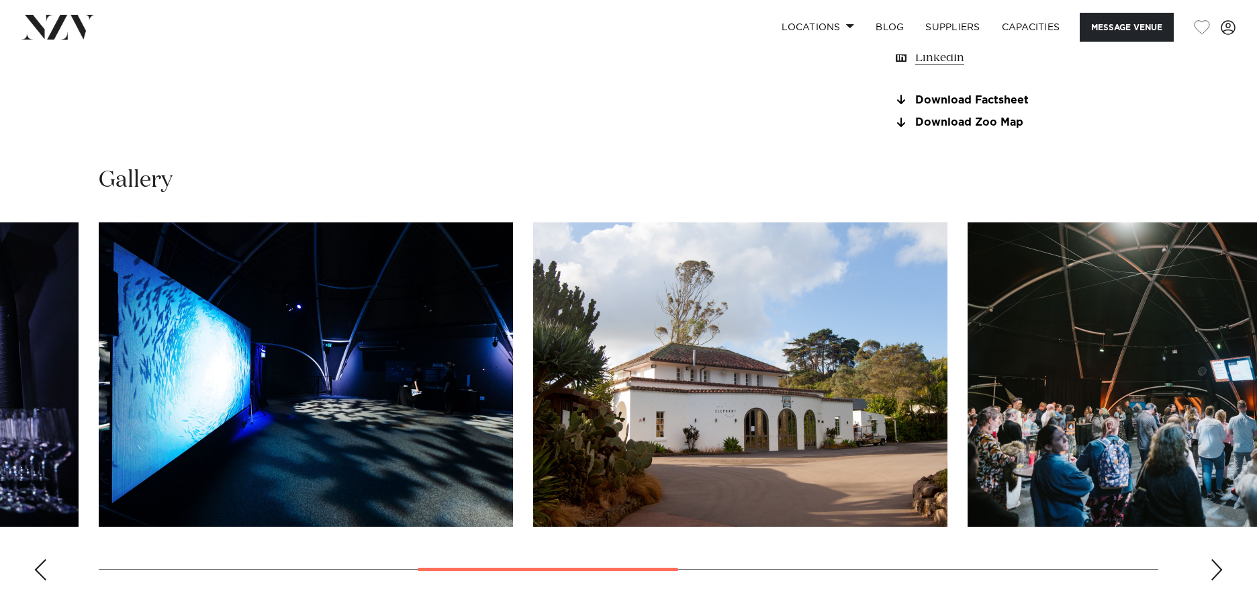
click at [1219, 574] on div "Next slide" at bounding box center [1216, 569] width 13 height 21
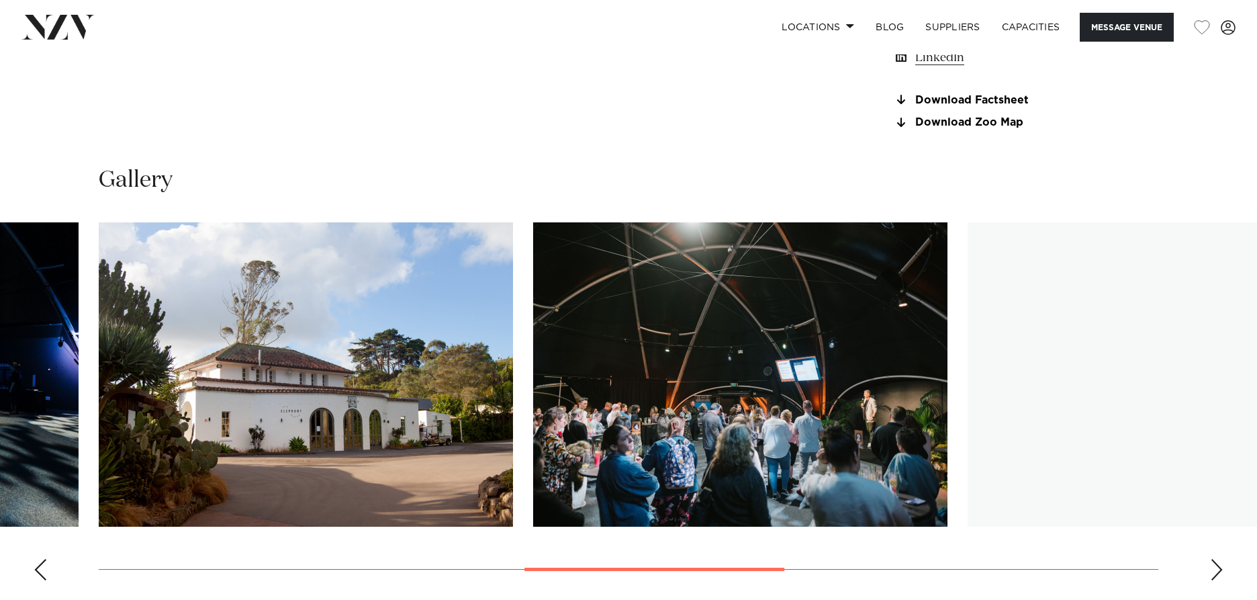
click at [1219, 574] on div "Next slide" at bounding box center [1216, 569] width 13 height 21
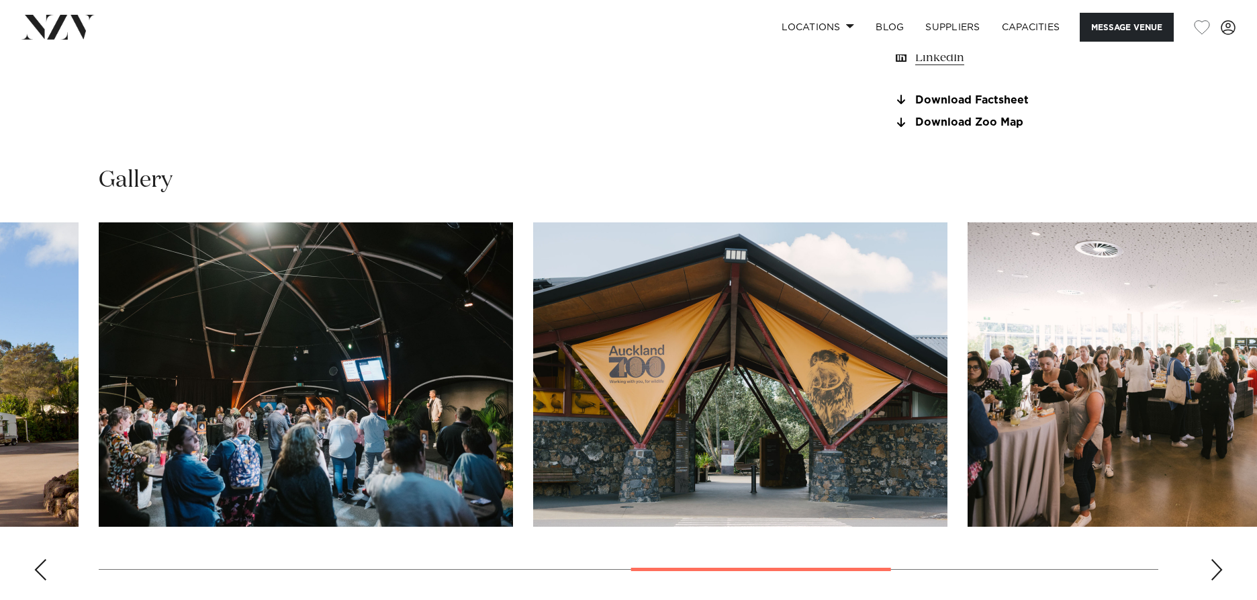
click at [1219, 574] on div "Next slide" at bounding box center [1216, 569] width 13 height 21
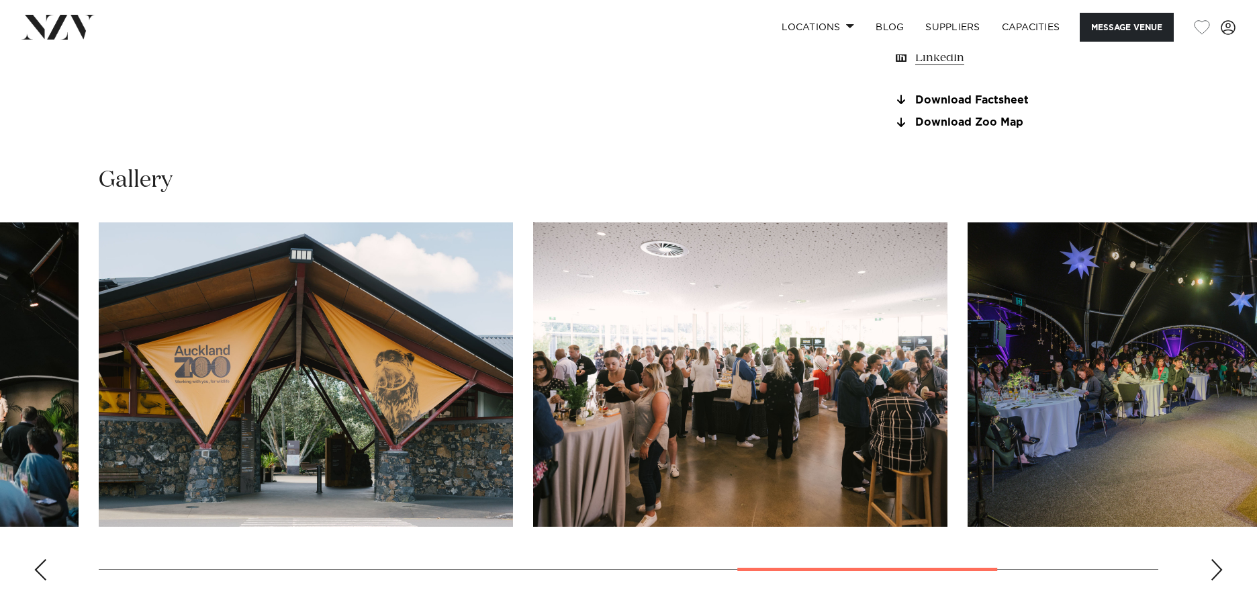
click at [1219, 574] on div "Next slide" at bounding box center [1216, 569] width 13 height 21
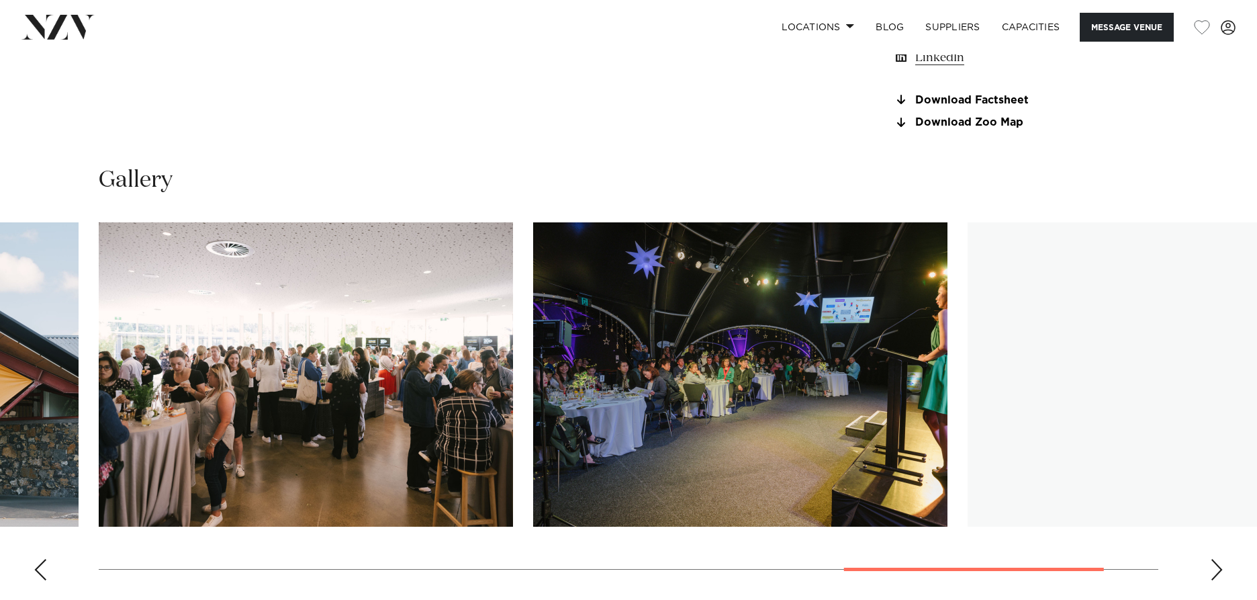
click at [1219, 574] on div "Next slide" at bounding box center [1216, 569] width 13 height 21
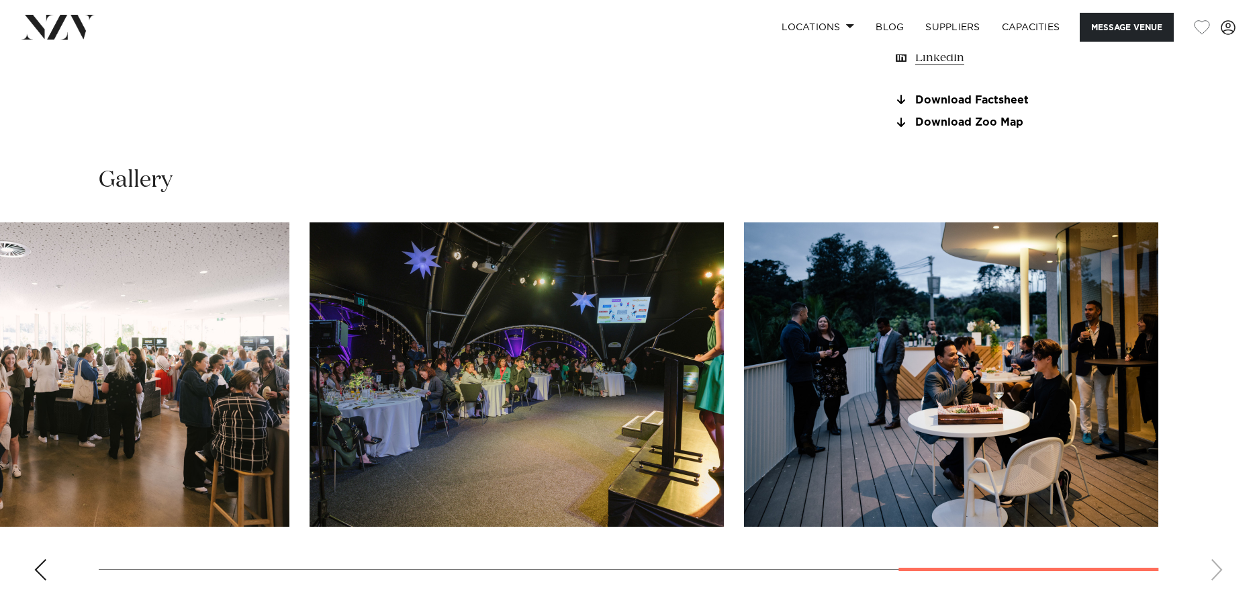
click at [1219, 574] on swiper-container at bounding box center [628, 406] width 1257 height 369
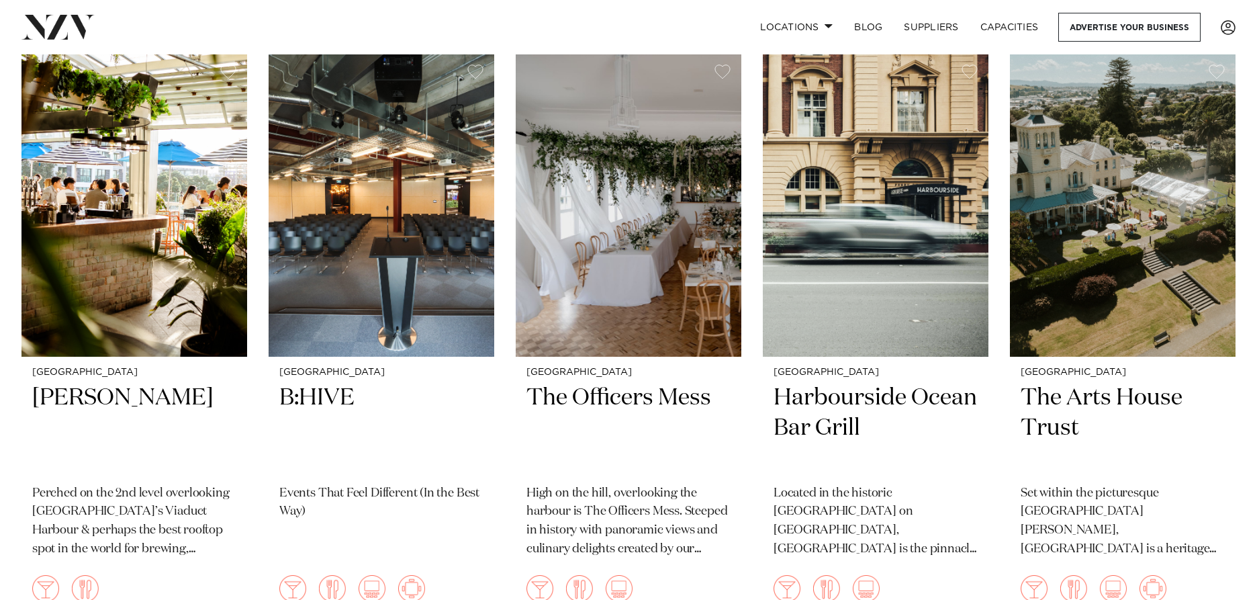
scroll to position [8295, 0]
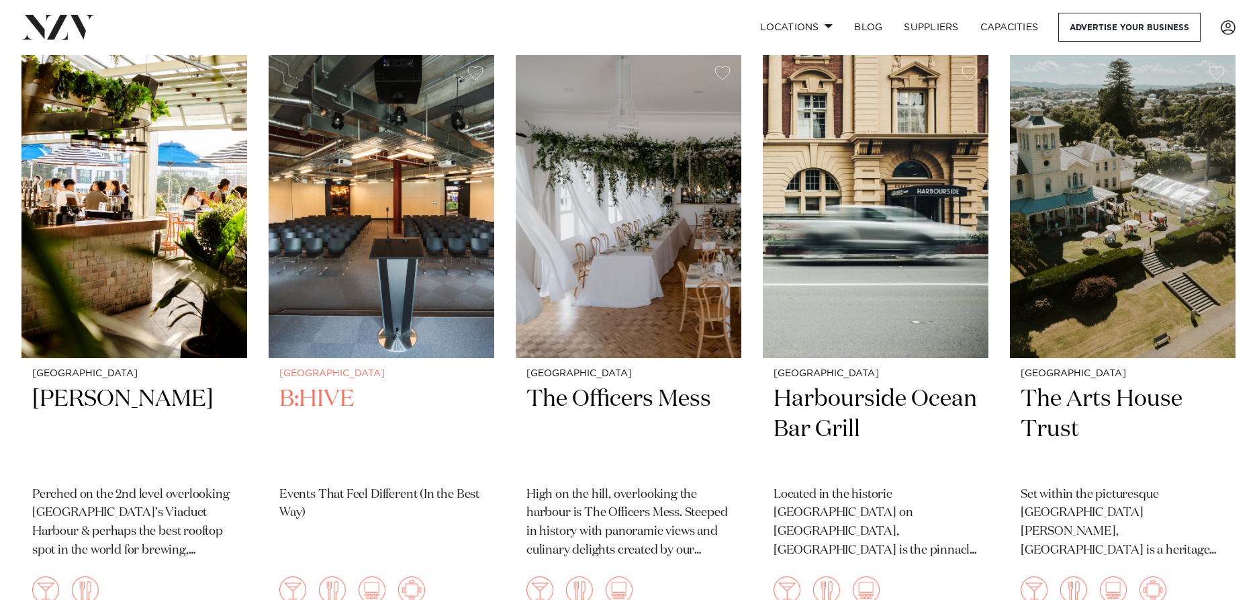
click at [364, 226] on img at bounding box center [382, 206] width 226 height 303
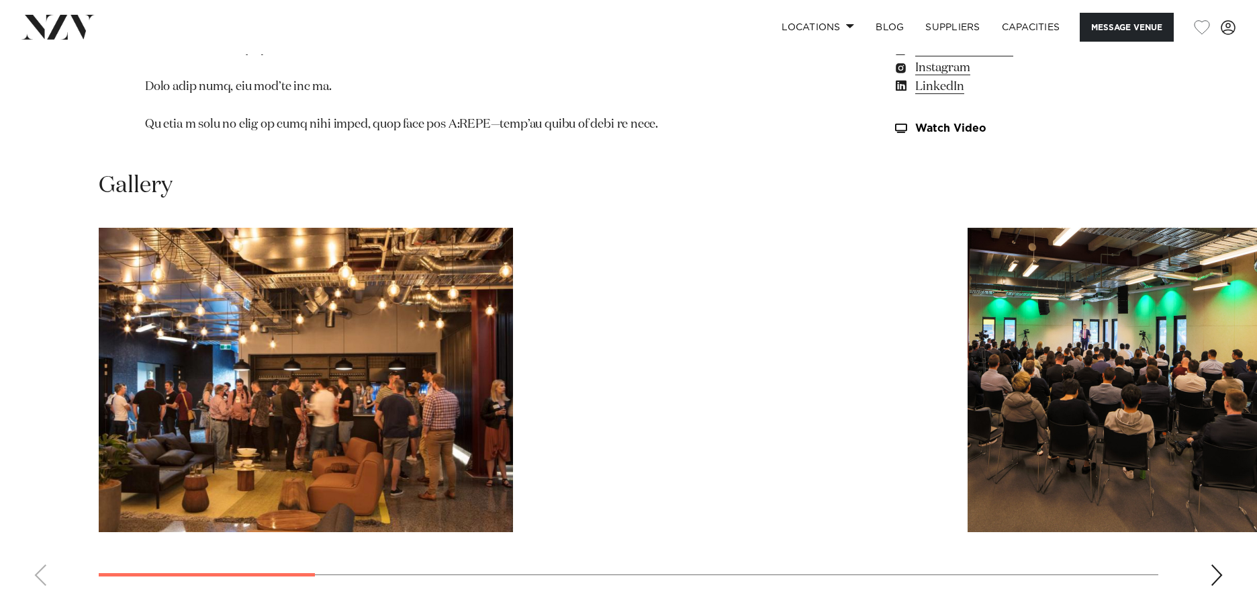
scroll to position [1343, 0]
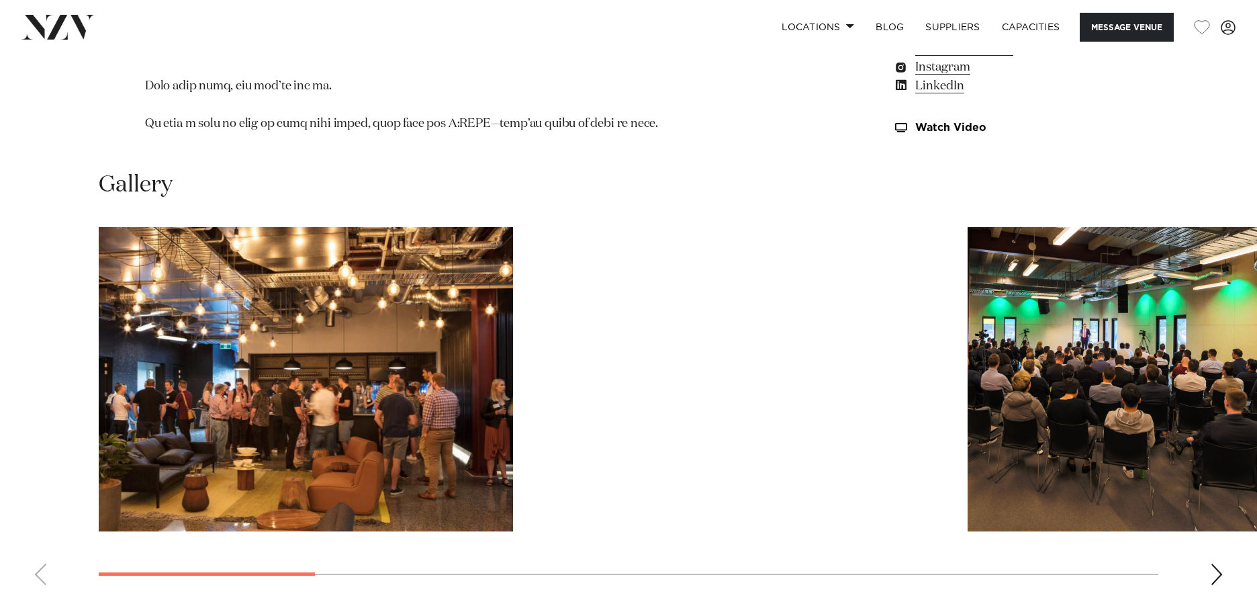
click at [1211, 564] on div "Next slide" at bounding box center [1216, 574] width 13 height 21
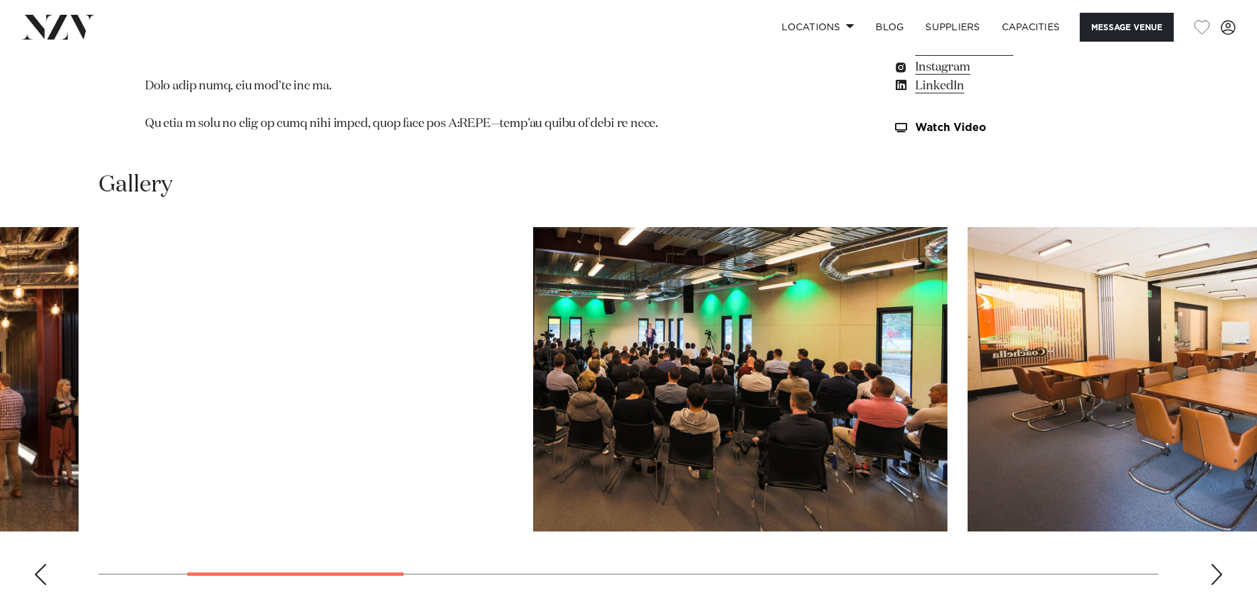
click at [1211, 564] on div "Next slide" at bounding box center [1216, 574] width 13 height 21
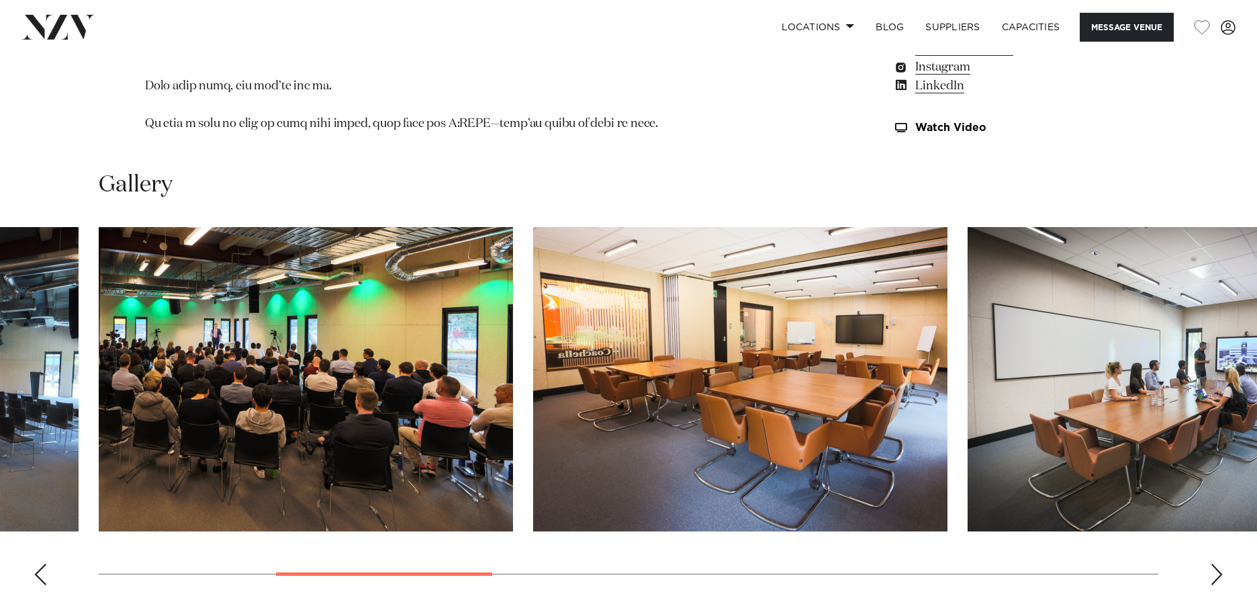
click at [1211, 564] on div "Next slide" at bounding box center [1216, 574] width 13 height 21
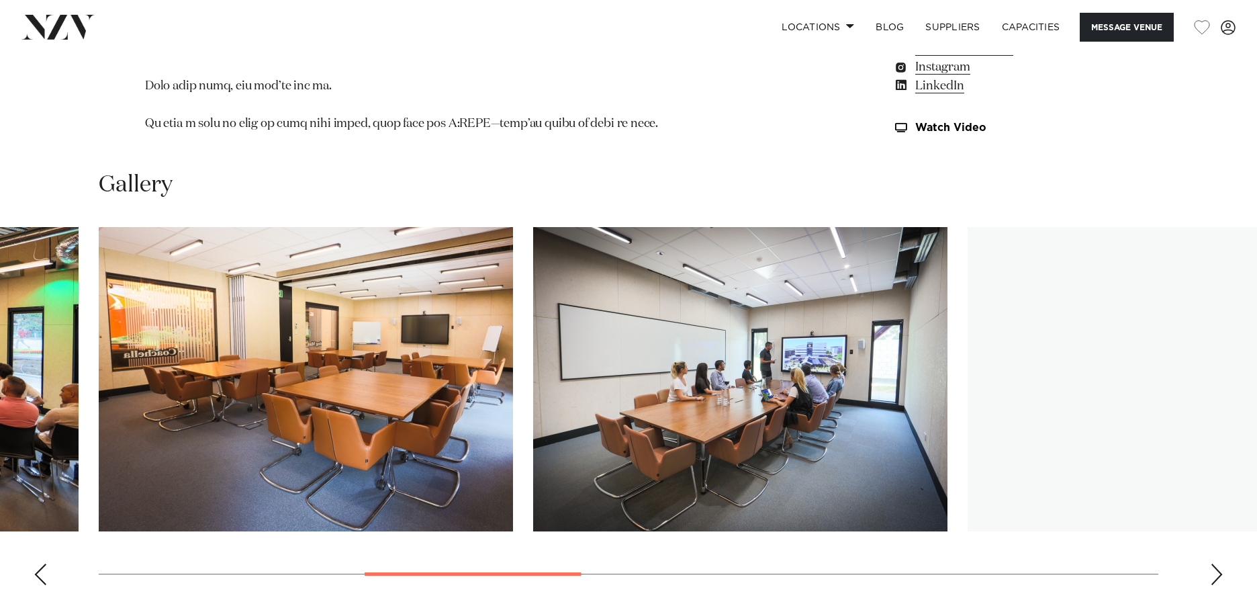
click at [1211, 564] on div "Next slide" at bounding box center [1216, 574] width 13 height 21
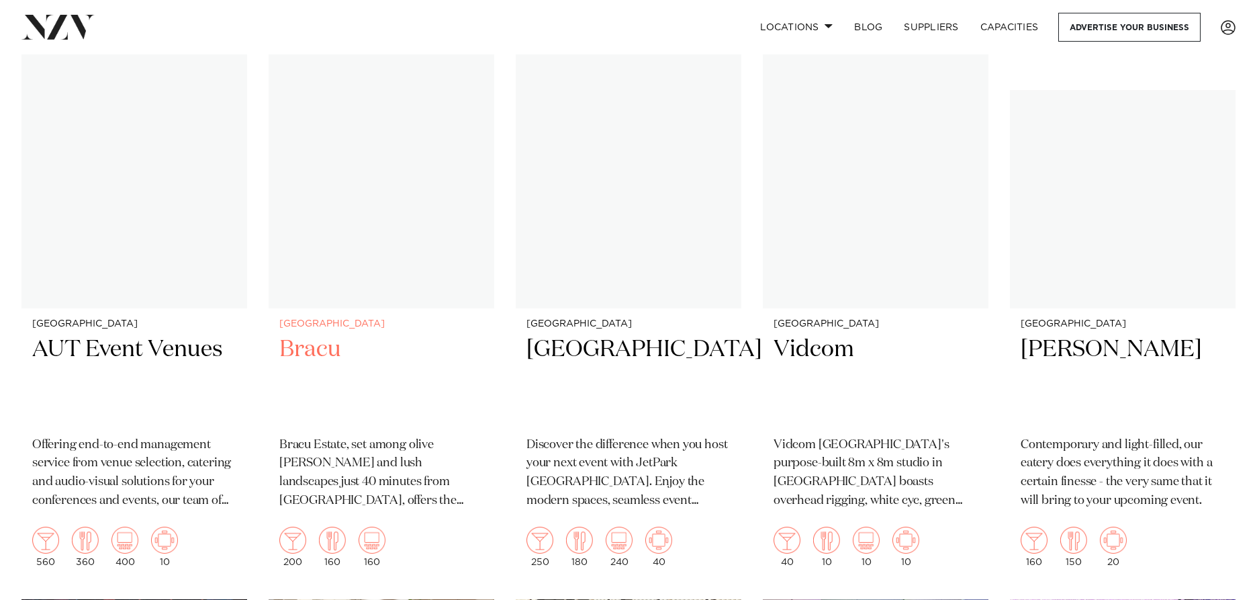
scroll to position [10108, 0]
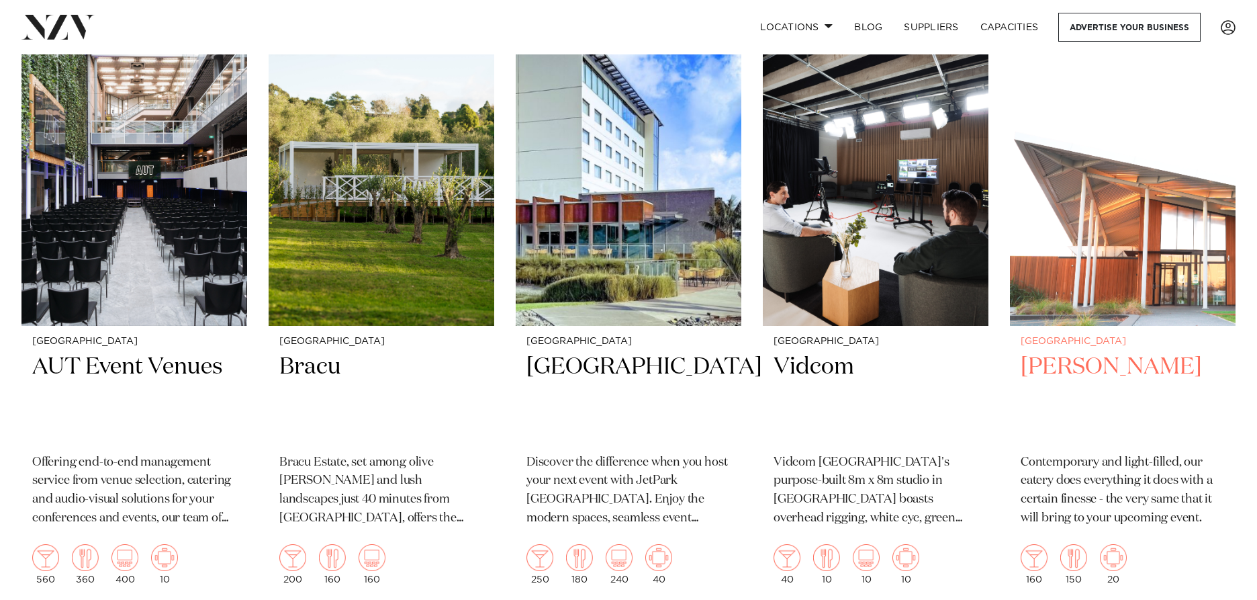
click at [1095, 184] on img at bounding box center [1123, 174] width 226 height 303
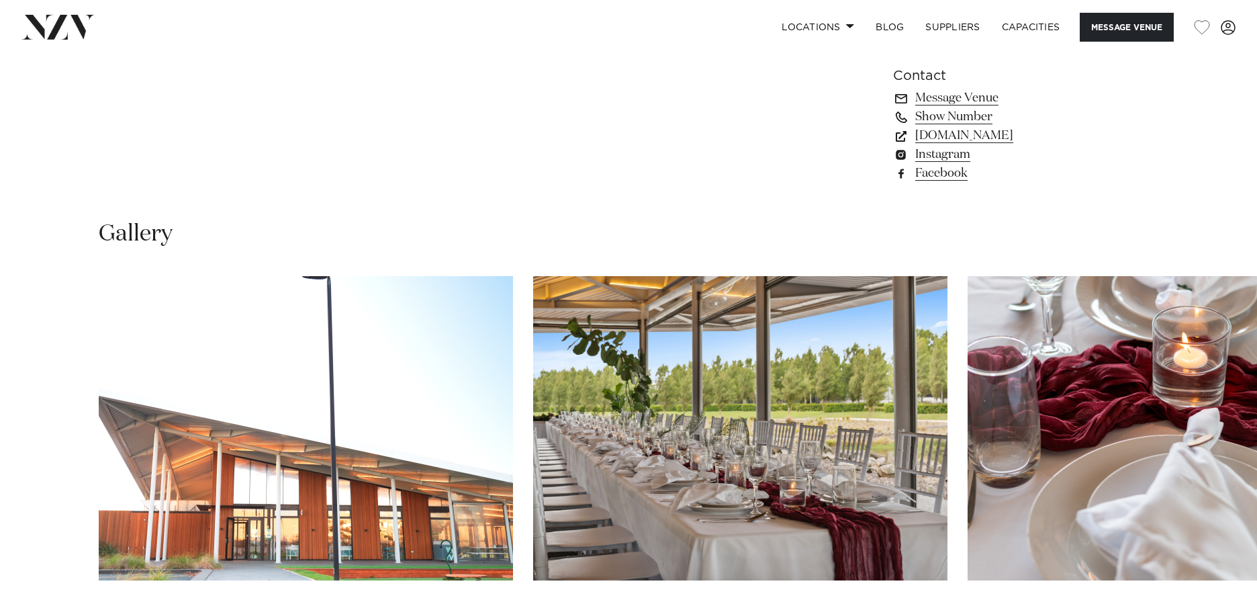
scroll to position [1410, 0]
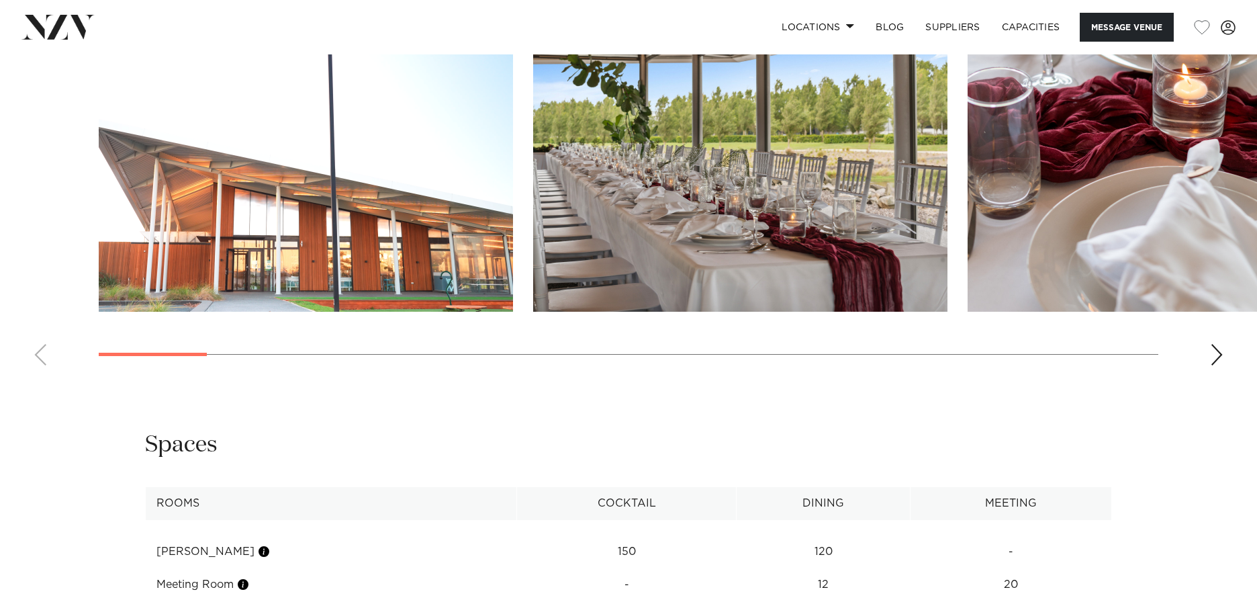
click at [1220, 359] on div "Next slide" at bounding box center [1216, 354] width 13 height 21
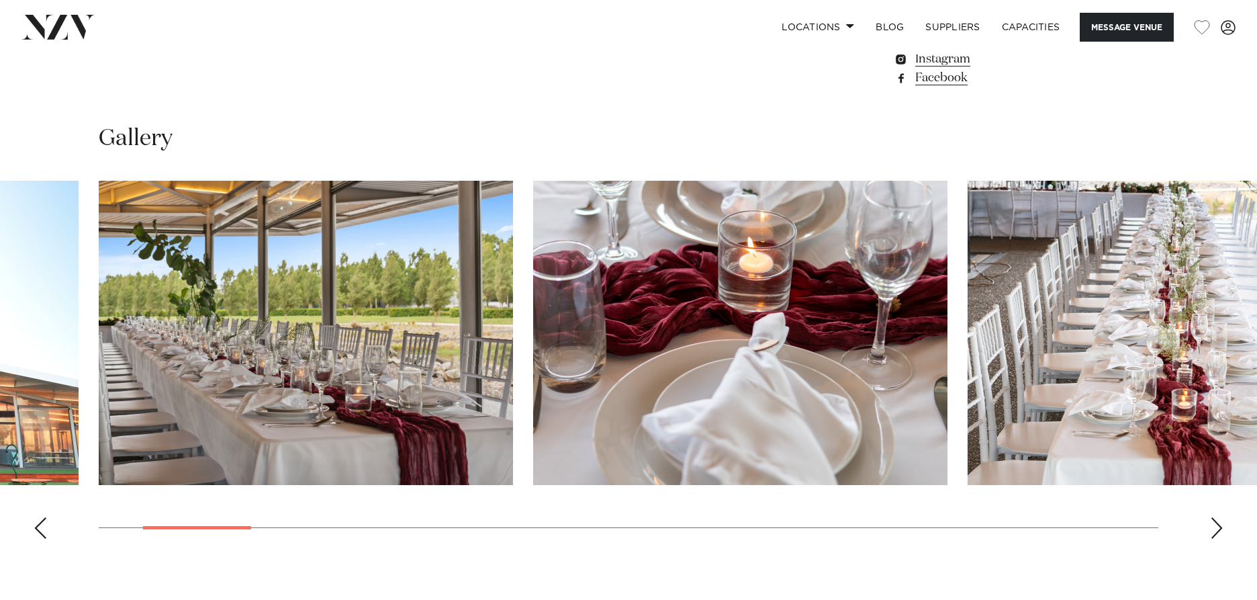
scroll to position [1209, 0]
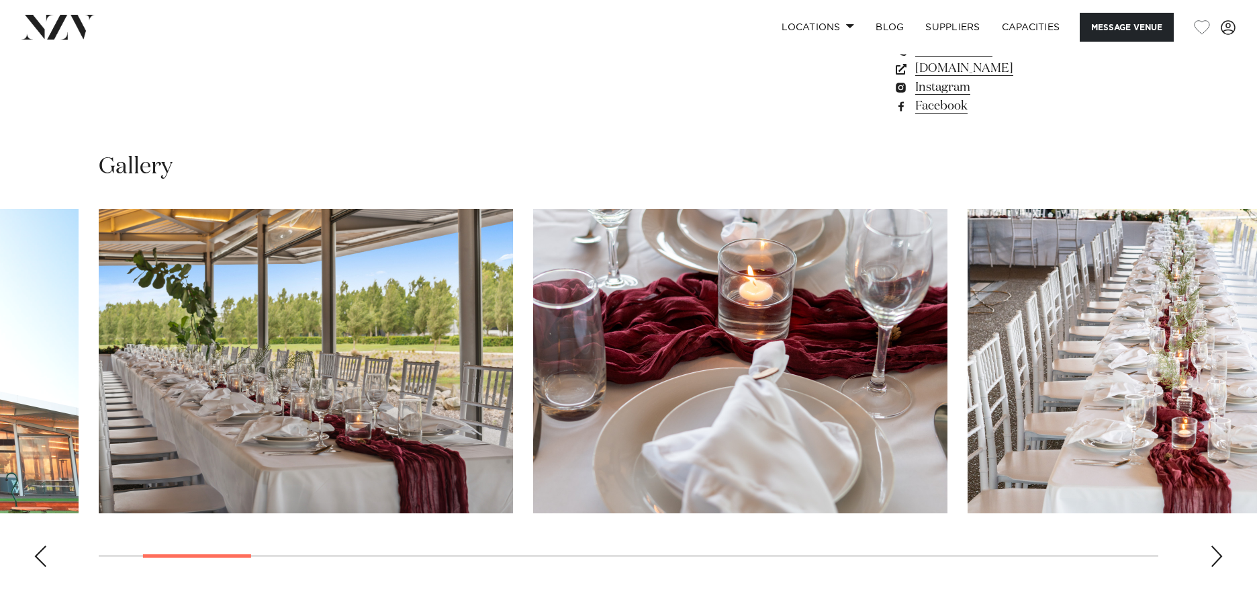
click at [1214, 550] on div "Next slide" at bounding box center [1216, 555] width 13 height 21
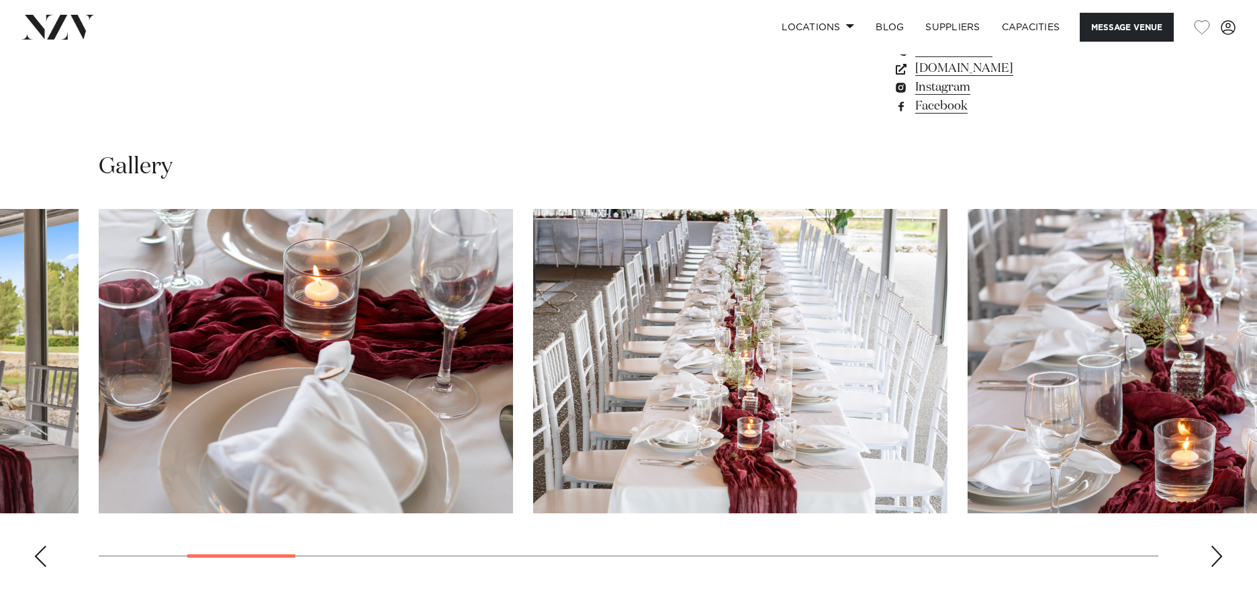
click at [1214, 550] on div "Next slide" at bounding box center [1216, 555] width 13 height 21
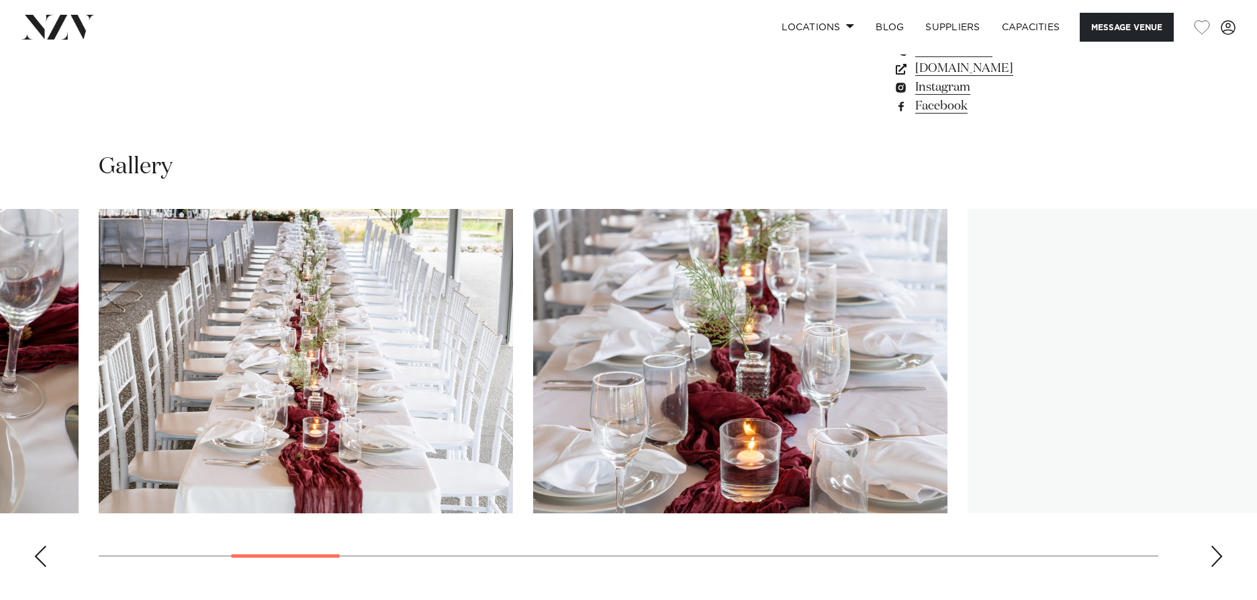
click at [1214, 550] on div "Next slide" at bounding box center [1216, 555] width 13 height 21
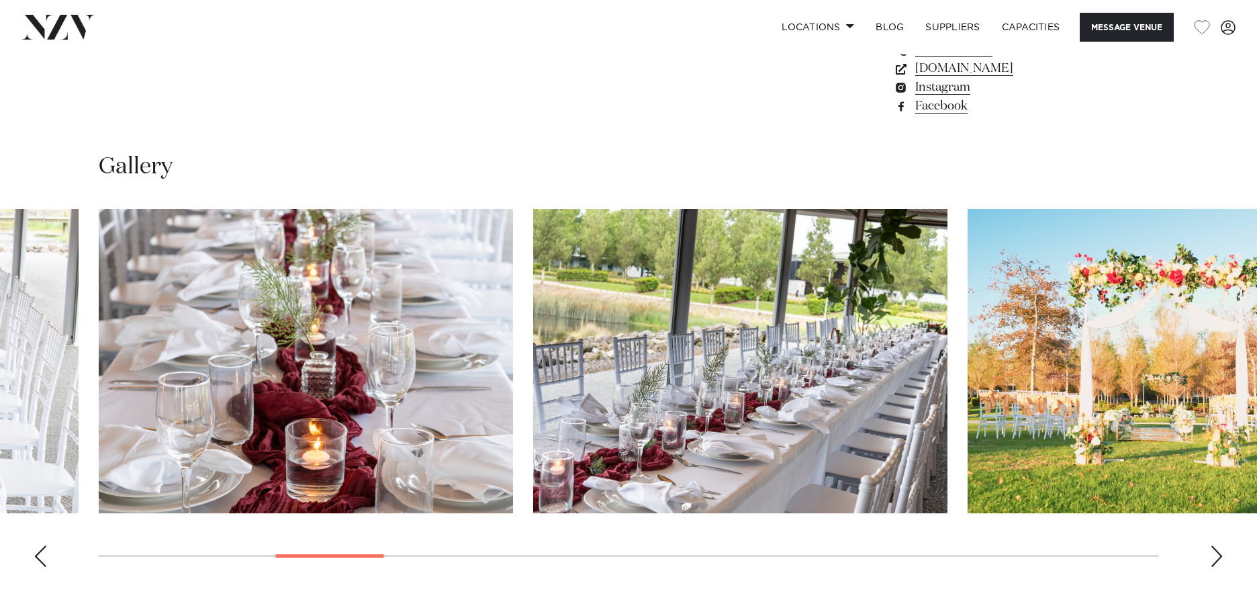
click at [1214, 550] on div "Next slide" at bounding box center [1216, 555] width 13 height 21
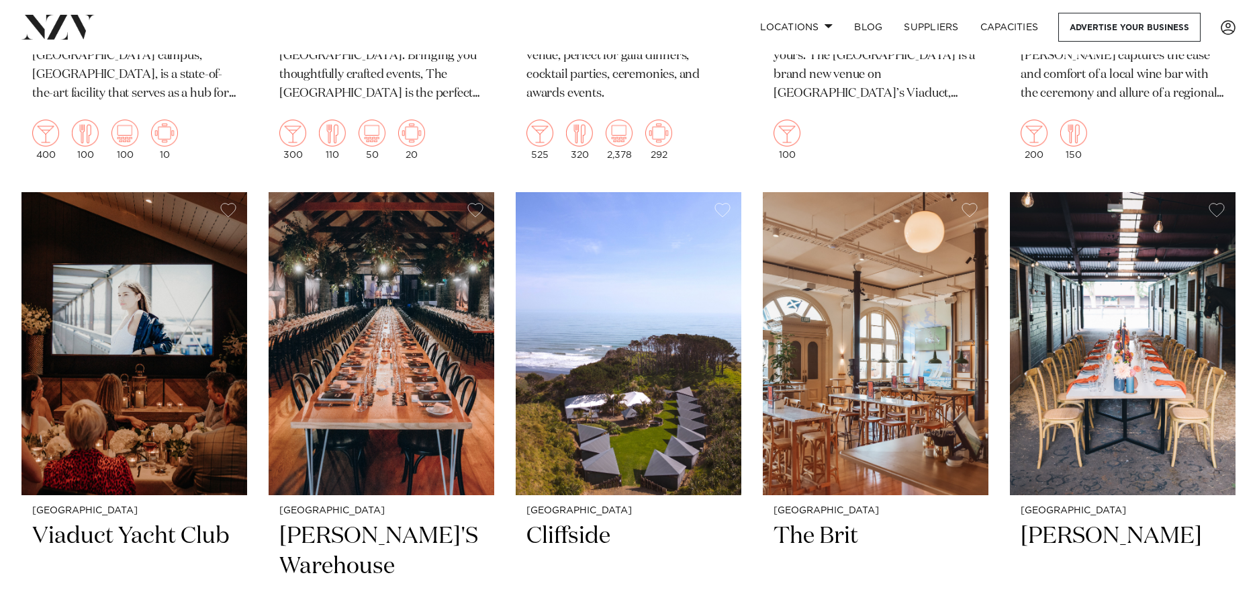
scroll to position [11788, 0]
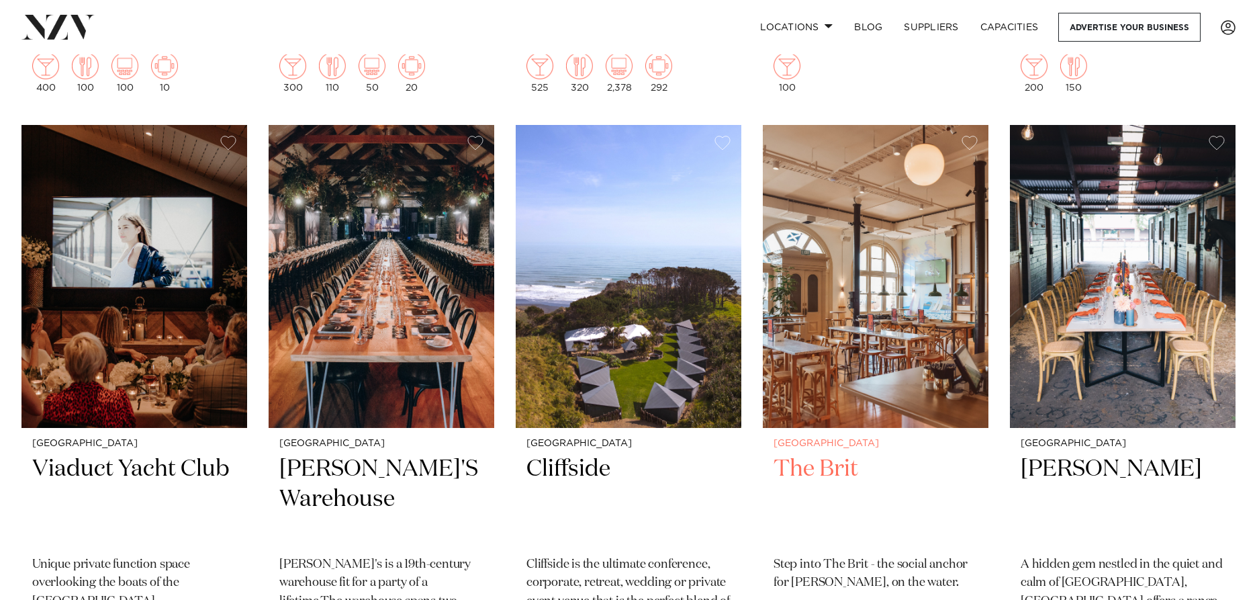
click at [910, 242] on img at bounding box center [876, 276] width 226 height 303
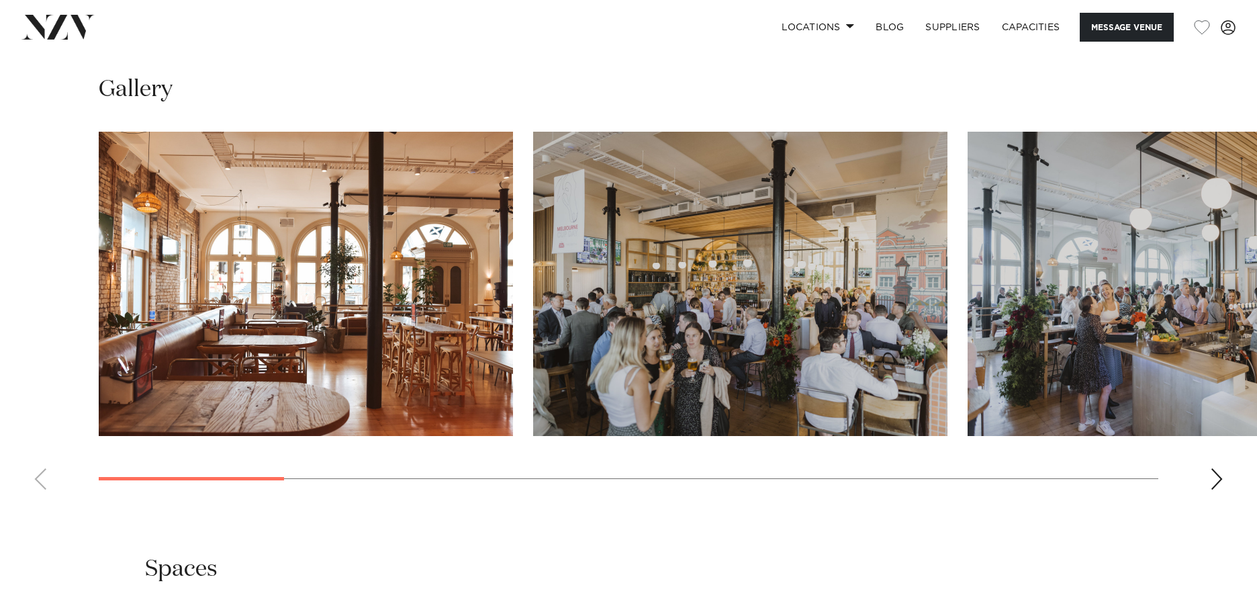
scroll to position [1343, 0]
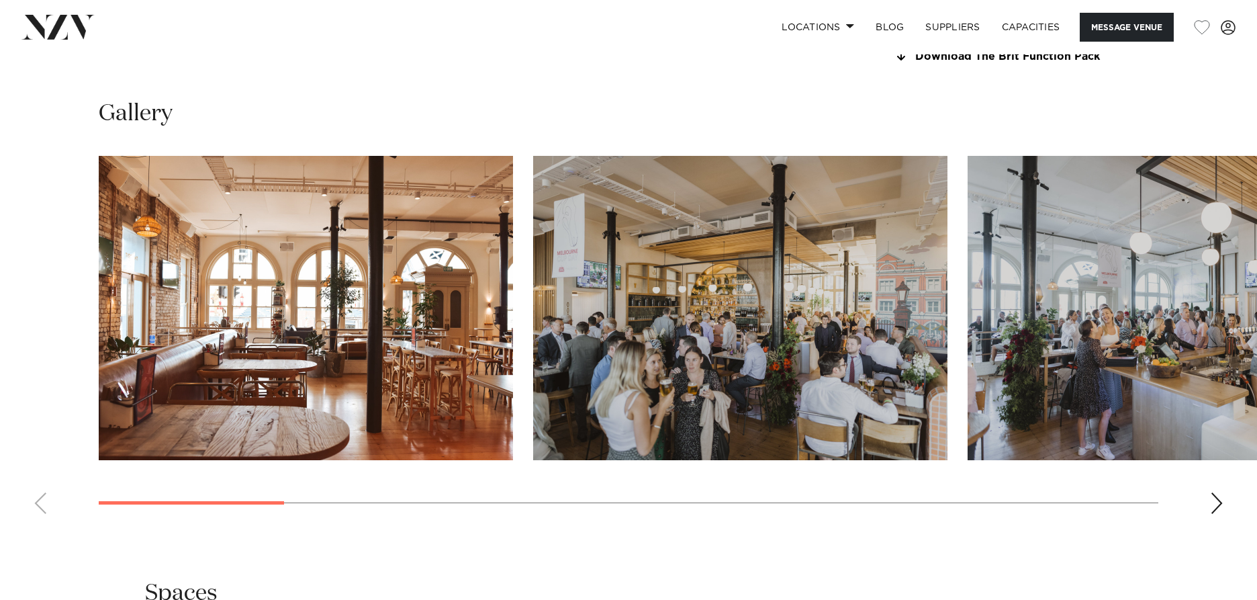
click at [1204, 510] on swiper-container at bounding box center [628, 340] width 1257 height 369
click at [1221, 505] on div "Next slide" at bounding box center [1216, 502] width 13 height 21
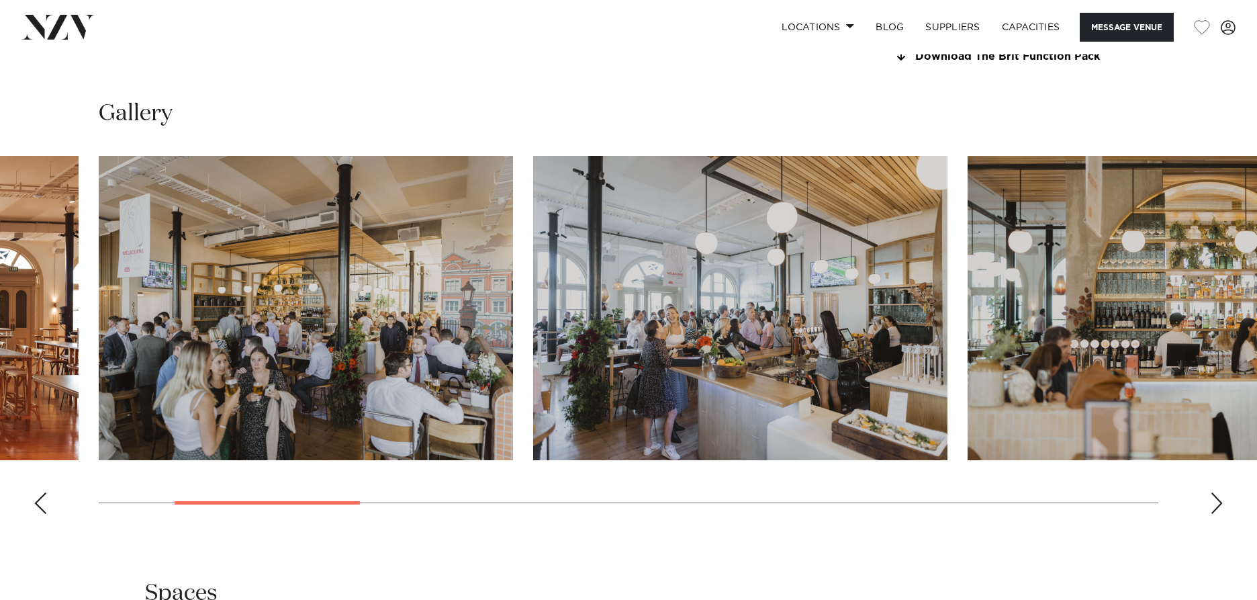
click at [1221, 504] on div "Next slide" at bounding box center [1216, 502] width 13 height 21
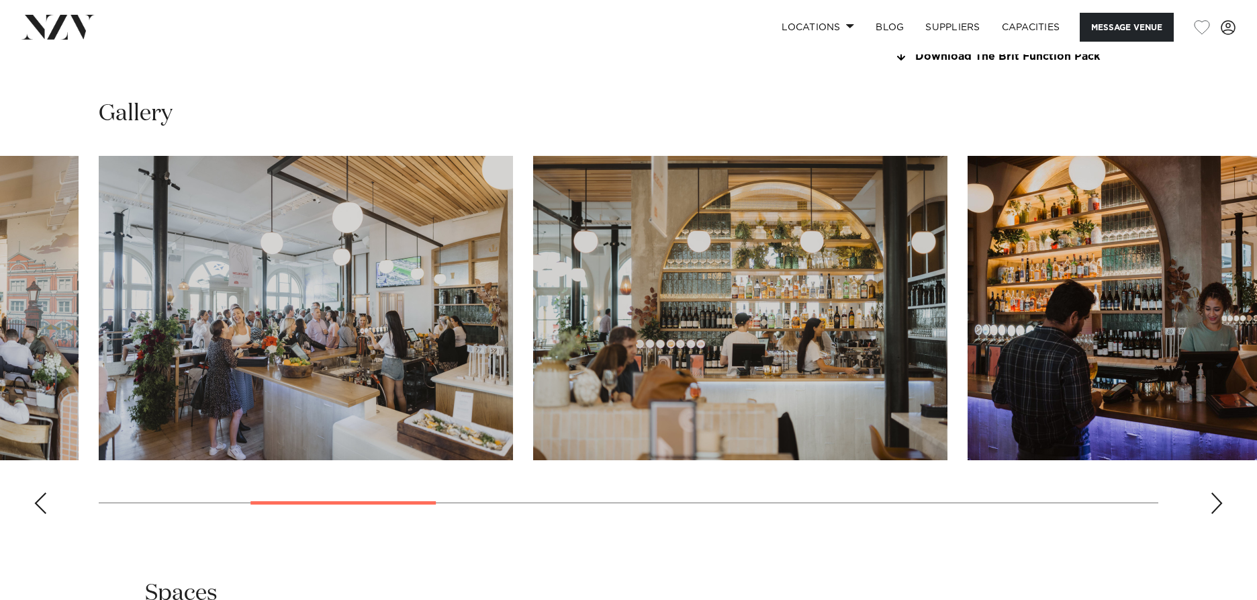
click at [1221, 504] on div "Next slide" at bounding box center [1216, 502] width 13 height 21
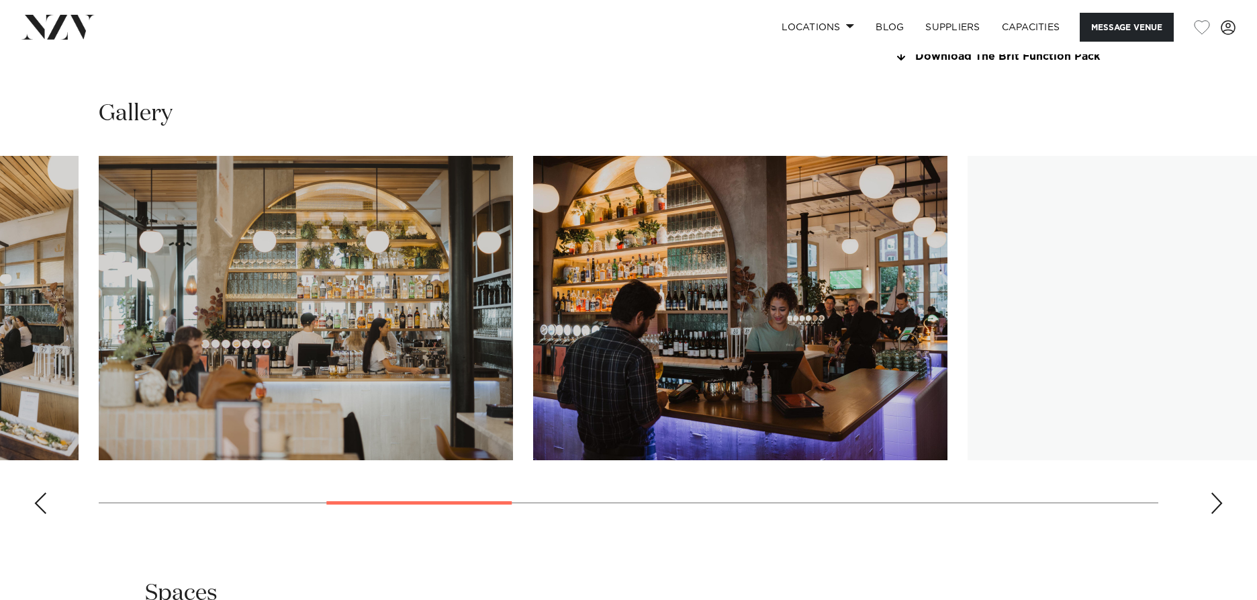
click at [1221, 504] on div "Next slide" at bounding box center [1216, 502] width 13 height 21
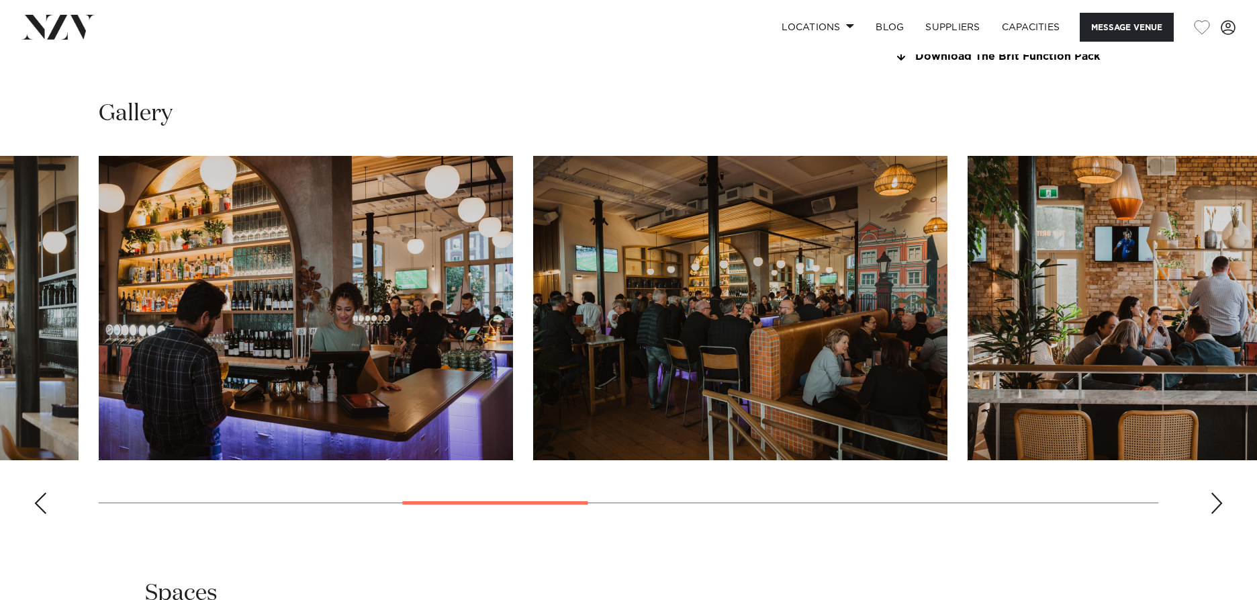
click at [1221, 504] on div "Next slide" at bounding box center [1216, 502] width 13 height 21
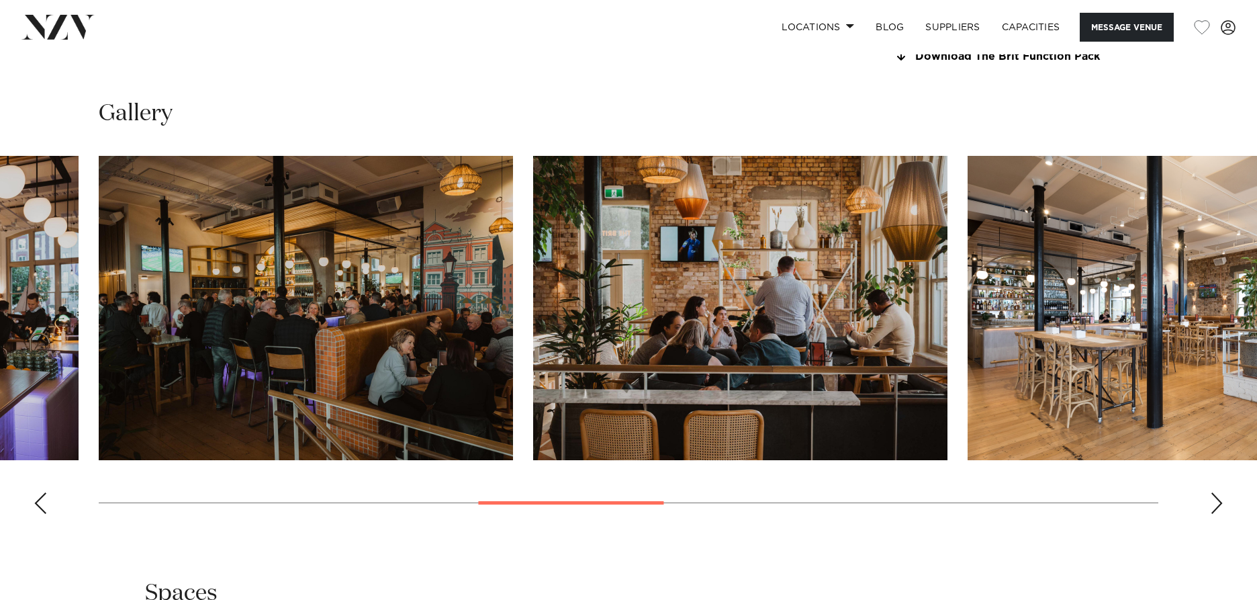
click at [1221, 504] on div "Next slide" at bounding box center [1216, 502] width 13 height 21
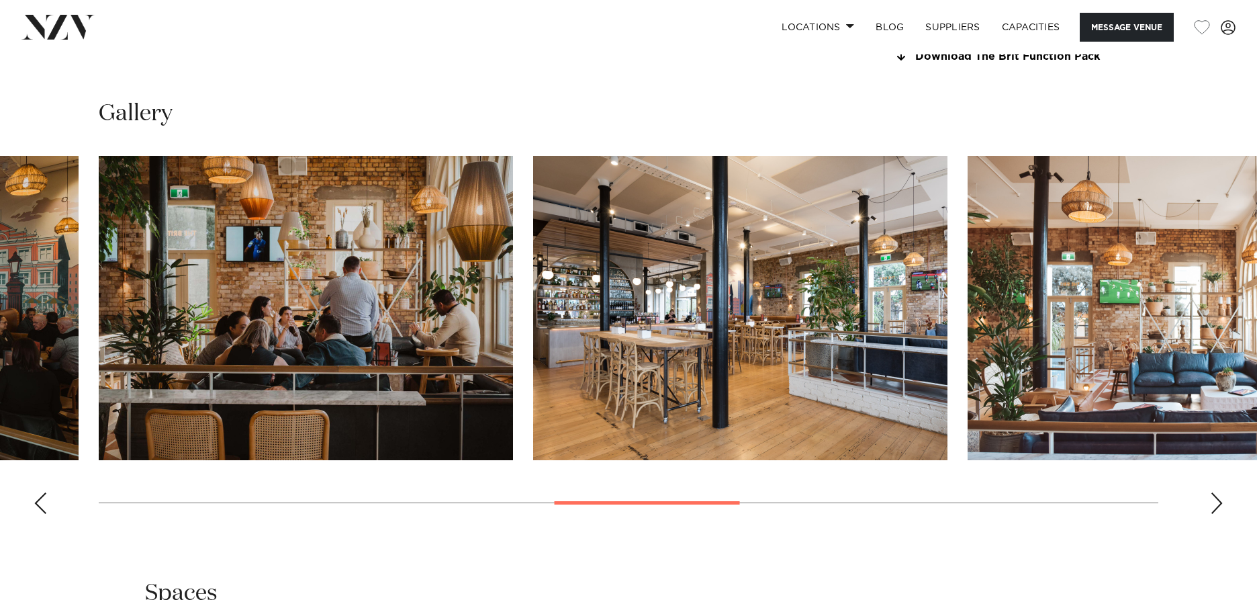
click at [1221, 504] on div "Next slide" at bounding box center [1216, 502] width 13 height 21
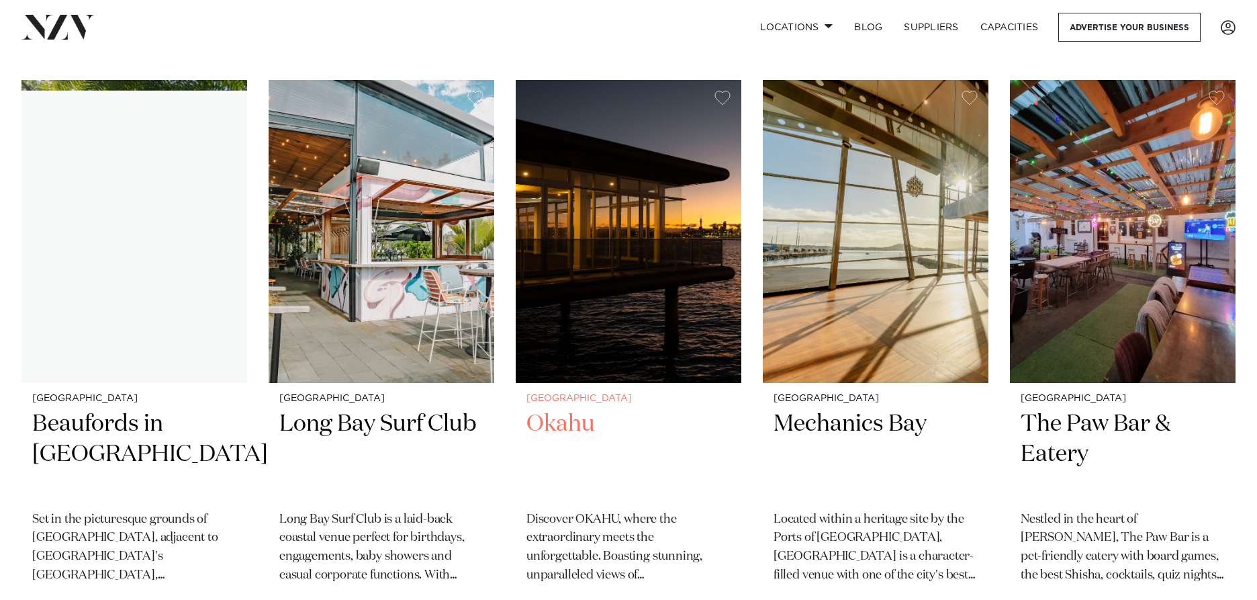
scroll to position [12997, 0]
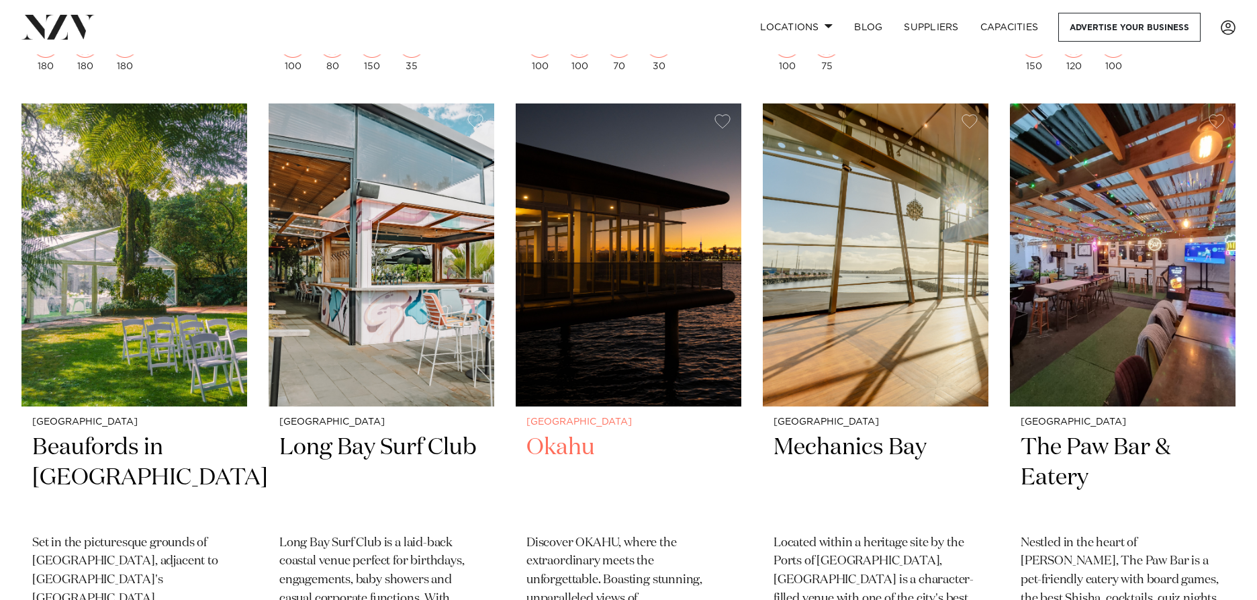
click at [647, 236] on img at bounding box center [629, 254] width 226 height 303
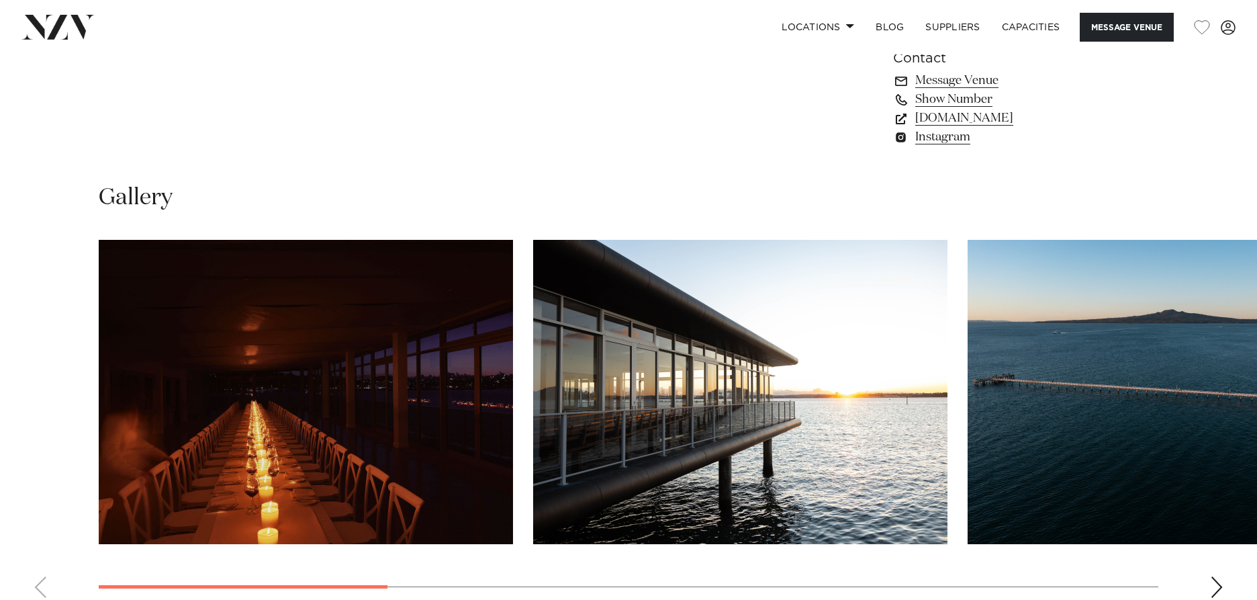
scroll to position [1209, 0]
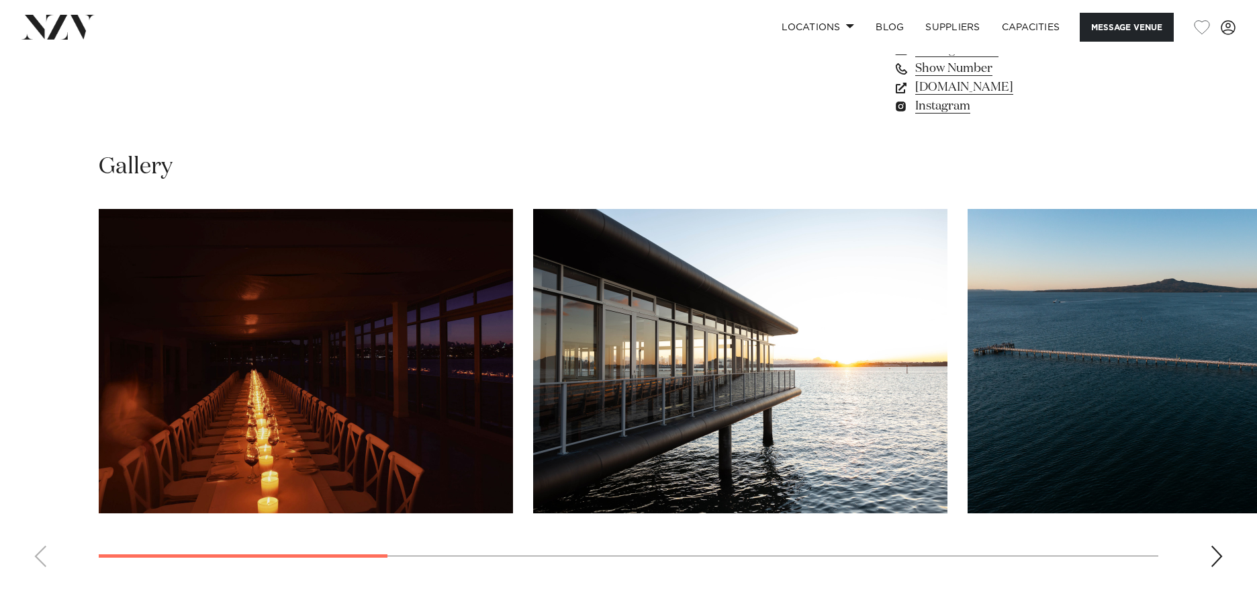
click at [1217, 567] on div "Next slide" at bounding box center [1216, 555] width 13 height 21
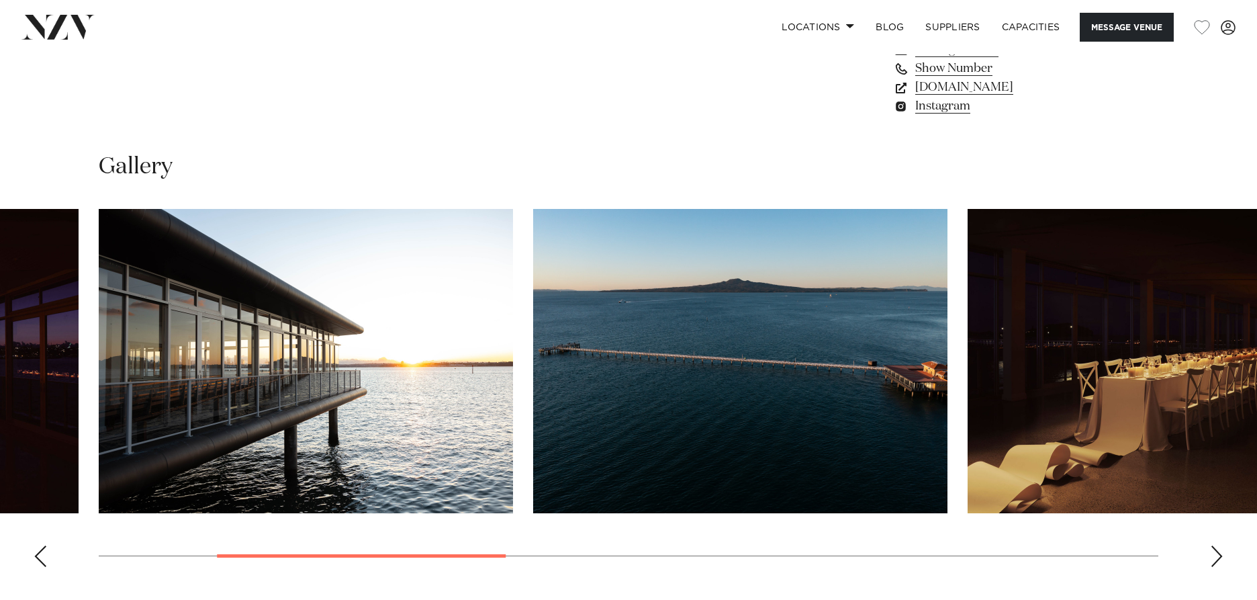
click at [1217, 567] on div "Next slide" at bounding box center [1216, 555] width 13 height 21
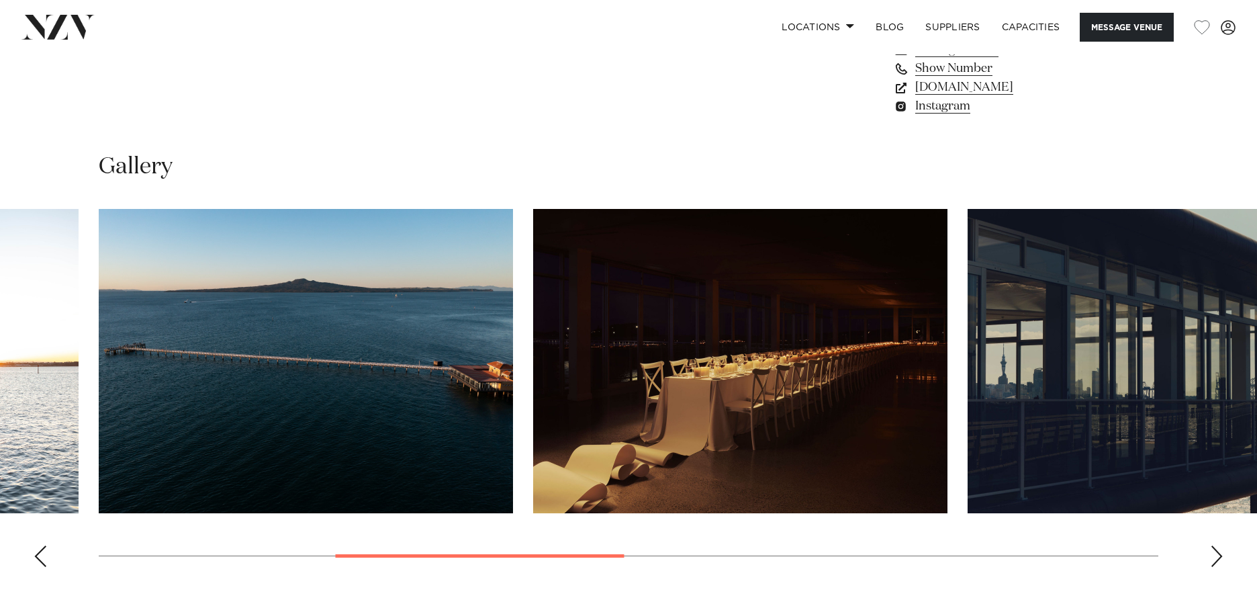
click at [1217, 567] on div "Next slide" at bounding box center [1216, 555] width 13 height 21
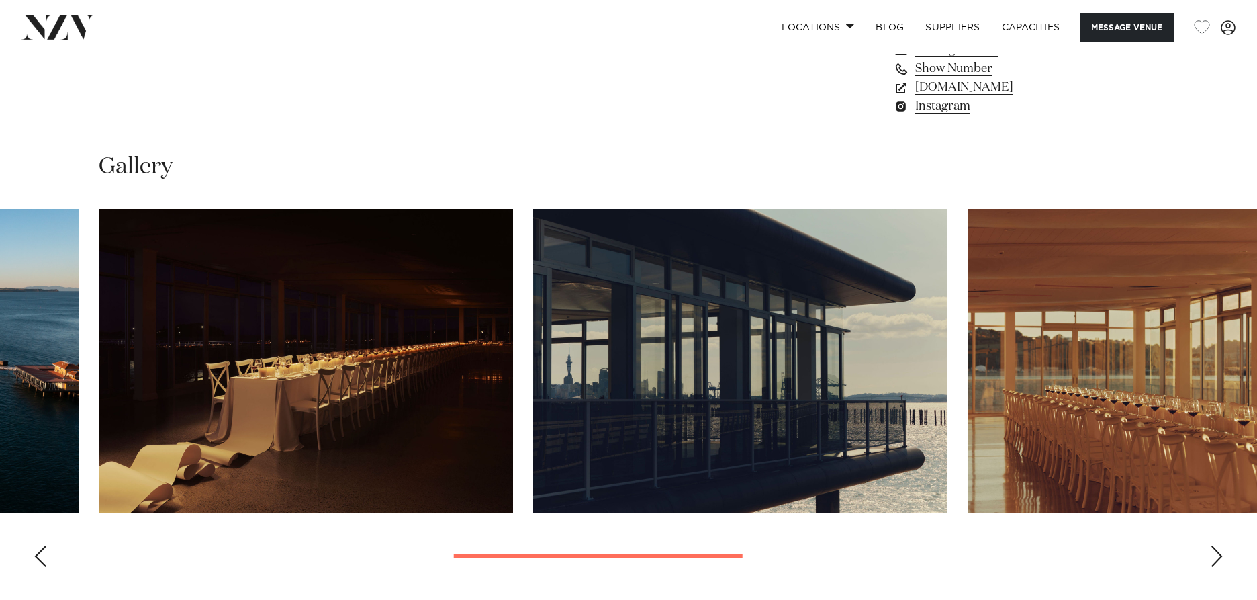
click at [1217, 567] on div "Next slide" at bounding box center [1216, 555] width 13 height 21
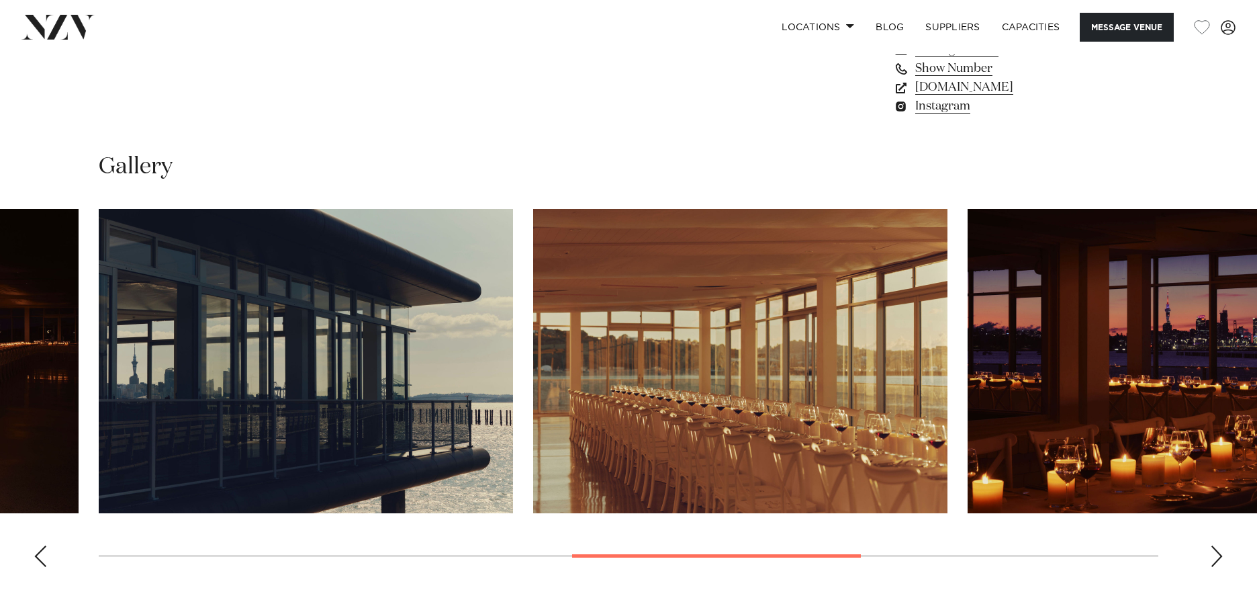
click at [1217, 567] on div "Next slide" at bounding box center [1216, 555] width 13 height 21
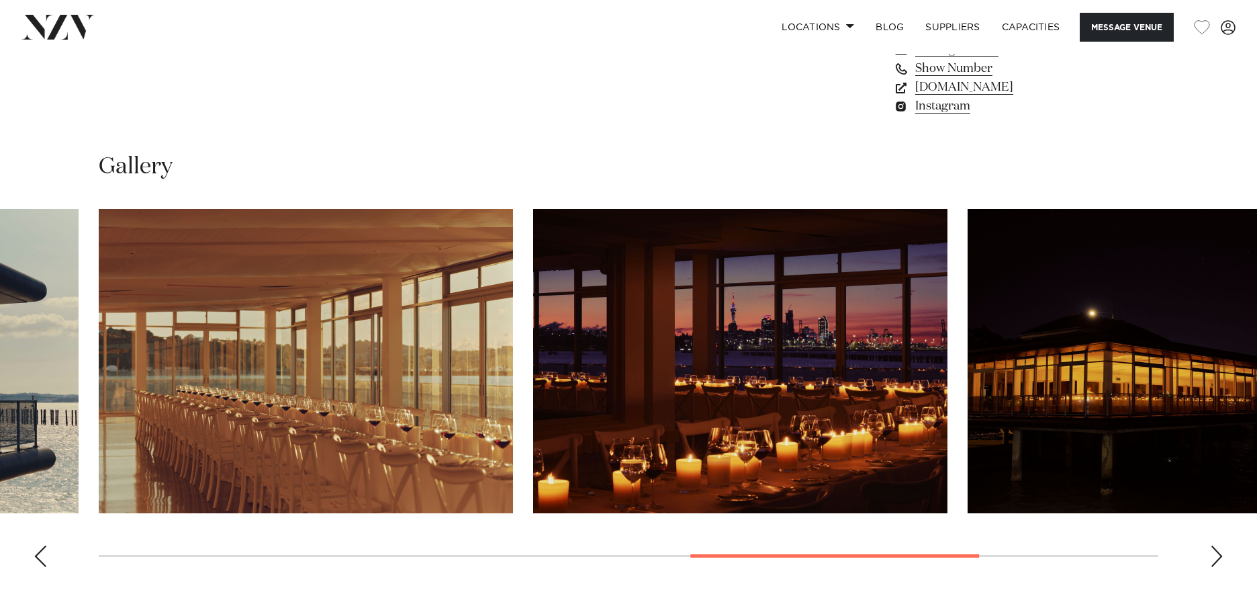
click at [1217, 567] on div "Next slide" at bounding box center [1216, 555] width 13 height 21
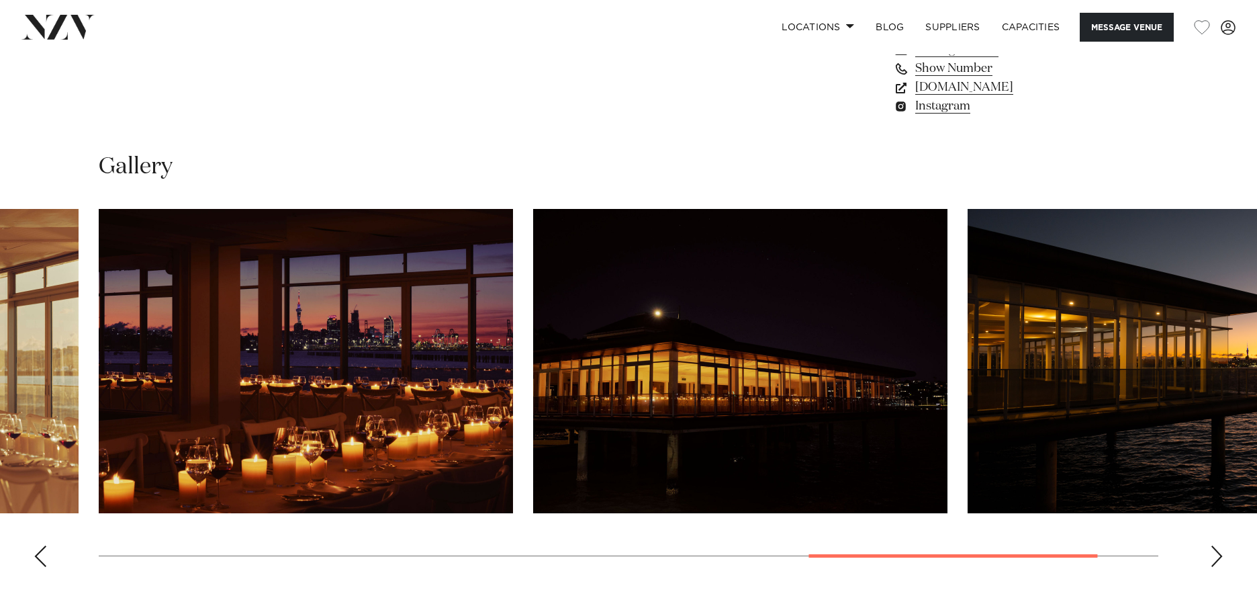
click at [1217, 567] on div "Next slide" at bounding box center [1216, 555] width 13 height 21
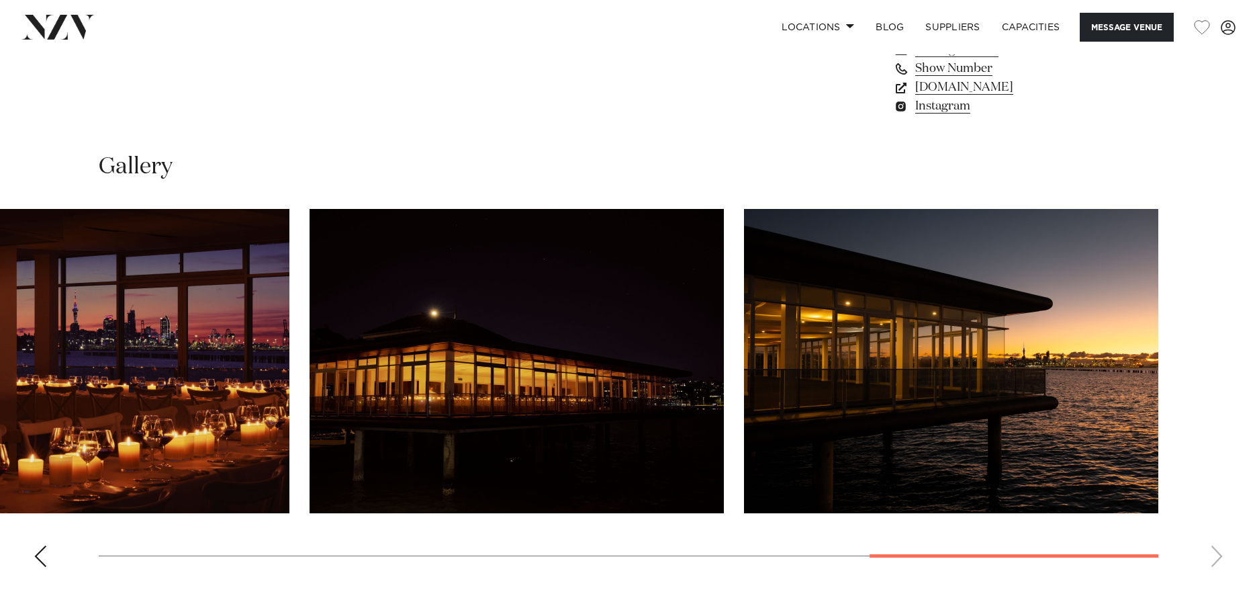
click at [1217, 578] on swiper-container at bounding box center [628, 393] width 1257 height 369
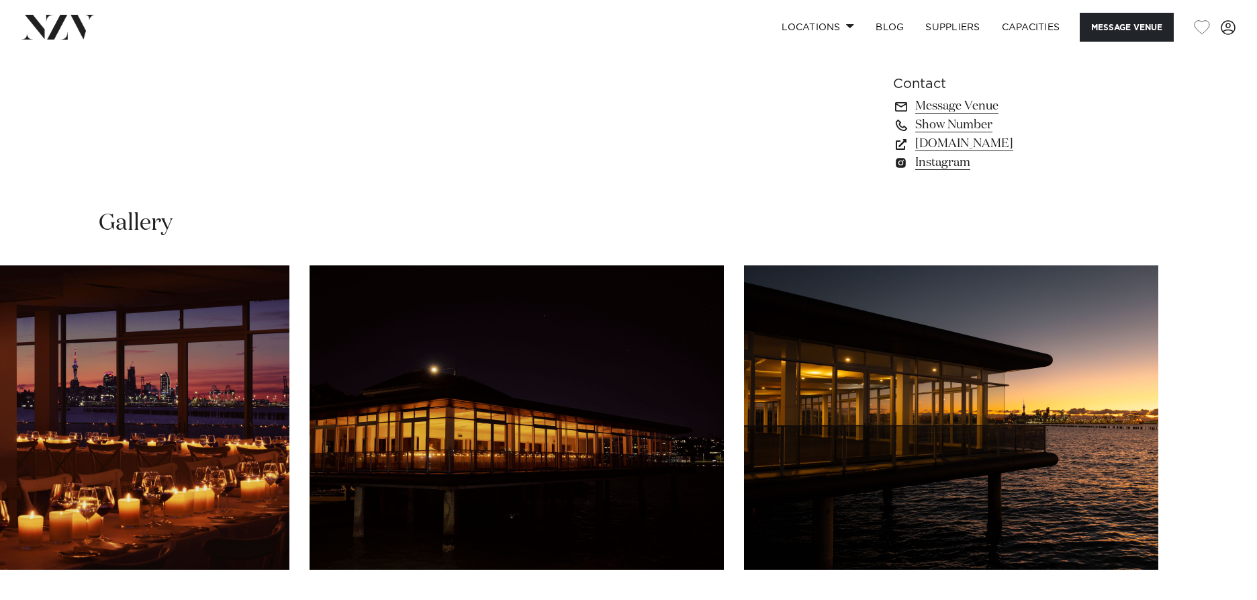
scroll to position [1075, 0]
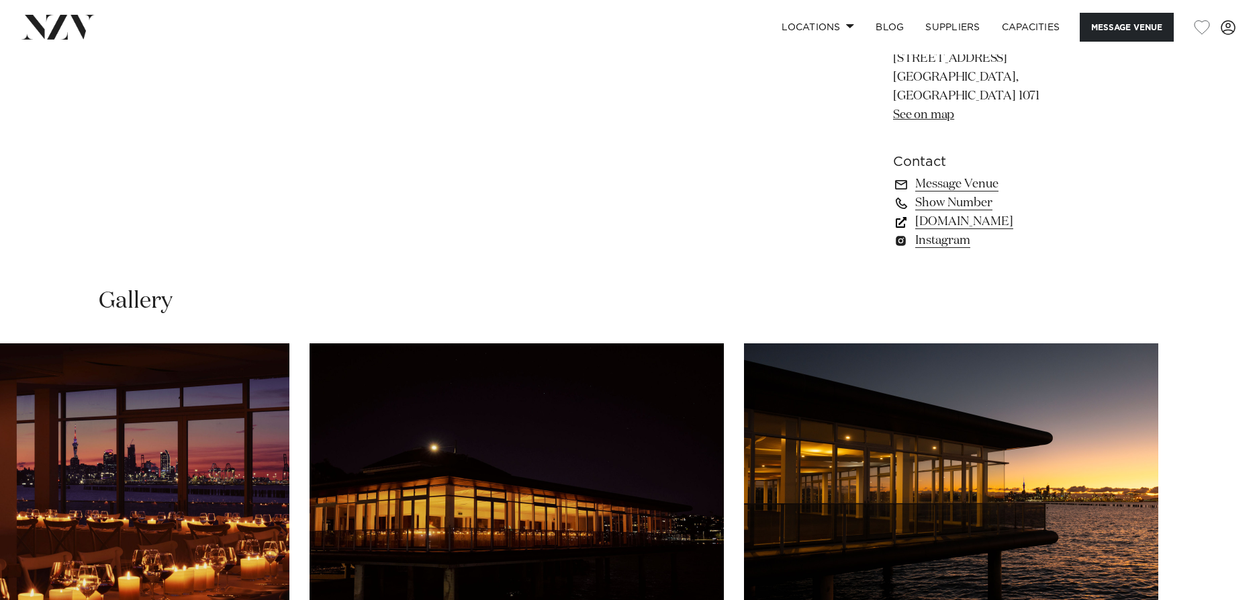
click at [1009, 231] on link "[DOMAIN_NAME]" at bounding box center [1002, 221] width 219 height 19
